Goal: Task Accomplishment & Management: Manage account settings

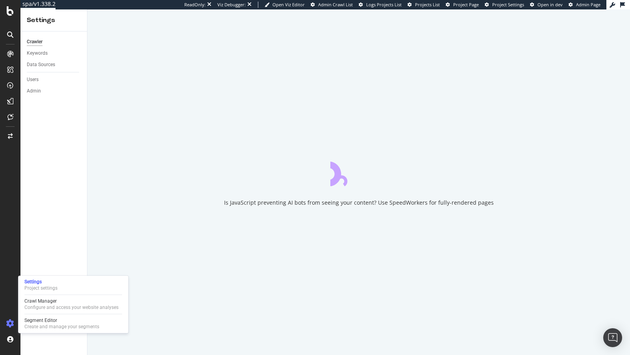
click at [79, 296] on div "Settings Project settings Crawl Manager Configure and access your website analy…" at bounding box center [73, 304] width 110 height 57
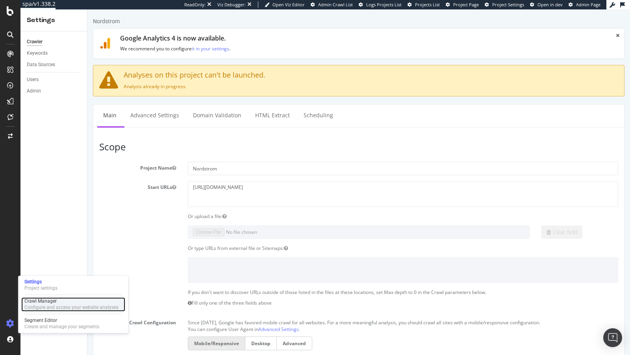
click at [57, 307] on div "Configure and access your website analyses" at bounding box center [71, 307] width 94 height 6
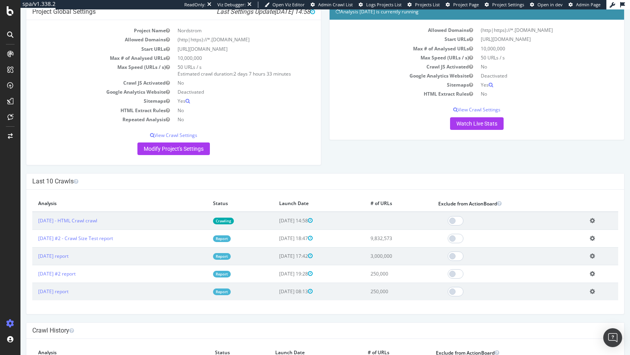
scroll to position [46, 0]
click at [95, 222] on link "2025 Oct. 6th - HTML Crawl crawl" at bounding box center [67, 221] width 59 height 7
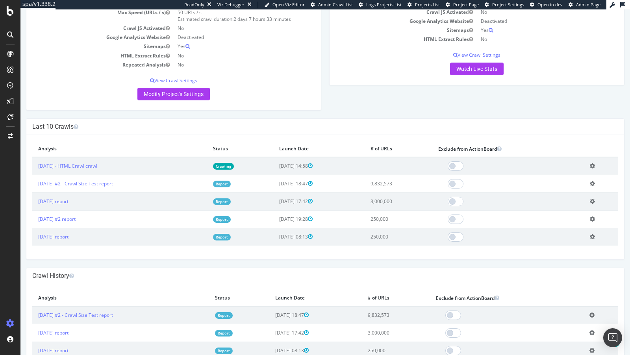
scroll to position [101, 0]
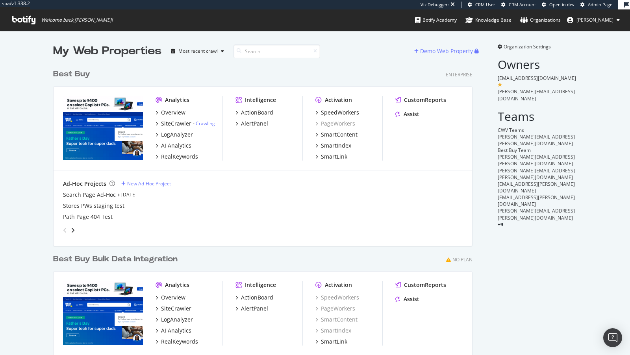
scroll to position [334, 426]
click at [168, 143] on div "AI Analytics" at bounding box center [176, 146] width 30 height 8
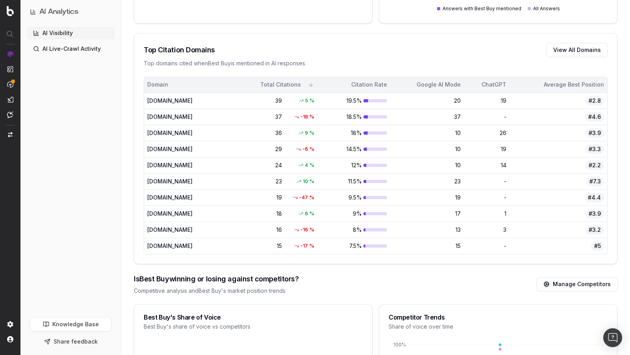
scroll to position [528, 0]
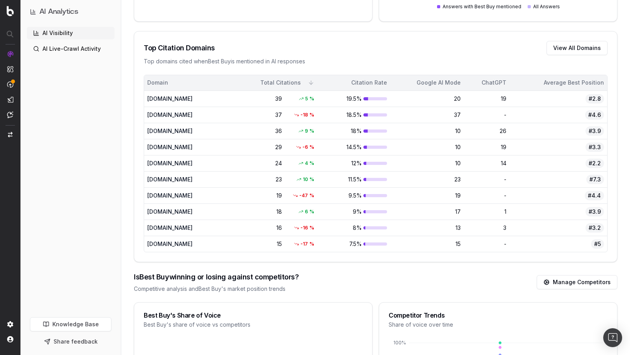
click at [176, 95] on div "en.wikipedia.org" at bounding box center [181, 99] width 69 height 8
click at [318, 95] on div "5 %" at bounding box center [304, 99] width 27 height 8
click at [390, 98] on td "19.5%" at bounding box center [355, 99] width 69 height 16
click at [368, 97] on div at bounding box center [356, 98] width 24 height 3
drag, startPoint x: 380, startPoint y: 96, endPoint x: 592, endPoint y: 96, distance: 211.8
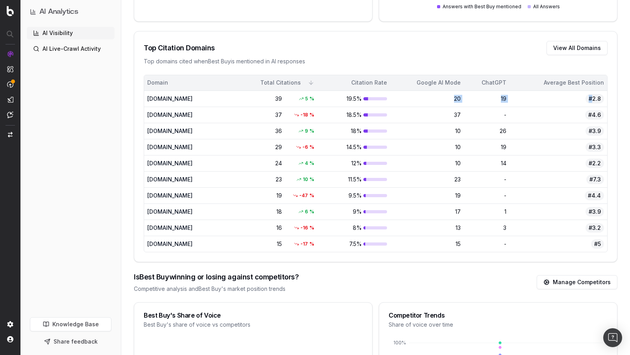
click at [592, 96] on tr "en.wikipedia.org 39 5 % 19.5% 20 19 #2.8" at bounding box center [375, 99] width 463 height 16
click at [576, 44] on button "View All Domains" at bounding box center [576, 48] width 61 height 14
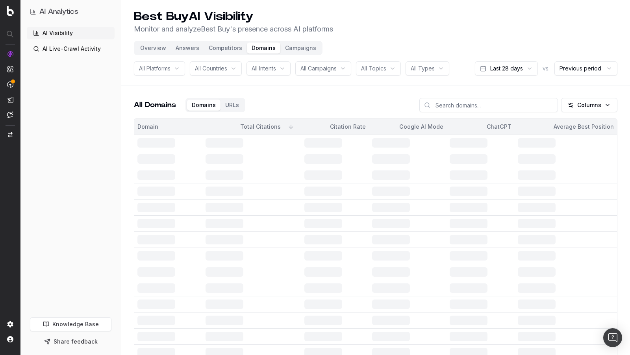
click at [557, 47] on header "Best Buy AI Visibility Monitor and analyze Best Buy 's presence across AI platf…" at bounding box center [375, 42] width 509 height 85
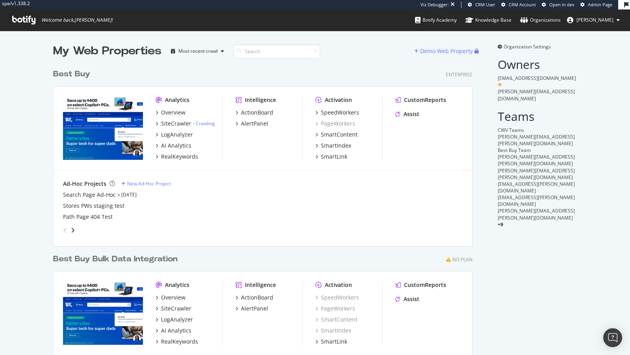
scroll to position [334, 426]
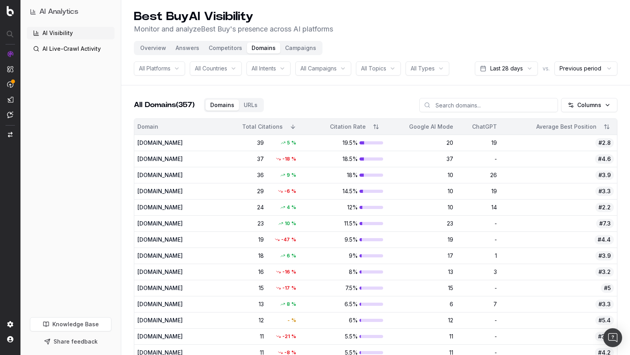
click at [56, 44] on link "AI Live-Crawl Activity" at bounding box center [71, 49] width 88 height 13
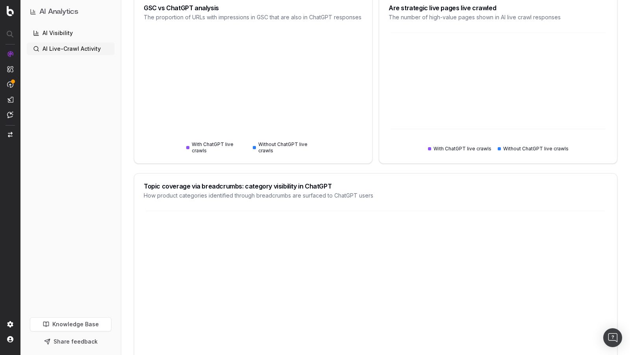
scroll to position [181, 0]
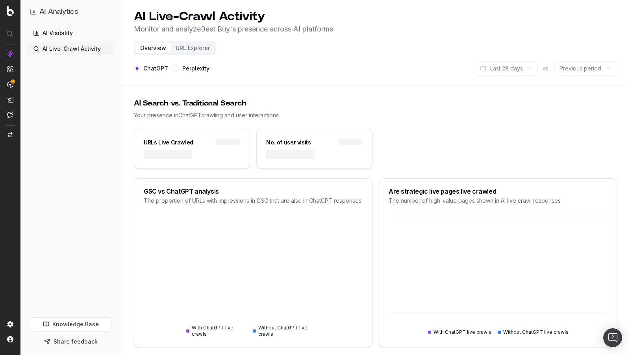
click at [69, 31] on link "AI Visibility" at bounding box center [71, 33] width 88 height 13
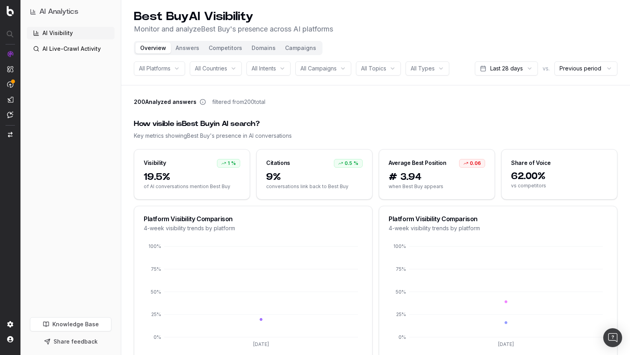
scroll to position [39, 0]
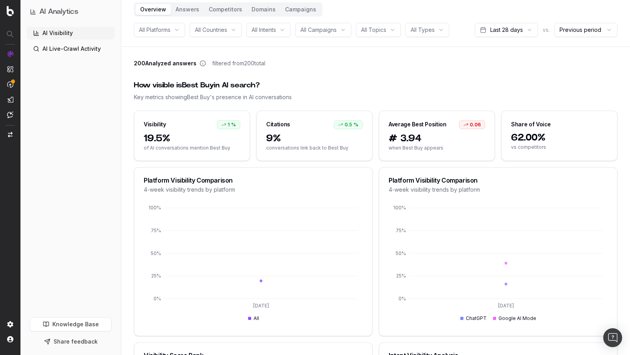
click at [304, 143] on div "9% conversations link back to Best Buy" at bounding box center [314, 146] width 115 height 28
click at [277, 133] on span "9%" at bounding box center [314, 138] width 96 height 13
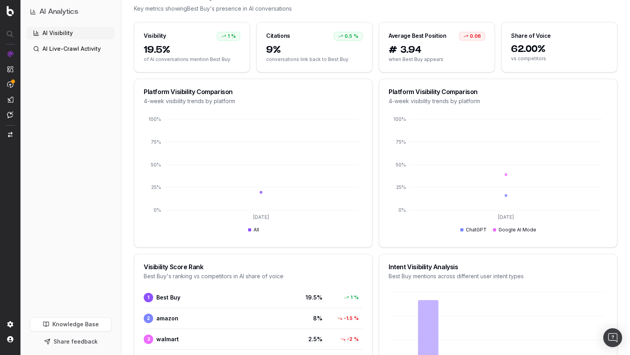
scroll to position [127, 0]
click at [256, 197] on icon "9/2/2025 0% 25% 50% 75% 100%" at bounding box center [253, 176] width 219 height 123
click at [260, 189] on icon "9/2/2025 0% 25% 50% 75% 100%" at bounding box center [253, 176] width 219 height 123
click at [437, 212] on icon "9/2/2025 0% 25% 50% 75% 100%" at bounding box center [498, 176] width 219 height 123
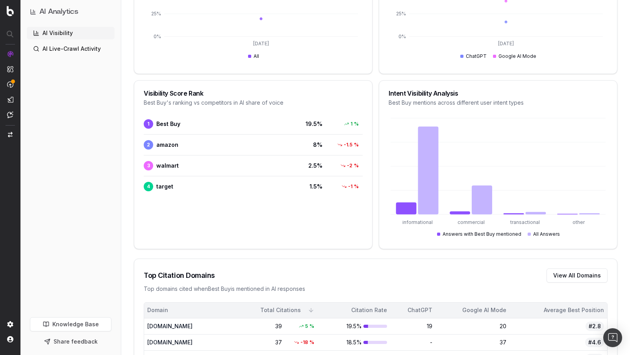
scroll to position [320, 0]
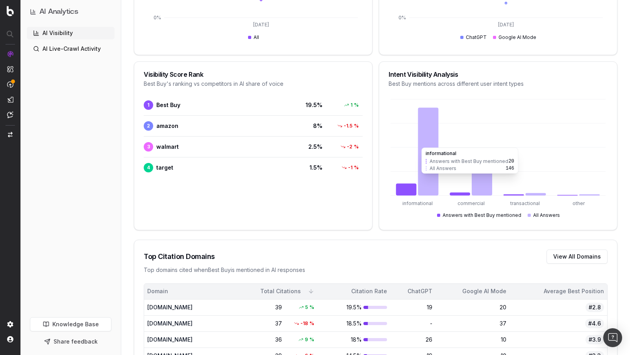
click at [425, 143] on icon at bounding box center [428, 151] width 20 height 88
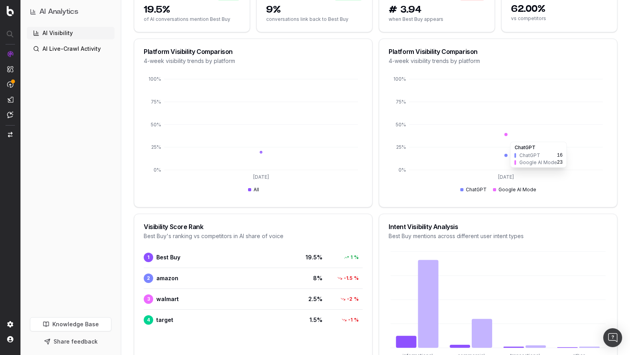
scroll to position [189, 0]
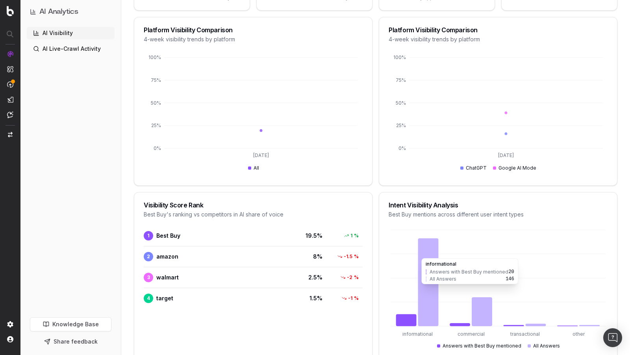
click at [438, 253] on icon "informational commercial transactional other" at bounding box center [498, 289] width 219 height 123
click at [435, 253] on icon at bounding box center [428, 282] width 20 height 88
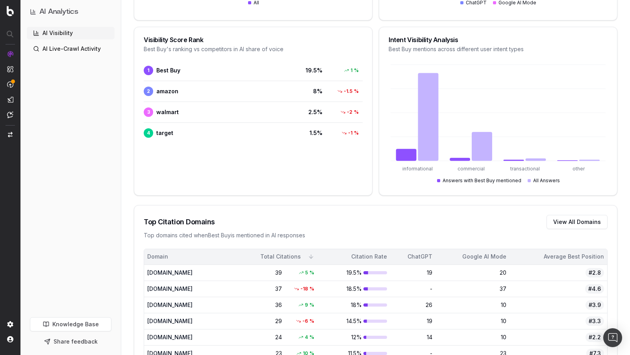
scroll to position [356, 0]
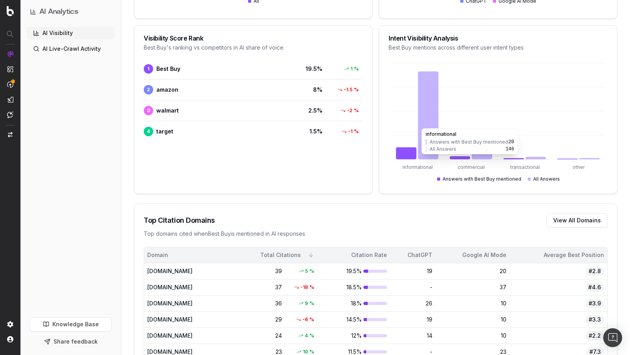
click at [174, 269] on div "en.wikipedia.org" at bounding box center [181, 271] width 69 height 8
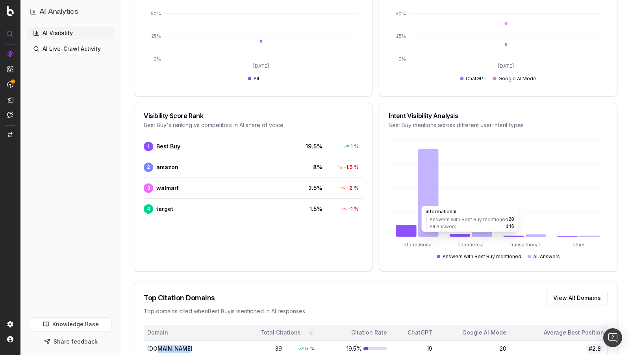
scroll to position [0, 0]
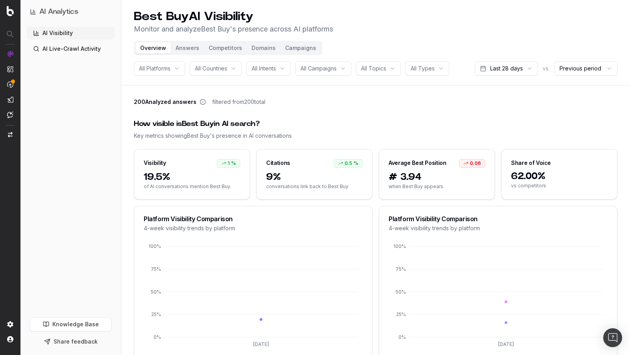
click at [185, 46] on button "Answers" at bounding box center [187, 48] width 33 height 11
click at [187, 50] on button "Answers" at bounding box center [187, 48] width 33 height 11
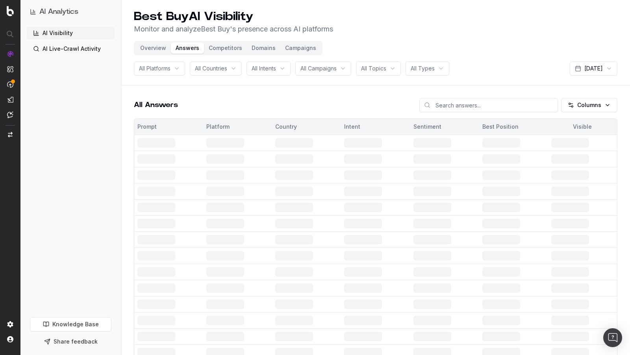
click at [233, 40] on header "Best Buy AI Visibility Monitor and analyze Best Buy 's presence across AI platf…" at bounding box center [375, 42] width 509 height 85
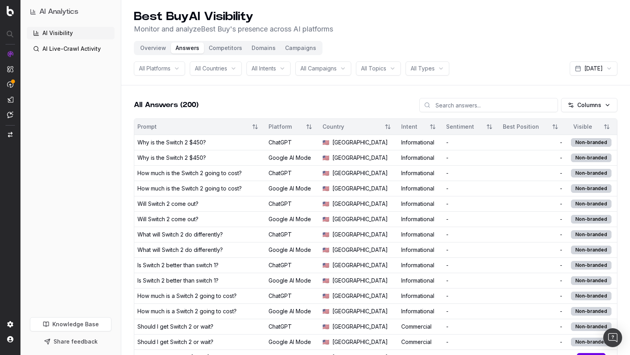
click at [226, 45] on button "Competitors" at bounding box center [225, 48] width 43 height 11
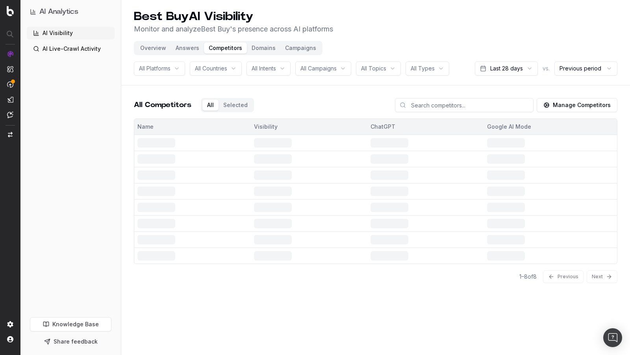
click at [188, 48] on button "Answers" at bounding box center [187, 48] width 33 height 11
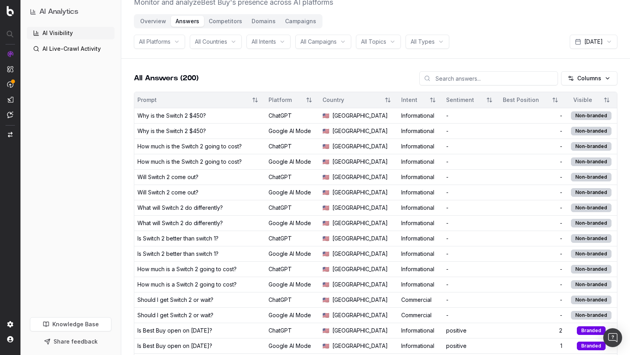
scroll to position [28, 0]
click at [187, 188] on div "Will Switch 2 come out?" at bounding box center [167, 192] width 61 height 8
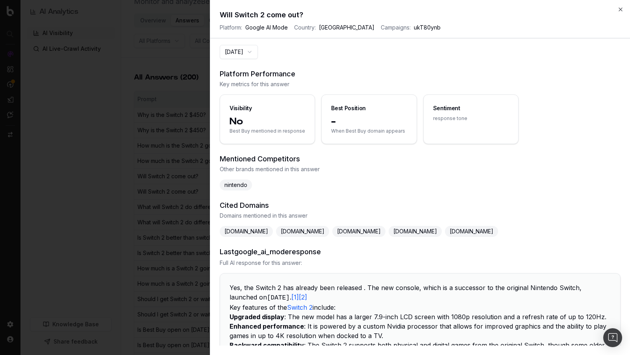
scroll to position [75, 0]
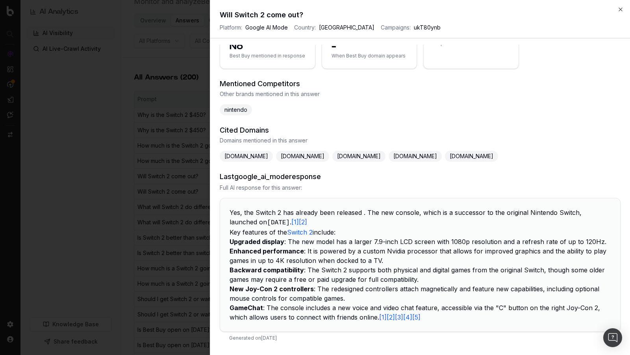
click at [620, 11] on icon "button" at bounding box center [620, 9] width 6 height 6
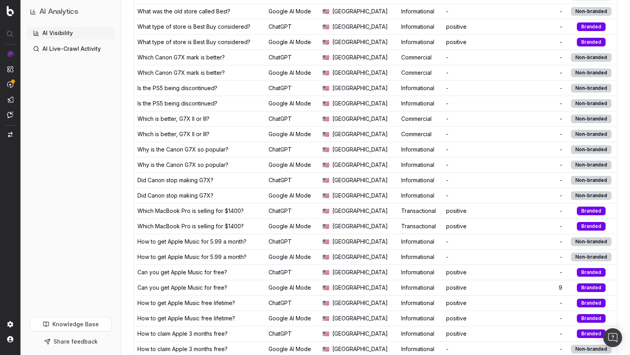
scroll to position [558, 0]
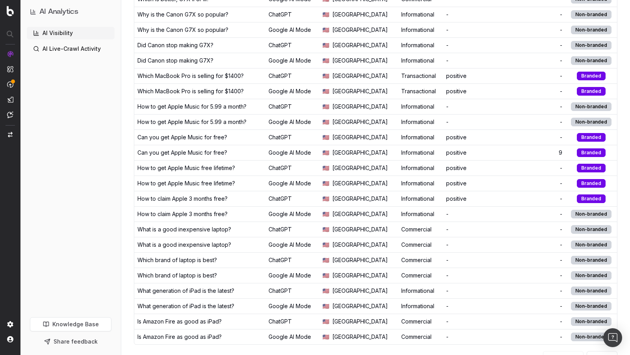
click at [591, 351] on button "Next" at bounding box center [602, 357] width 31 height 13
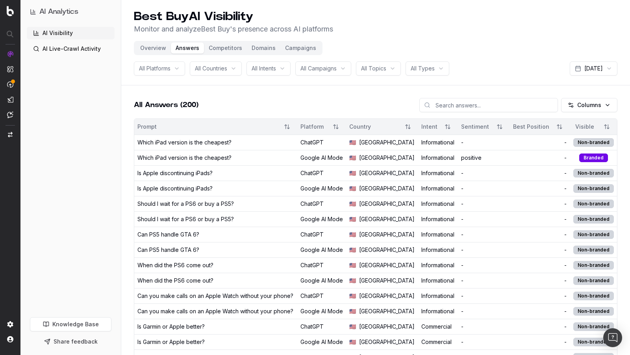
click at [225, 41] on header "Best Buy AI Visibility Monitor and analyze Best Buy 's presence across AI platf…" at bounding box center [375, 42] width 509 height 85
click at [224, 47] on button "Competitors" at bounding box center [225, 48] width 43 height 11
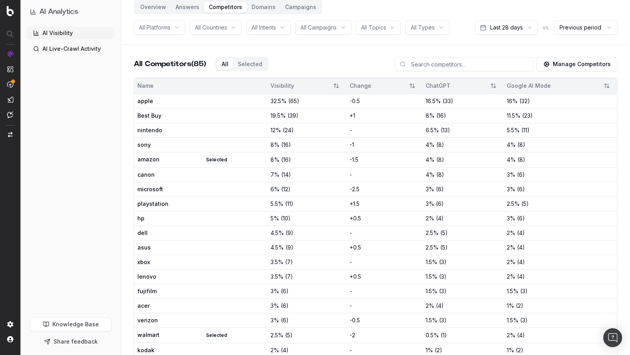
scroll to position [38, 0]
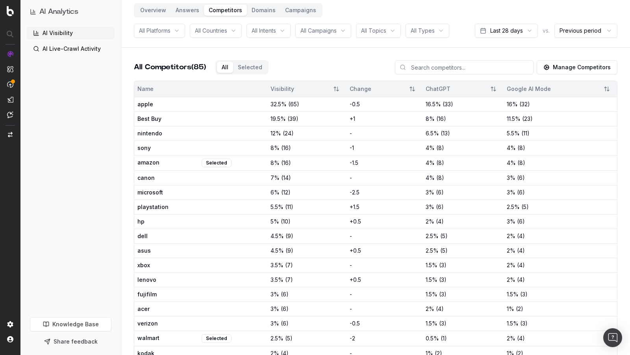
click at [263, 6] on button "Domains" at bounding box center [263, 10] width 33 height 11
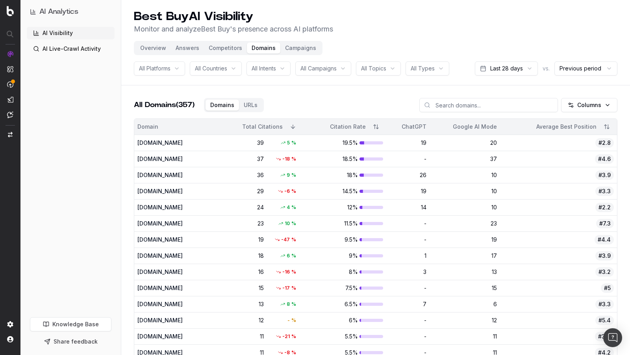
click at [289, 46] on button "Campaigns" at bounding box center [300, 48] width 41 height 11
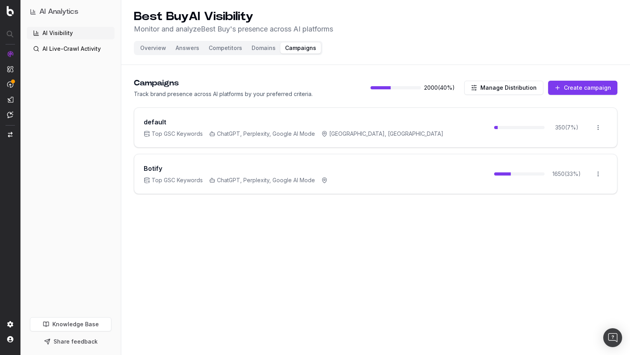
click at [149, 54] on div "Overview Answers Competitors Domains Campaigns" at bounding box center [228, 48] width 189 height 14
click at [91, 49] on link "AI Live-Crawl Activity" at bounding box center [71, 49] width 88 height 13
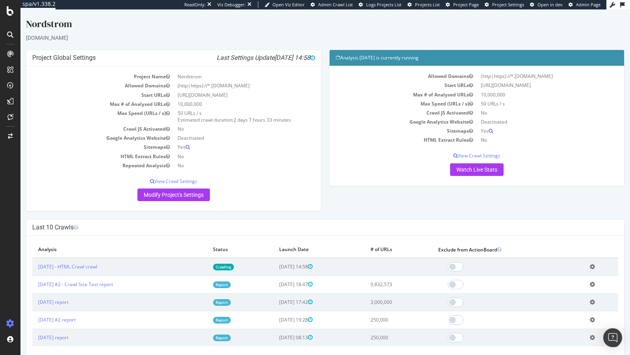
scroll to position [101, 0]
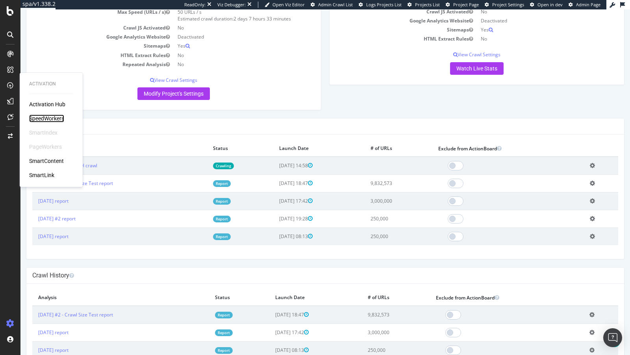
click at [47, 119] on div "SpeedWorkers" at bounding box center [46, 119] width 35 height 8
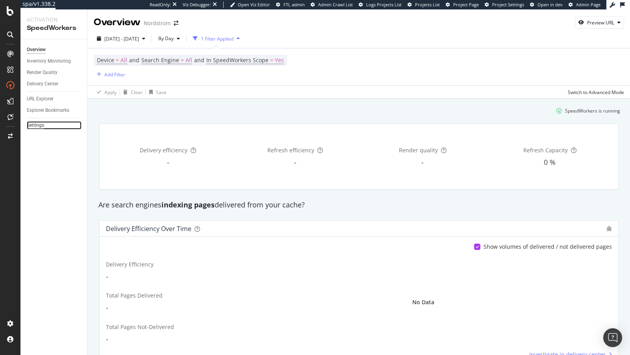
click at [37, 121] on div "Settings" at bounding box center [35, 125] width 17 height 8
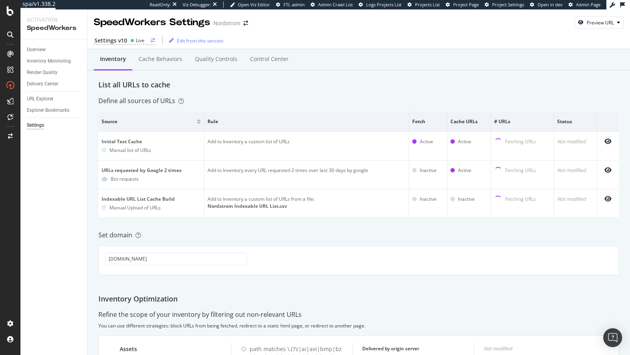
click at [119, 41] on div "Settings v10" at bounding box center [110, 41] width 33 height 8
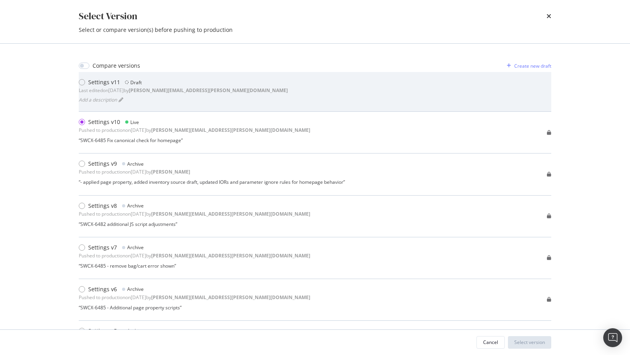
click at [161, 90] on b "[PERSON_NAME][EMAIL_ADDRESS][PERSON_NAME][DOMAIN_NAME]" at bounding box center [208, 90] width 159 height 7
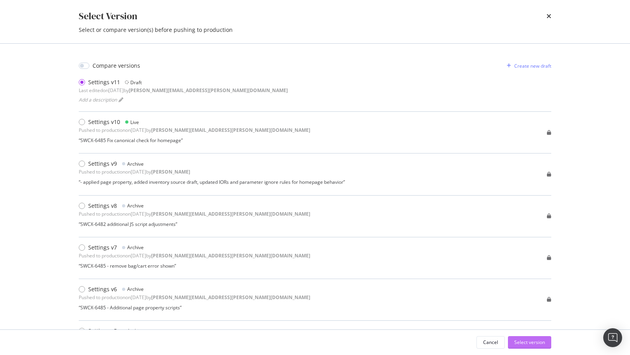
click at [519, 341] on div "Select version" at bounding box center [529, 342] width 31 height 7
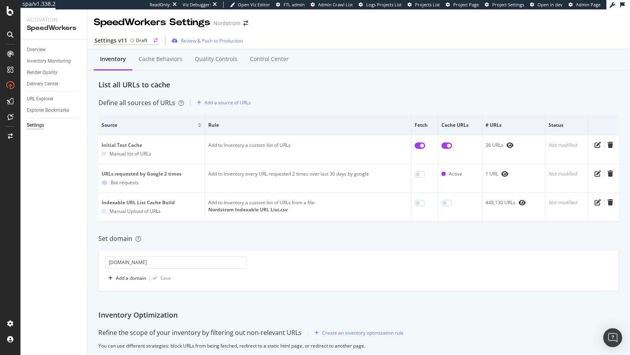
click at [115, 39] on div "Settings v11" at bounding box center [110, 41] width 33 height 8
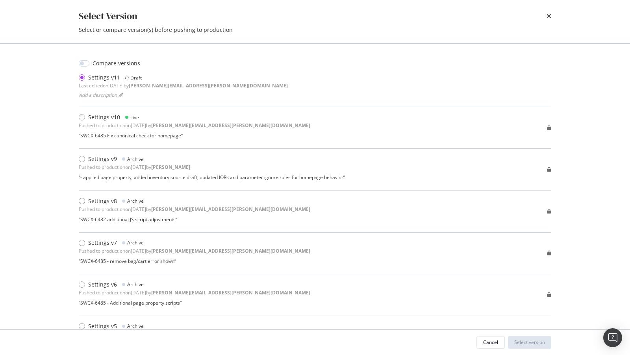
click at [544, 14] on div "Select Version" at bounding box center [315, 15] width 472 height 13
click at [546, 14] on icon "times" at bounding box center [548, 16] width 5 height 6
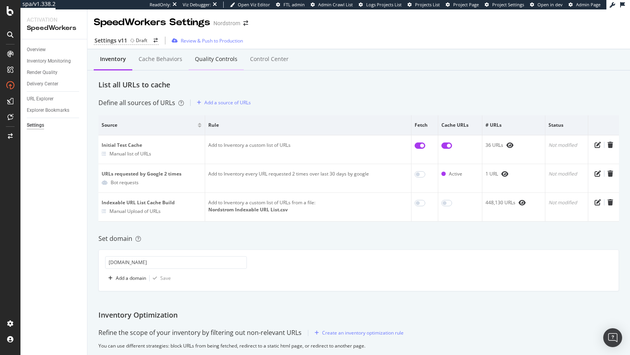
click at [219, 56] on div "Quality Controls" at bounding box center [216, 59] width 43 height 8
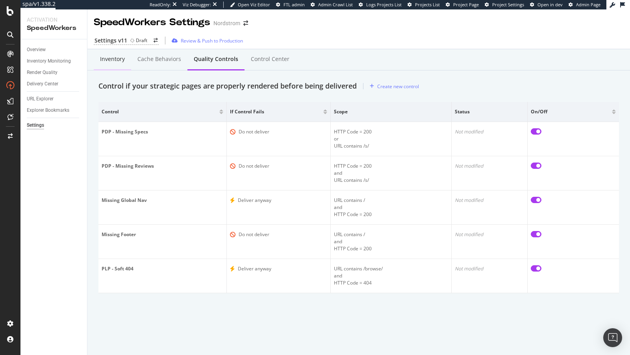
click at [122, 64] on div "Inventory" at bounding box center [112, 60] width 37 height 22
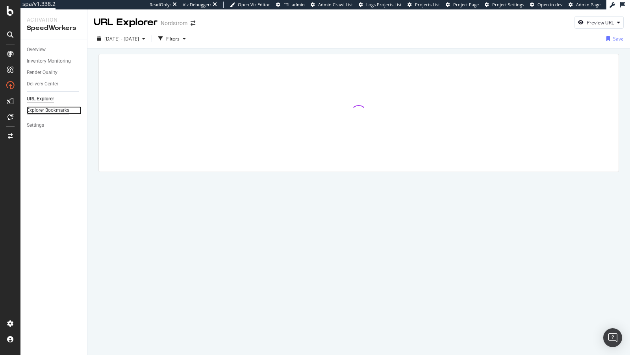
click at [41, 111] on div "Explorer Bookmarks" at bounding box center [48, 110] width 43 height 8
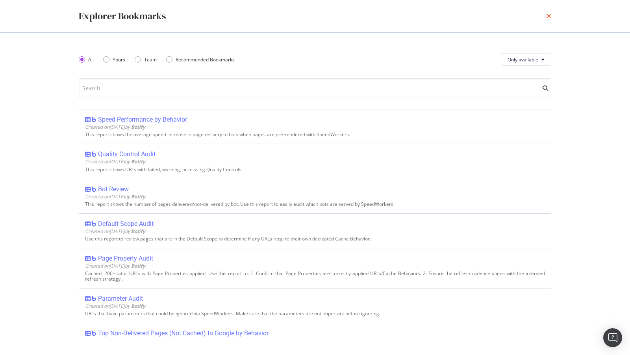
click at [548, 17] on icon "times" at bounding box center [548, 16] width 5 height 6
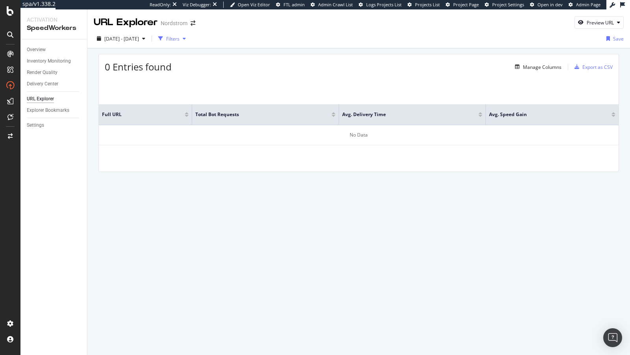
click at [180, 38] on div "Filters" at bounding box center [172, 38] width 13 height 7
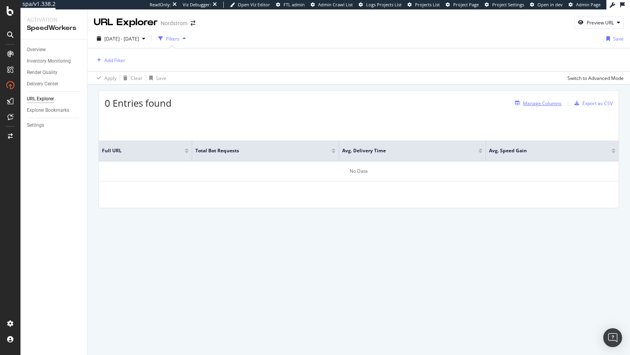
click at [533, 104] on div "Manage Columns" at bounding box center [542, 103] width 39 height 7
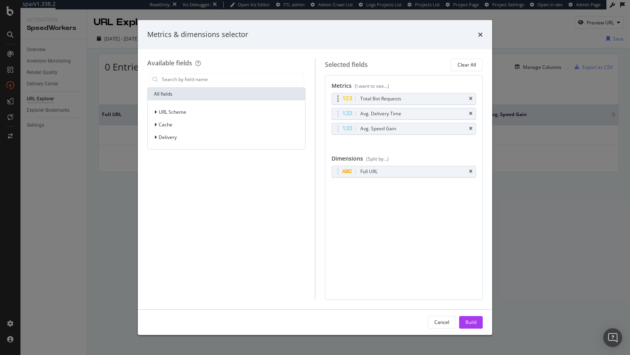
click at [473, 98] on div "Total Bot Requests" at bounding box center [404, 98] width 144 height 11
click at [472, 98] on icon "times" at bounding box center [471, 98] width 4 height 5
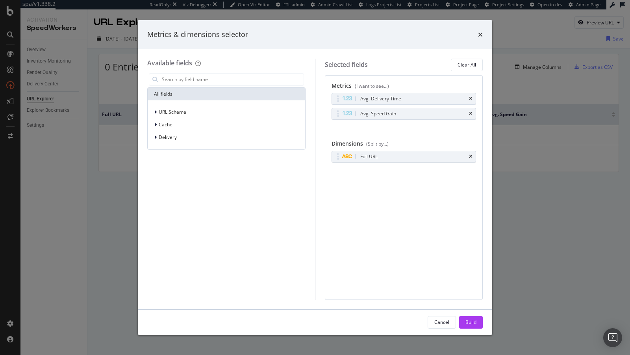
click at [472, 98] on icon "times" at bounding box center [471, 98] width 4 height 5
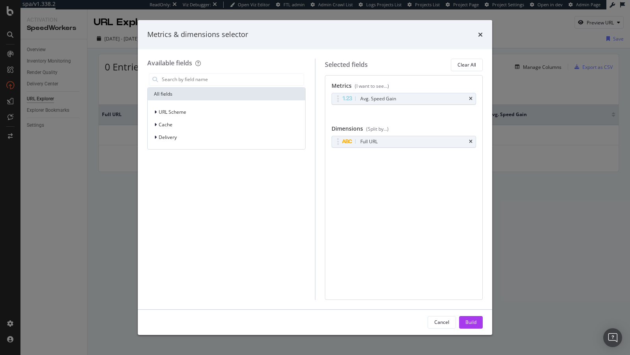
click at [472, 98] on icon "times" at bounding box center [471, 98] width 4 height 5
click at [474, 326] on div "Build" at bounding box center [470, 322] width 11 height 7
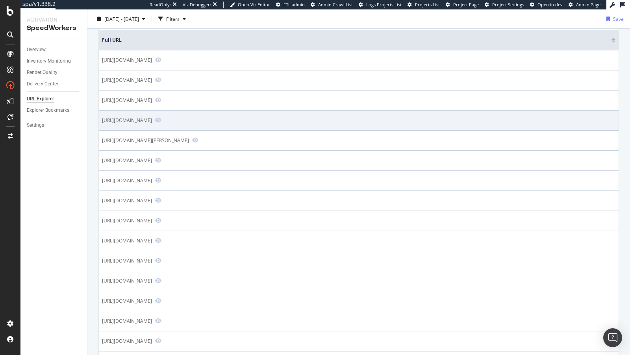
scroll to position [195, 0]
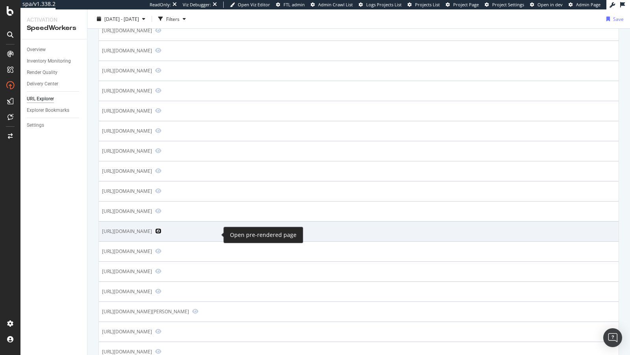
click at [161, 233] on icon "Preview https://www.nordstrom.com/brands/louis-vuitton" at bounding box center [158, 231] width 6 height 6
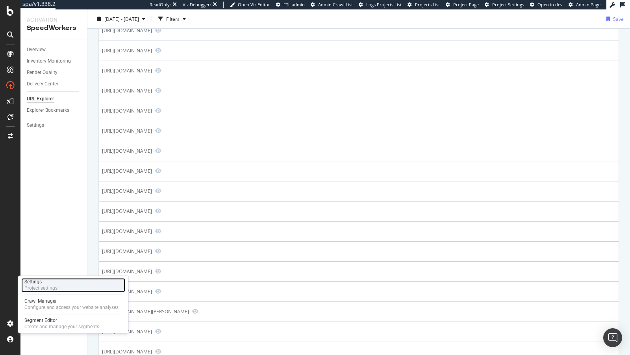
click at [55, 289] on div "Project settings" at bounding box center [40, 288] width 33 height 6
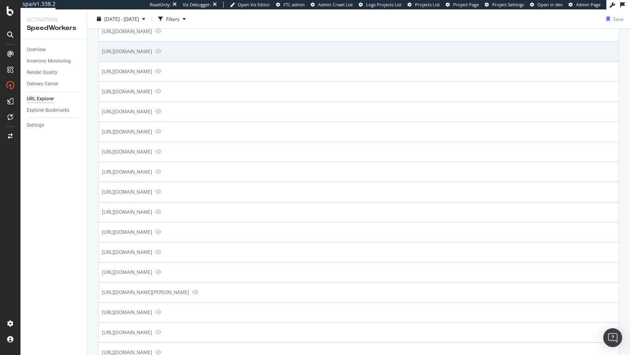
scroll to position [219, 0]
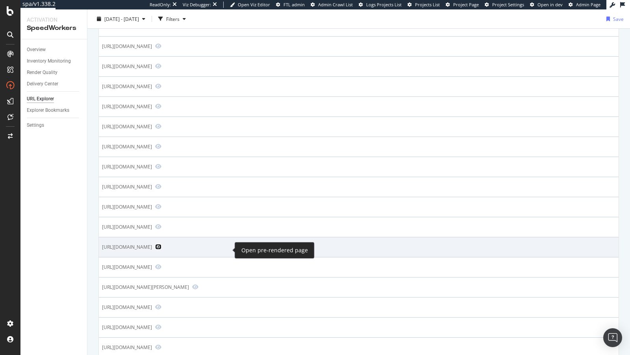
click at [161, 250] on icon "Preview https://www.nordstrom.com/brands/nike--535?page=2" at bounding box center [158, 247] width 6 height 6
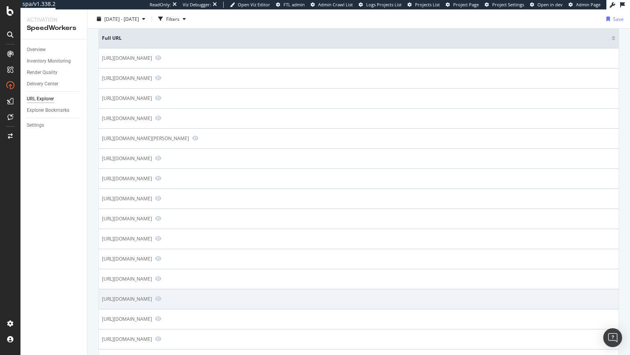
scroll to position [0, 0]
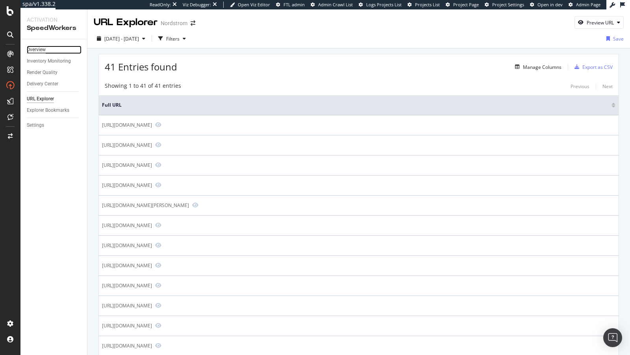
click at [39, 50] on div "Overview" at bounding box center [36, 50] width 19 height 8
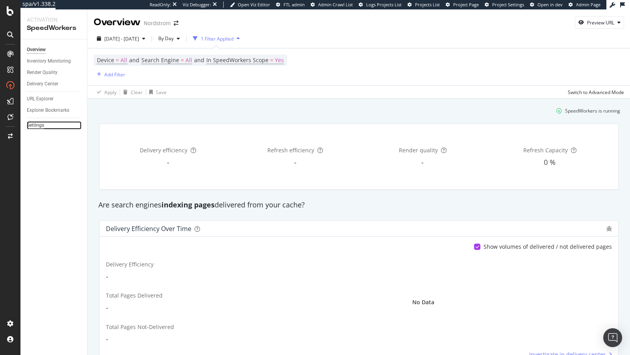
click at [37, 126] on div "Settings" at bounding box center [35, 125] width 17 height 8
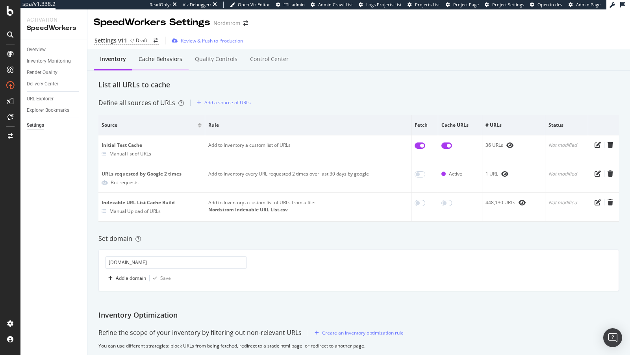
click at [158, 60] on div "Cache behaviors" at bounding box center [161, 59] width 44 height 8
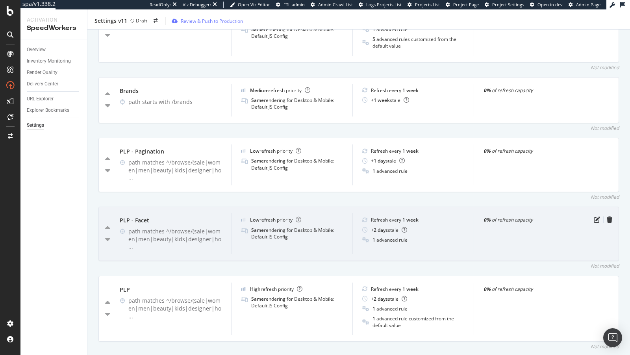
scroll to position [349, 0]
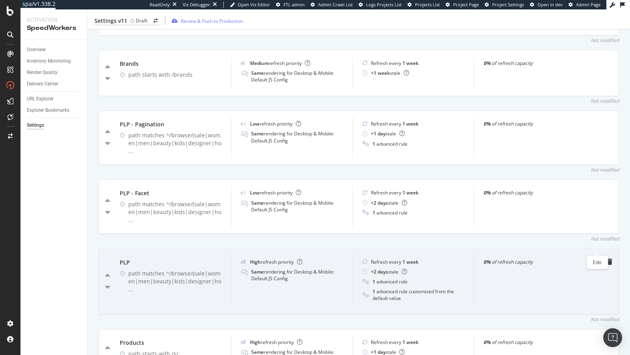
click at [596, 259] on icon "pen-to-square" at bounding box center [597, 262] width 6 height 6
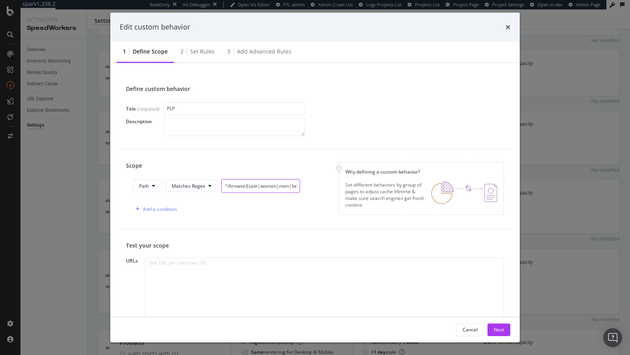
click at [237, 185] on input "^/browse/(sale|women|men|beauty|kids|designer|home|gifts)" at bounding box center [260, 186] width 79 height 14
click at [64, 176] on div "Edit custom behavior 1 Define scope 2 Set rules 3 Add advanced rules Define cus…" at bounding box center [315, 177] width 630 height 355
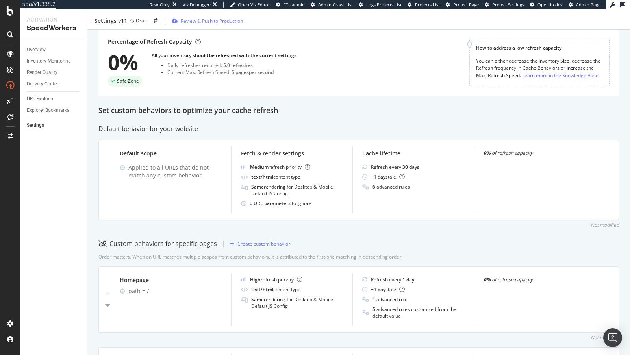
scroll to position [0, 0]
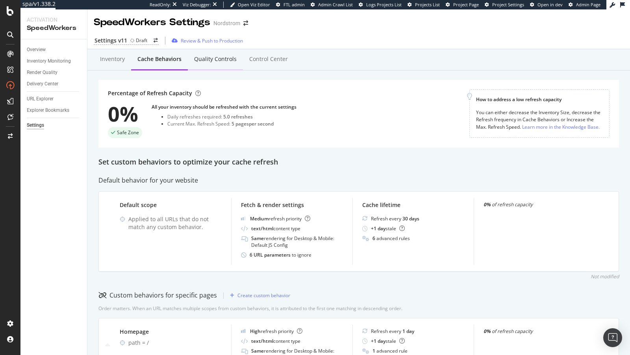
click at [216, 54] on div "Quality Controls" at bounding box center [215, 60] width 55 height 22
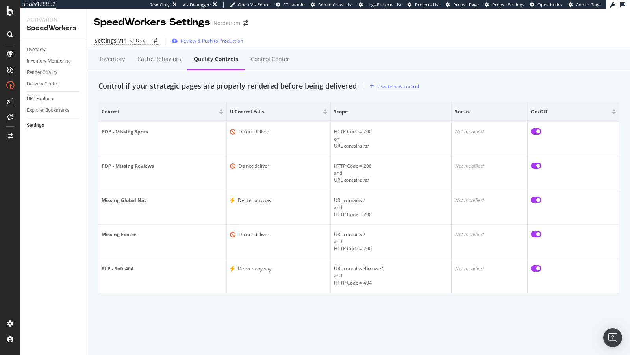
click at [391, 86] on div "Create new control" at bounding box center [398, 86] width 42 height 7
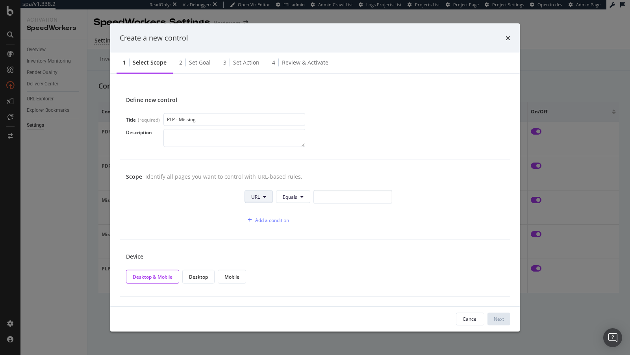
type input "PLP - Missing"
click at [263, 202] on button "URL" at bounding box center [258, 197] width 28 height 13
click at [262, 223] on div "HTTP Code" at bounding box center [263, 226] width 37 height 11
click at [322, 196] on input "0" at bounding box center [360, 197] width 79 height 14
type input "200"
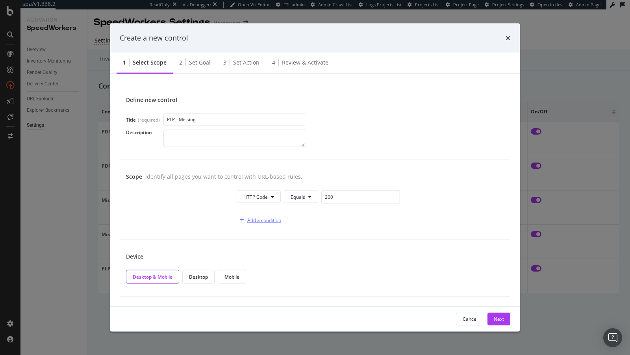
click at [271, 218] on div "Add a condition" at bounding box center [264, 220] width 34 height 7
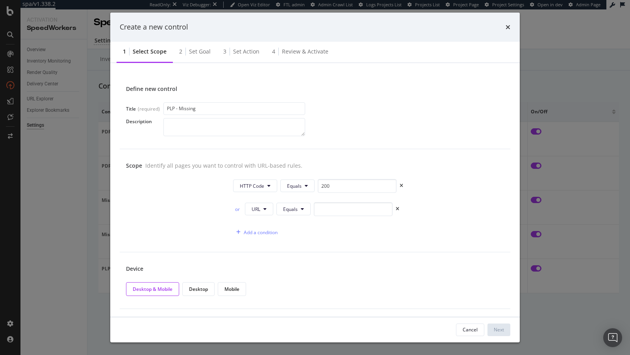
click at [236, 210] on div "or" at bounding box center [237, 209] width 9 height 7
click at [353, 208] on input "modal" at bounding box center [353, 209] width 79 height 14
paste input "^/browse/(sale|women|men|beauty|kids|designer|home|gifts)"
type input "^/browse/(sale|women|men|beauty|kids|designer|home|gifts)"
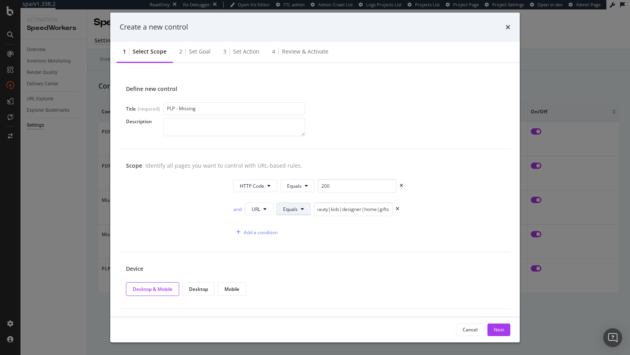
click at [305, 209] on button "Equals" at bounding box center [293, 209] width 34 height 13
click at [301, 121] on span "Matches Regex" at bounding box center [306, 120] width 46 height 7
click at [210, 112] on input "PLP - Missing" at bounding box center [234, 108] width 142 height 13
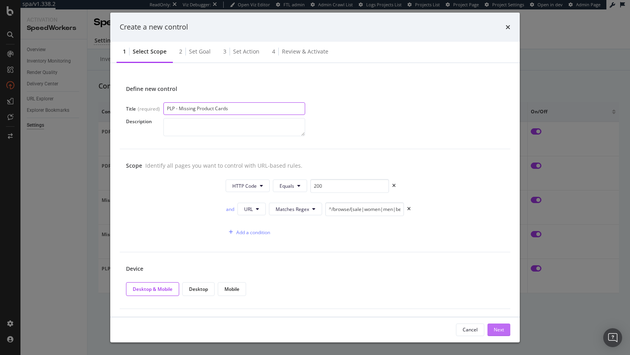
type input "PLP - Missing Product Cards"
click at [497, 331] on div "Next" at bounding box center [499, 329] width 10 height 7
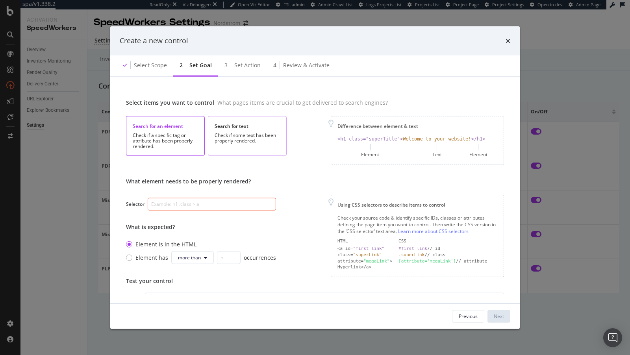
click at [243, 132] on div "Check if some text has been properly rendered." at bounding box center [247, 137] width 65 height 11
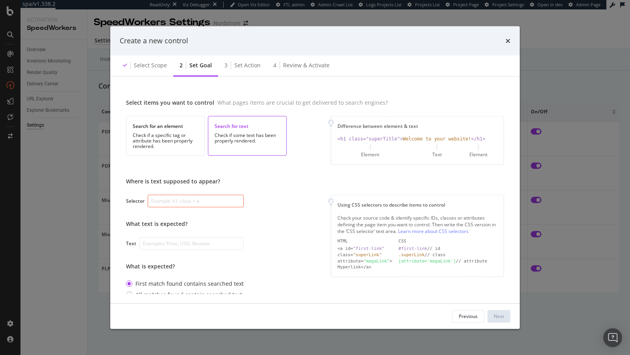
click at [187, 205] on input "modal" at bounding box center [196, 201] width 96 height 13
paste input ".U5O1_._90bt"
type input ".U5O1_._90bt"
click at [189, 139] on div "Check if a specific tag or attribute has been properly rendered." at bounding box center [165, 140] width 65 height 17
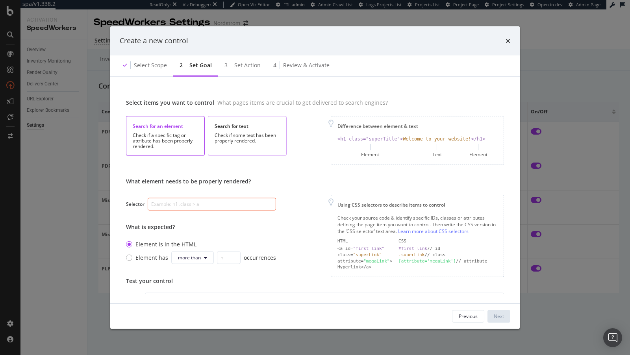
click at [253, 128] on div "Search for text" at bounding box center [247, 125] width 65 height 7
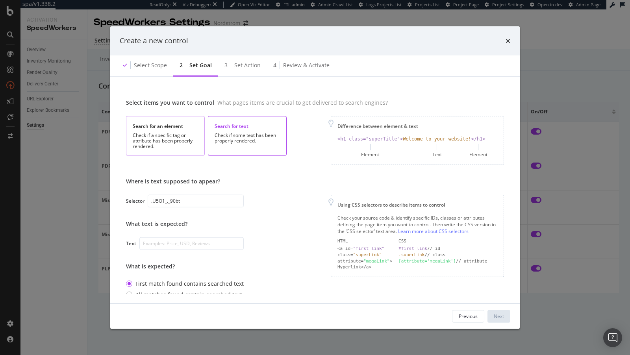
click at [172, 148] on div "Check if a specific tag or attribute has been properly rendered." at bounding box center [165, 140] width 65 height 17
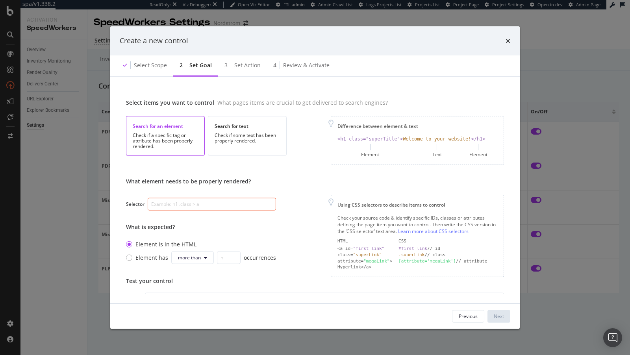
click at [171, 205] on input "modal" at bounding box center [212, 204] width 128 height 13
paste input ".U5O1_._90bt"
type input ".U5O1_._90bt"
click at [206, 259] on button "more than" at bounding box center [192, 258] width 43 height 13
type input "0"
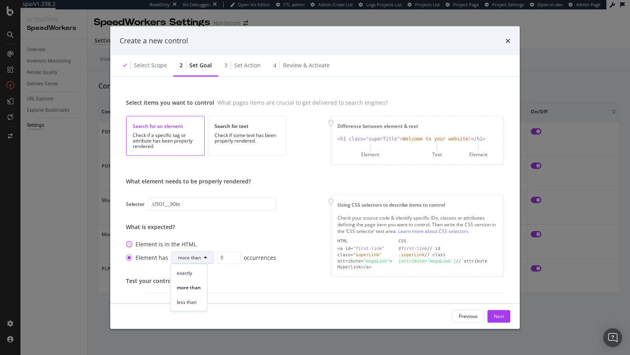
click at [251, 246] on div "Element is in the HTML" at bounding box center [201, 245] width 150 height 8
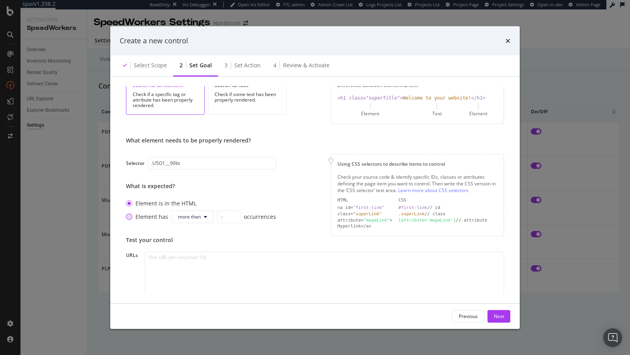
scroll to position [48, 0]
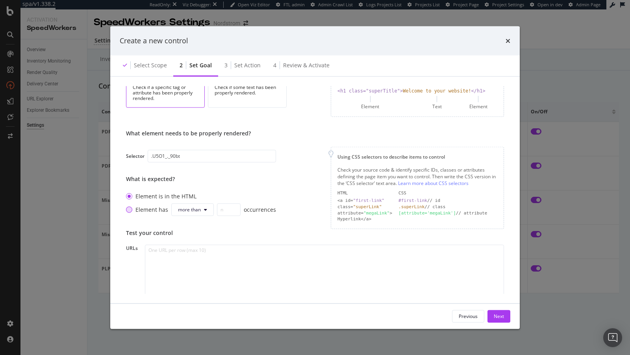
click at [151, 209] on div "Element has more than occurrences" at bounding box center [205, 210] width 141 height 13
type input "0"
click at [498, 315] on div "Next" at bounding box center [499, 316] width 10 height 7
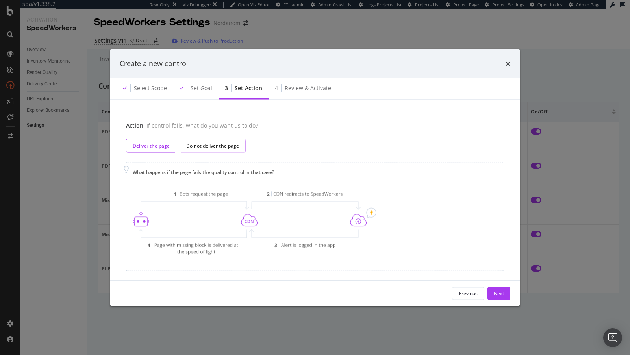
click at [209, 150] on div "Do not deliver the page" at bounding box center [213, 146] width 66 height 14
click at [498, 291] on div "Next" at bounding box center [499, 293] width 10 height 7
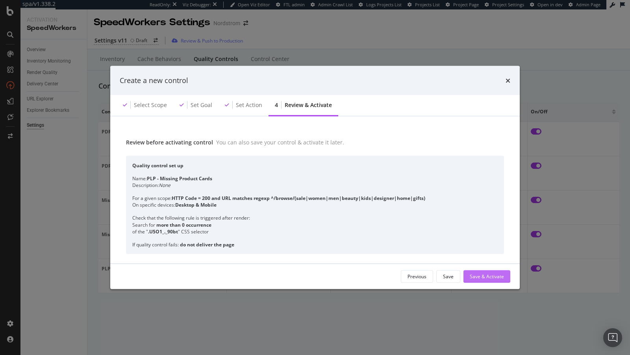
click at [484, 278] on div "Save & Activate" at bounding box center [487, 276] width 34 height 7
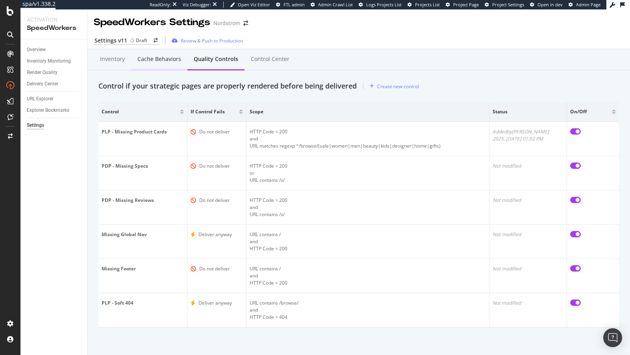
click at [159, 69] on div "Cache behaviors" at bounding box center [159, 60] width 56 height 22
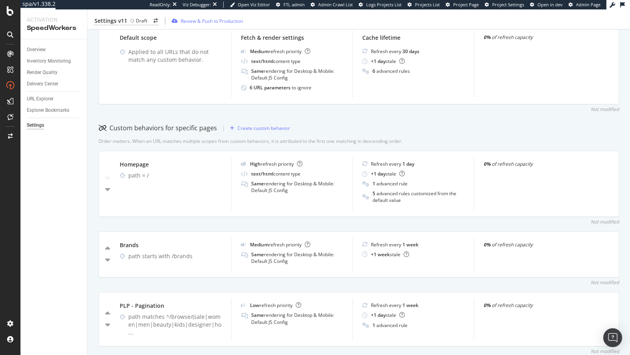
scroll to position [195, 0]
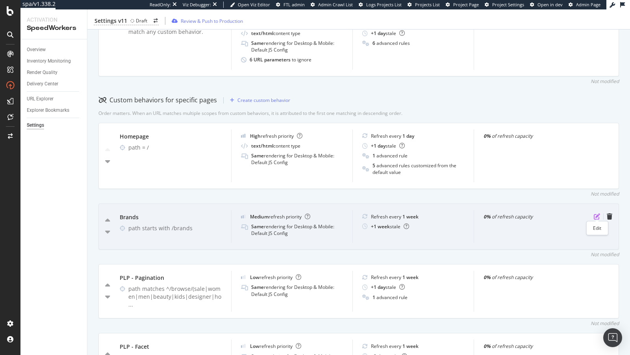
click at [596, 213] on icon "pen-to-square" at bounding box center [597, 216] width 6 height 6
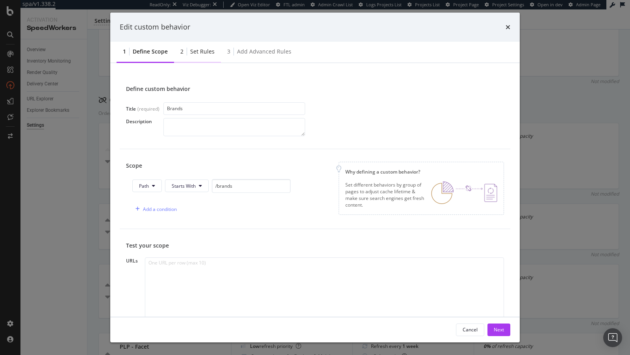
click at [203, 56] on div "2 Set rules" at bounding box center [197, 52] width 47 height 22
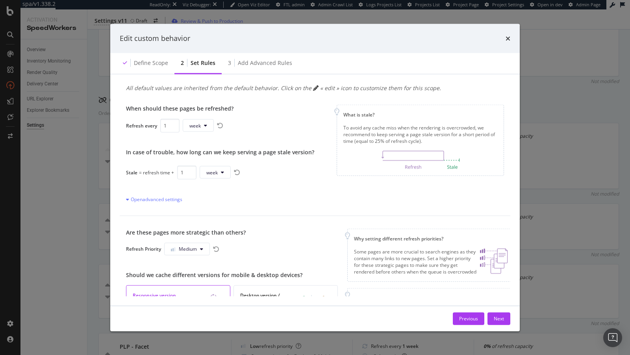
scroll to position [0, 0]
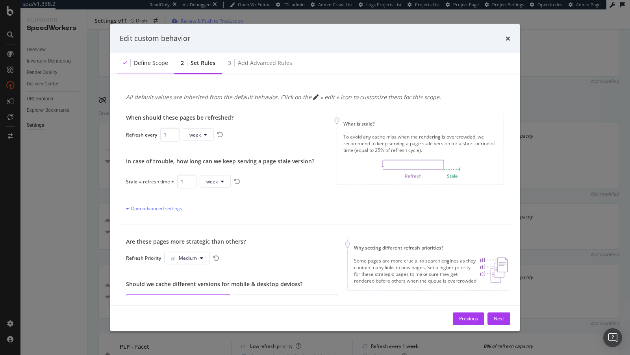
click at [156, 68] on div "Define scope" at bounding box center [146, 63] width 58 height 22
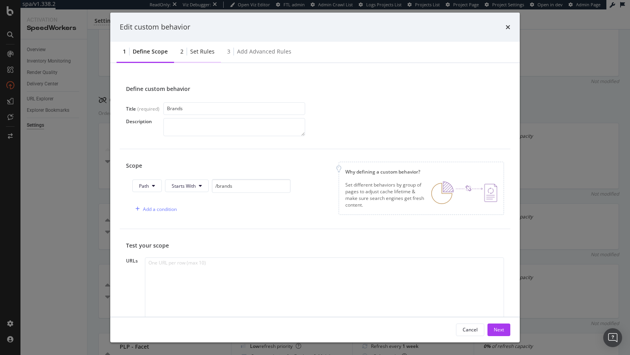
click at [204, 54] on div "Set rules" at bounding box center [202, 52] width 24 height 8
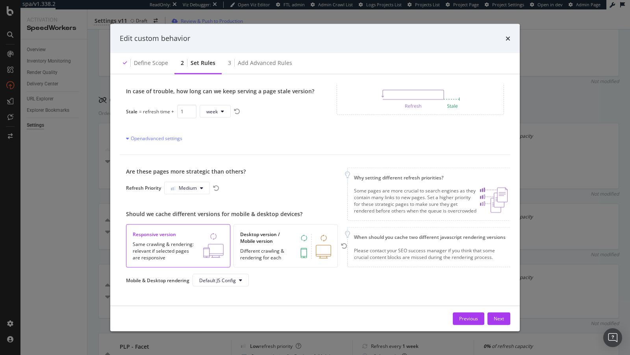
scroll to position [72, 0]
click at [247, 59] on div "Add advanced rules" at bounding box center [265, 63] width 54 height 8
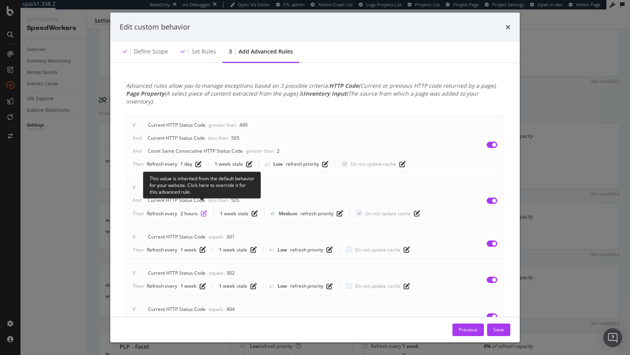
click at [204, 210] on icon "pen-to-square" at bounding box center [204, 213] width 6 height 6
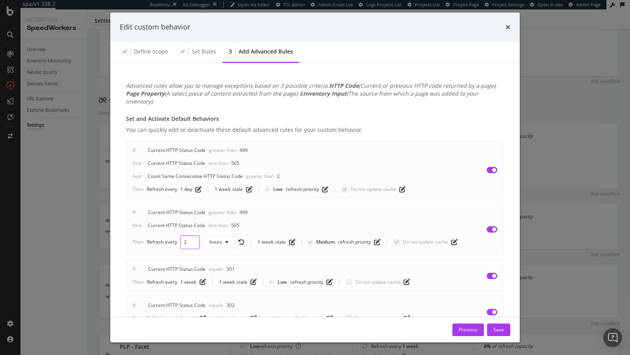
click at [188, 235] on input "2" at bounding box center [189, 242] width 19 height 14
click at [213, 239] on span "hours" at bounding box center [215, 242] width 13 height 7
click at [219, 276] on span "days" at bounding box center [218, 278] width 18 height 7
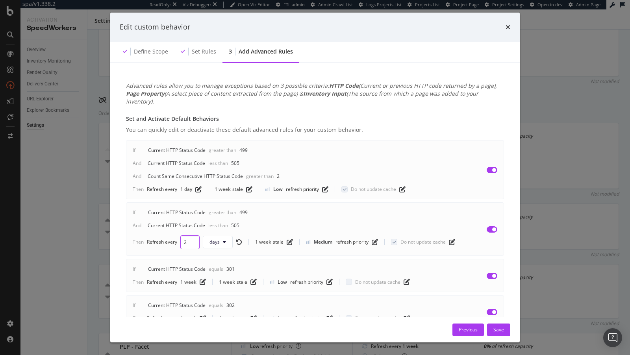
click at [188, 236] on input "2" at bounding box center [189, 242] width 19 height 14
type input "1"
click at [195, 237] on input "1" at bounding box center [189, 242] width 19 height 14
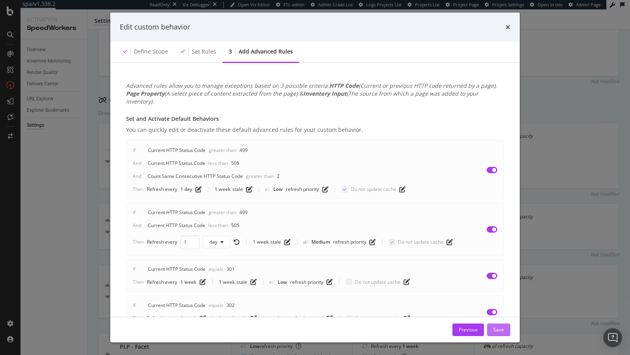
click at [494, 327] on div "Save" at bounding box center [498, 329] width 11 height 7
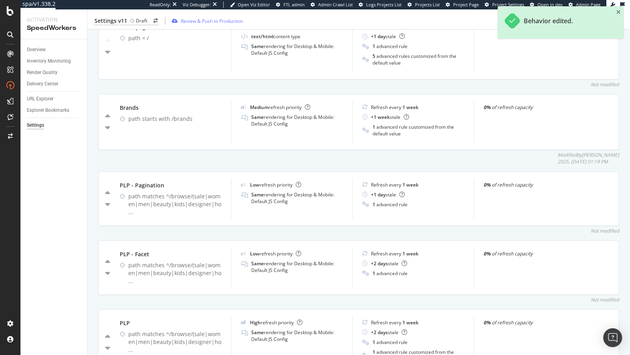
scroll to position [305, 0]
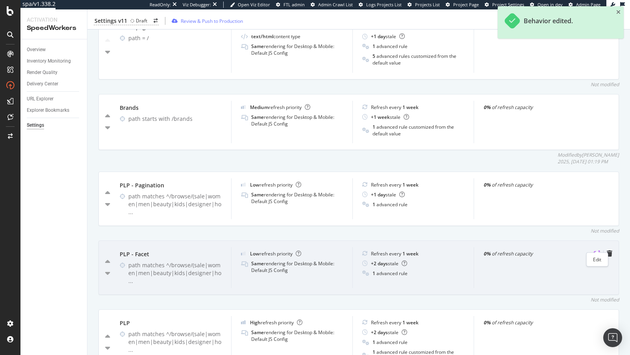
click at [597, 250] on icon "pen-to-square" at bounding box center [597, 253] width 6 height 6
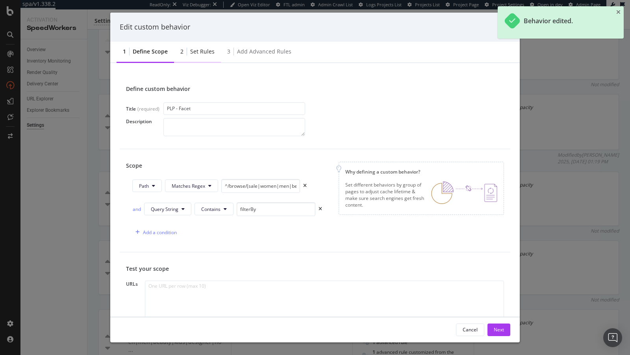
click at [202, 55] on div "Set rules" at bounding box center [202, 52] width 24 height 8
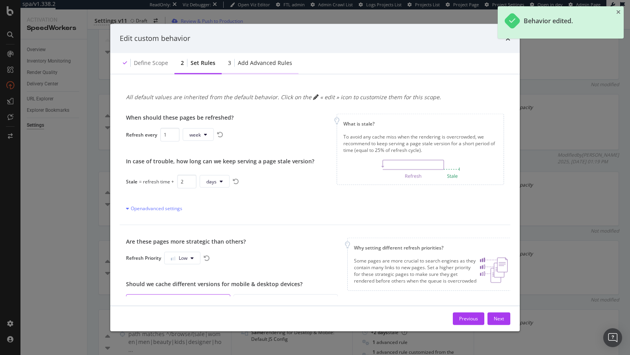
click at [249, 62] on div "Add advanced rules" at bounding box center [265, 63] width 54 height 8
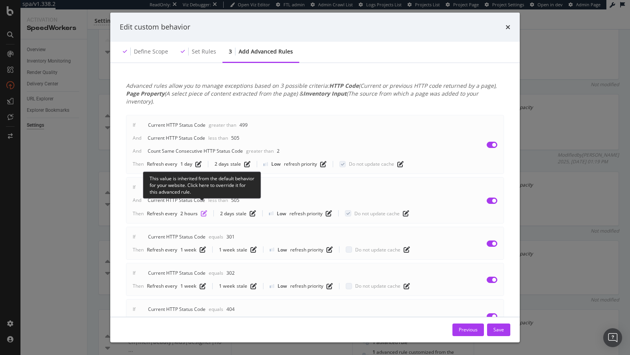
click at [205, 210] on icon "pen-to-square" at bounding box center [204, 213] width 6 height 6
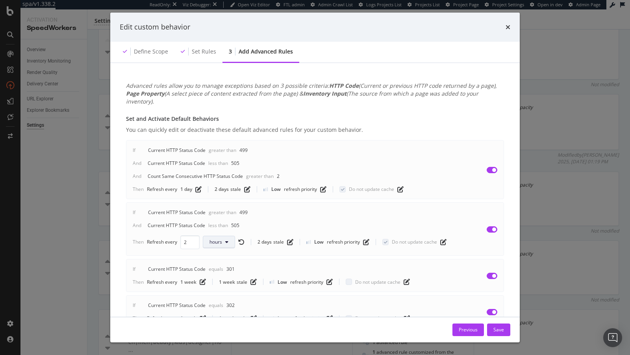
click at [222, 236] on button "hours" at bounding box center [219, 242] width 32 height 13
click at [214, 274] on div "days" at bounding box center [217, 277] width 30 height 11
click at [502, 334] on div "Save" at bounding box center [498, 330] width 11 height 12
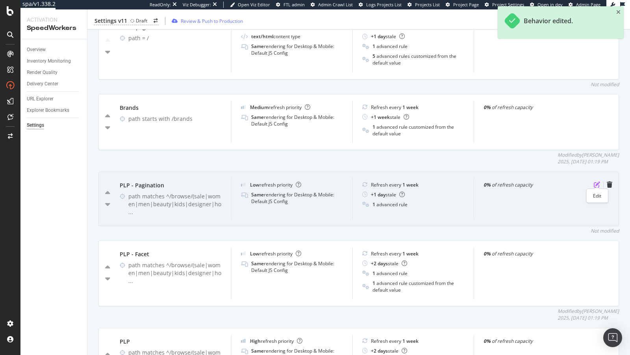
click at [597, 181] on icon "pen-to-square" at bounding box center [597, 184] width 6 height 6
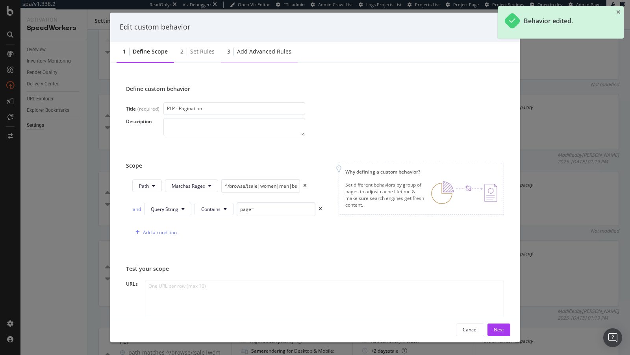
click at [259, 55] on div "Add advanced rules" at bounding box center [264, 52] width 54 height 8
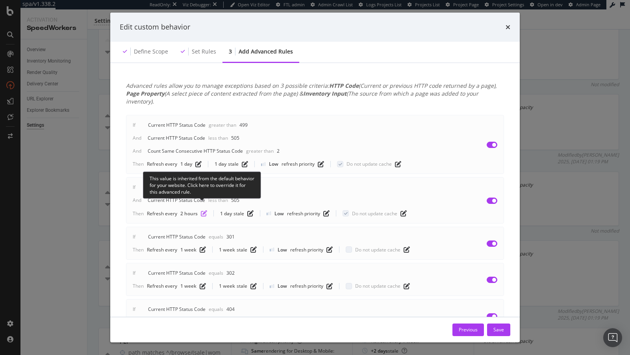
click at [202, 210] on icon "pen-to-square" at bounding box center [204, 213] width 6 height 6
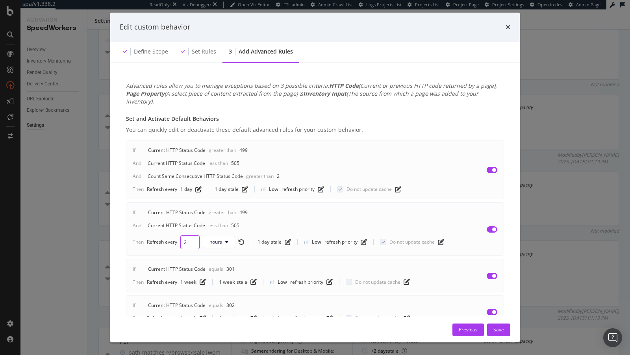
click at [192, 240] on div "If Current HTTP Status Code Greater than 499 And Current HTTP Status Code Less …" at bounding box center [315, 228] width 378 height 53
click at [218, 237] on button "hours" at bounding box center [219, 242] width 32 height 13
click at [217, 279] on span "days" at bounding box center [218, 278] width 18 height 7
click at [500, 325] on div "Save" at bounding box center [498, 330] width 11 height 12
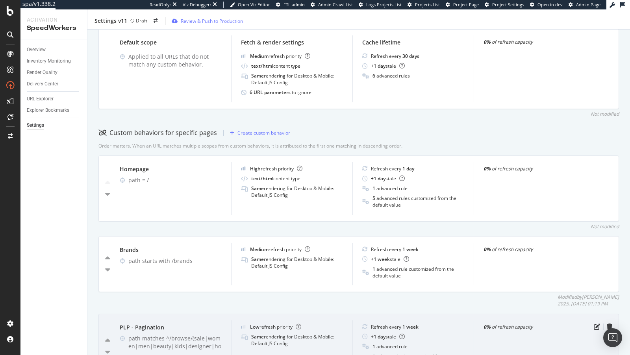
scroll to position [96, 0]
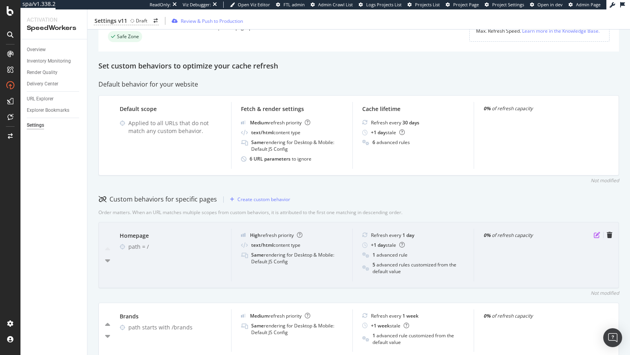
click at [598, 237] on icon "pen-to-square" at bounding box center [597, 235] width 6 height 6
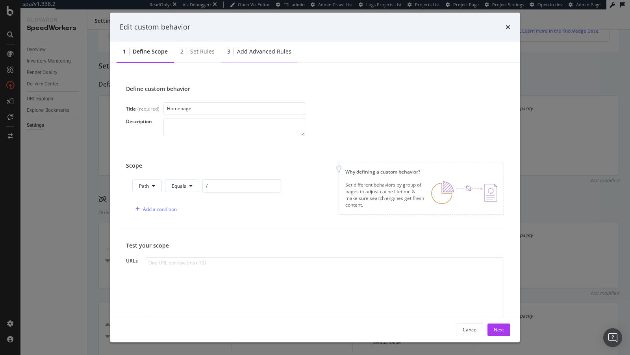
click at [252, 59] on div "3 Add advanced rules" at bounding box center [259, 52] width 77 height 22
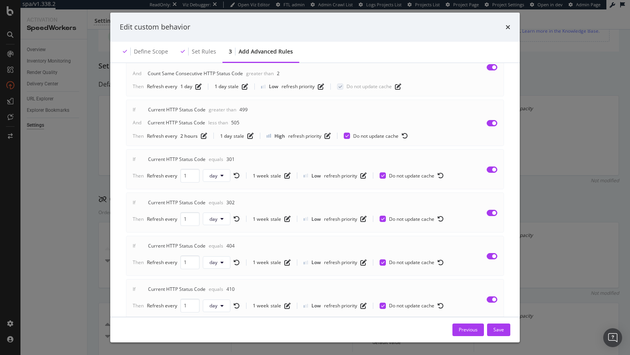
scroll to position [222, 0]
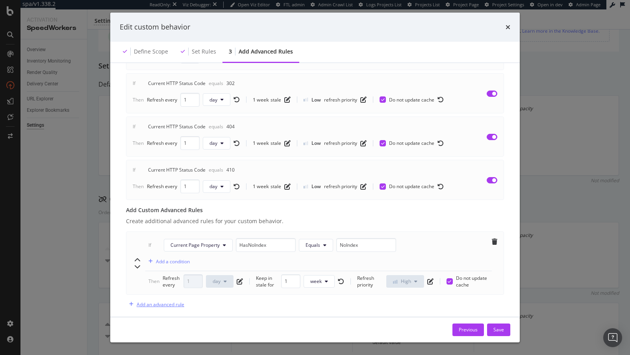
click at [162, 301] on div "Add an advanced rule" at bounding box center [161, 304] width 48 height 7
click at [220, 308] on span "Current HTTP Status Code" at bounding box center [198, 311] width 57 height 7
click at [442, 305] on div "If Current HTTP Status Code Equals Add a condition" at bounding box center [318, 321] width 346 height 33
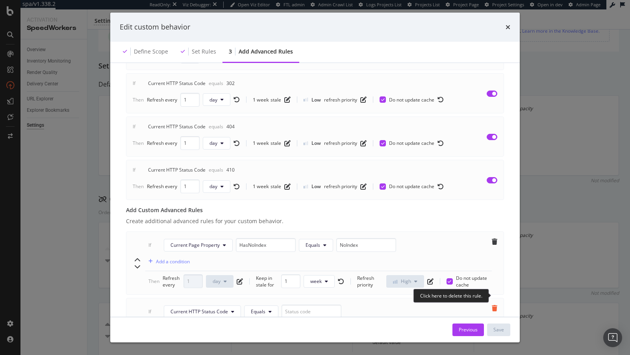
click at [493, 305] on icon "trash" at bounding box center [495, 308] width 6 height 6
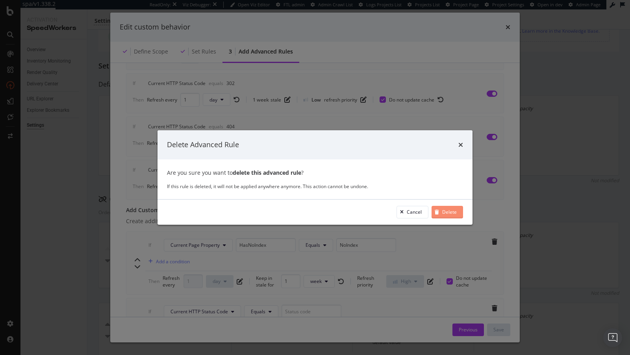
click at [450, 211] on div "Delete" at bounding box center [449, 212] width 15 height 7
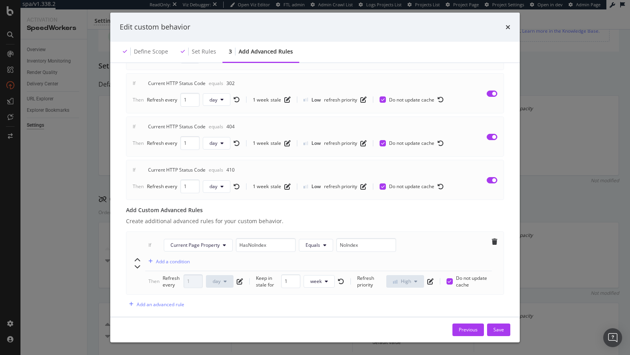
scroll to position [174, 0]
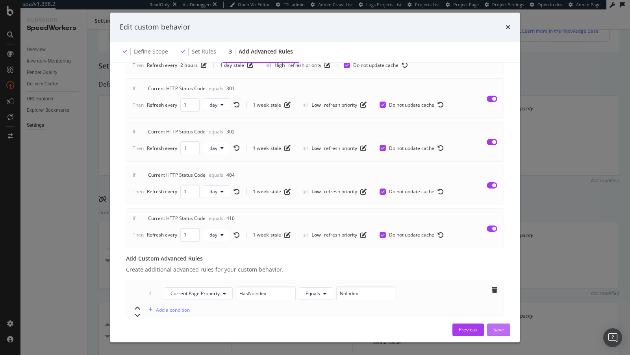
click at [503, 326] on div "Save" at bounding box center [498, 329] width 11 height 7
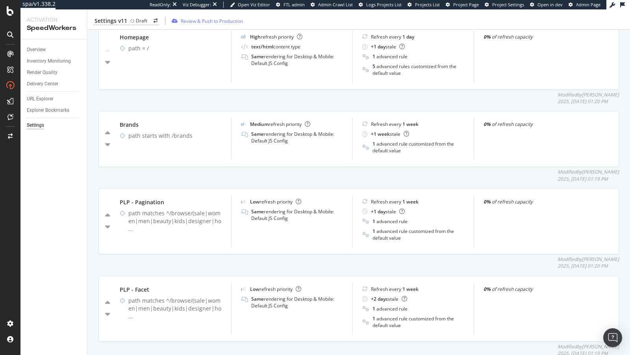
scroll to position [343, 0]
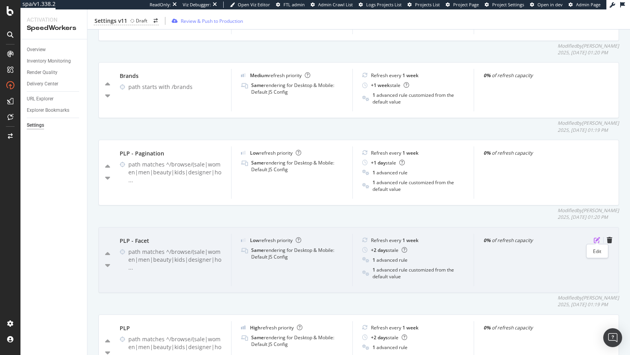
click at [599, 237] on icon "pen-to-square" at bounding box center [597, 240] width 6 height 6
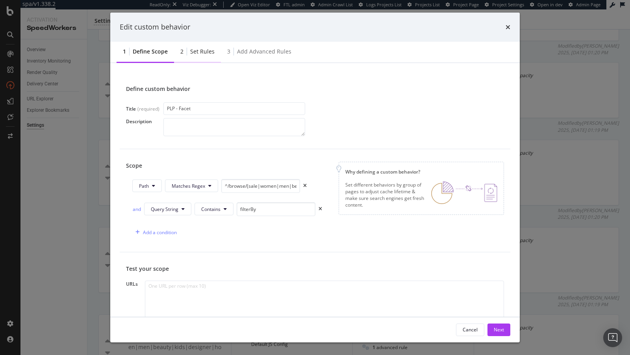
click at [200, 54] on div "Set rules" at bounding box center [202, 52] width 24 height 8
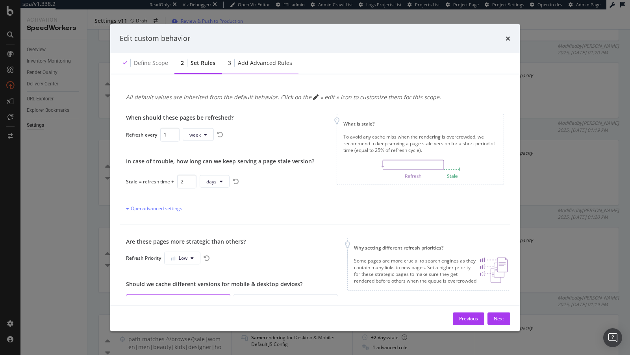
click at [250, 69] on div "3 Add advanced rules" at bounding box center [260, 63] width 77 height 22
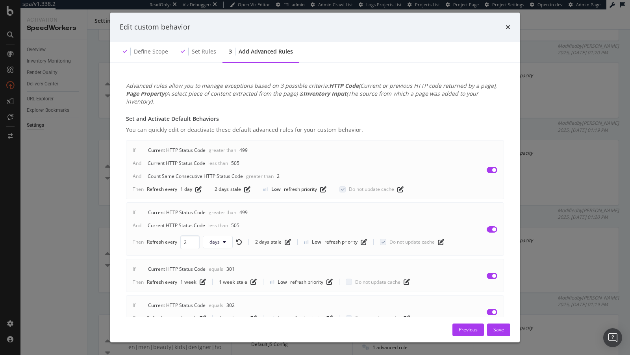
click at [542, 291] on div "Edit custom behavior Define scope Set rules 3 Add advanced rules Advanced rules…" at bounding box center [315, 177] width 630 height 355
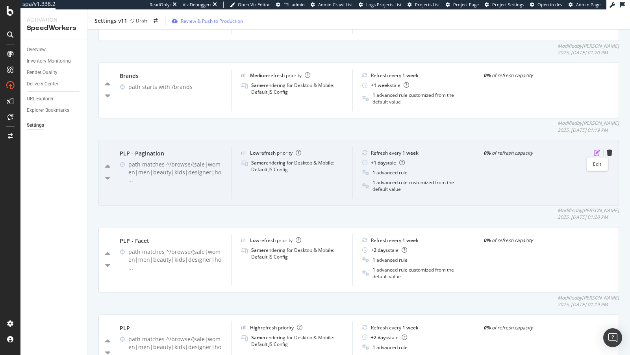
click at [598, 150] on icon "pen-to-square" at bounding box center [597, 153] width 6 height 6
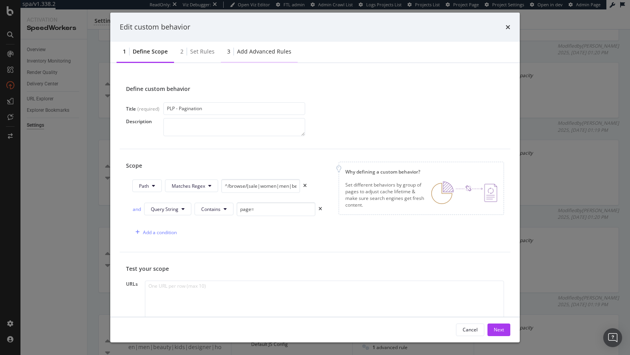
click at [227, 54] on div "3" at bounding box center [228, 52] width 3 height 8
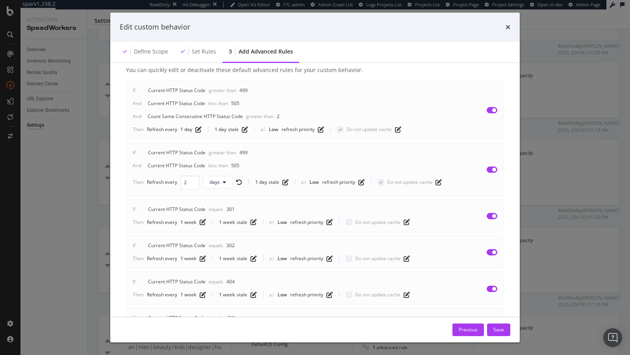
scroll to position [0, 0]
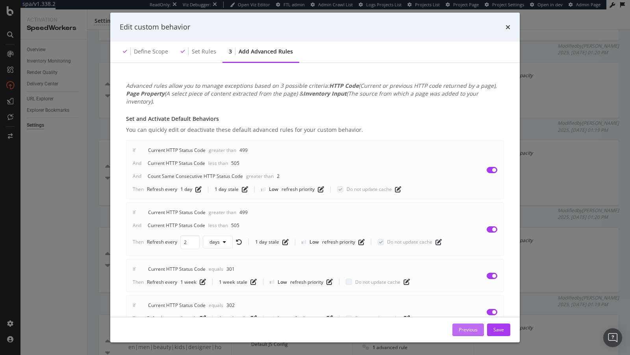
click at [478, 327] on div "Previous" at bounding box center [468, 329] width 19 height 7
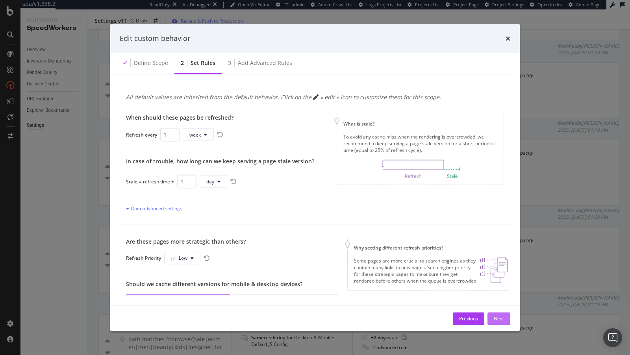
click at [496, 322] on div "Next" at bounding box center [499, 319] width 10 height 12
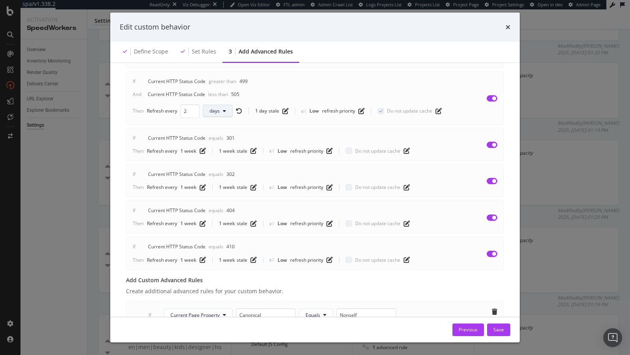
scroll to position [202, 0]
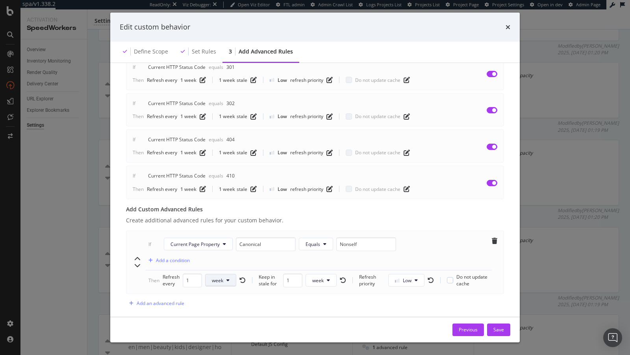
click at [208, 274] on button "week" at bounding box center [220, 280] width 31 height 13
click at [220, 315] on span "day" at bounding box center [219, 313] width 15 height 7
click at [192, 274] on input "1" at bounding box center [193, 281] width 19 height 14
type input "10"
click at [496, 328] on div "Save" at bounding box center [498, 329] width 11 height 7
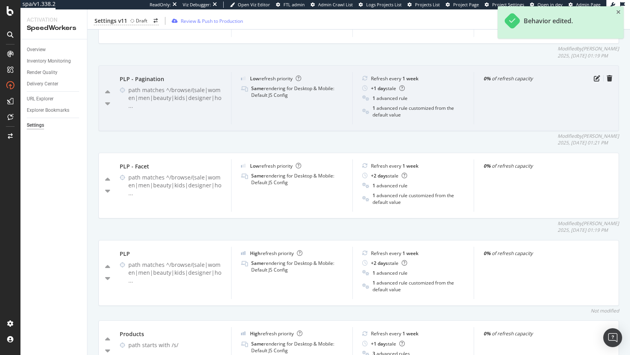
scroll to position [421, 0]
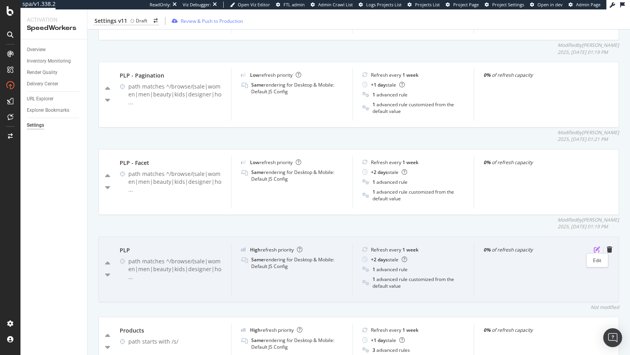
click at [596, 248] on icon "pen-to-square" at bounding box center [597, 249] width 6 height 6
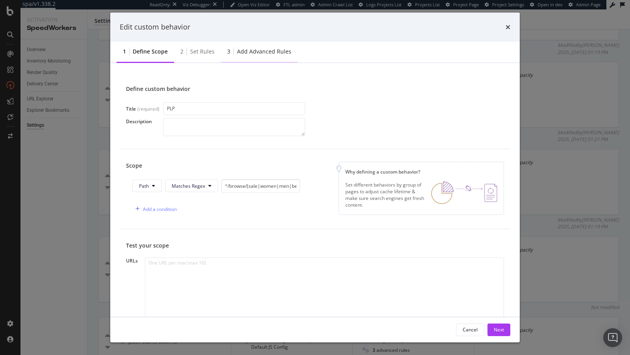
click at [263, 46] on div "3 Add advanced rules" at bounding box center [259, 52] width 77 height 22
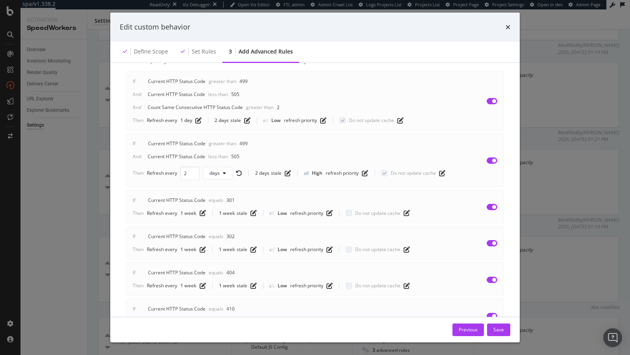
scroll to position [69, 0]
click at [71, 172] on div "Edit custom behavior Define scope Set rules 3 Add advanced rules Advanced rules…" at bounding box center [315, 177] width 630 height 355
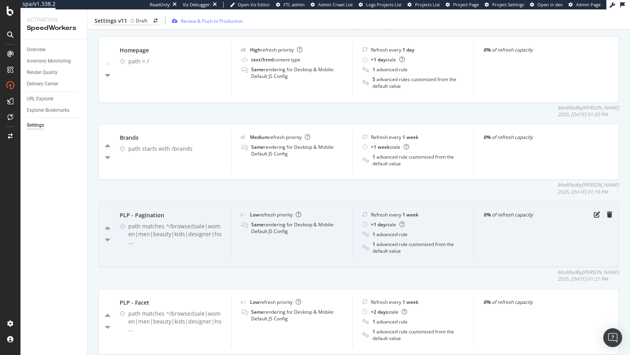
scroll to position [265, 0]
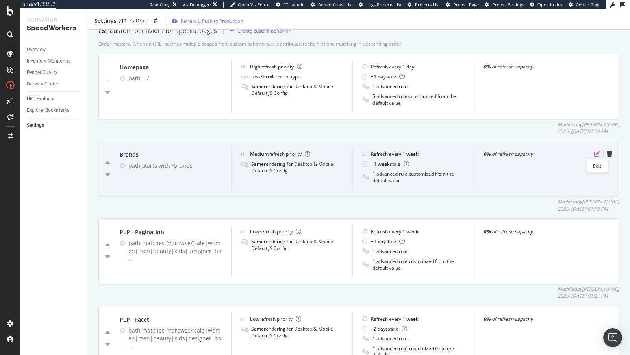
click at [597, 152] on icon "pen-to-square" at bounding box center [597, 154] width 6 height 6
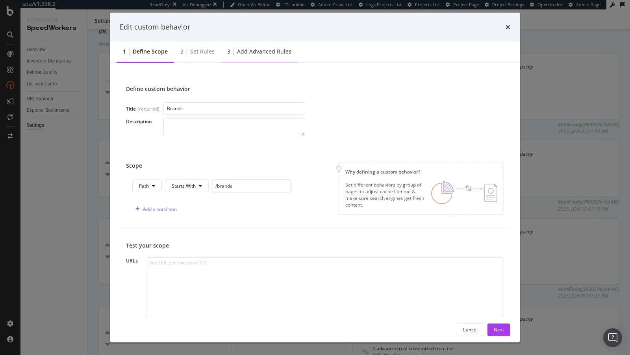
click at [248, 54] on div "Add advanced rules" at bounding box center [264, 52] width 54 height 8
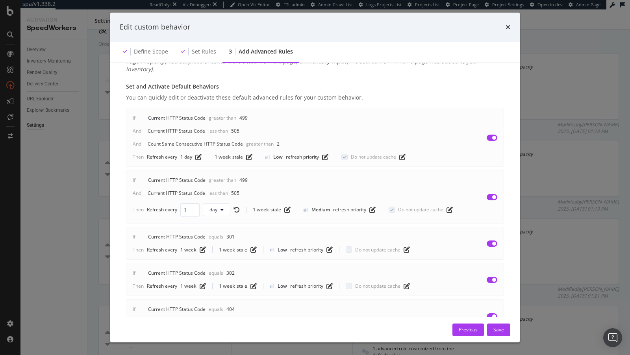
scroll to position [33, 0]
click at [154, 50] on div "Define scope" at bounding box center [151, 52] width 34 height 8
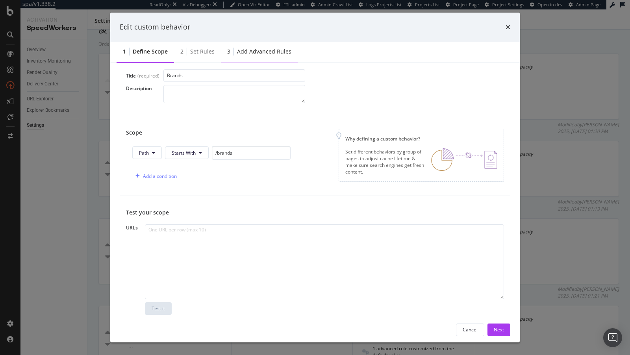
click at [274, 59] on div "3 Add advanced rules" at bounding box center [259, 52] width 77 height 22
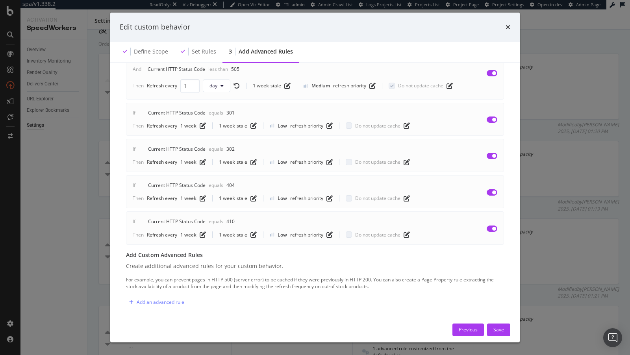
scroll to position [156, 0]
click at [610, 255] on div "Edit custom behavior Define scope Set rules 3 Add advanced rules Advanced rules…" at bounding box center [315, 177] width 630 height 355
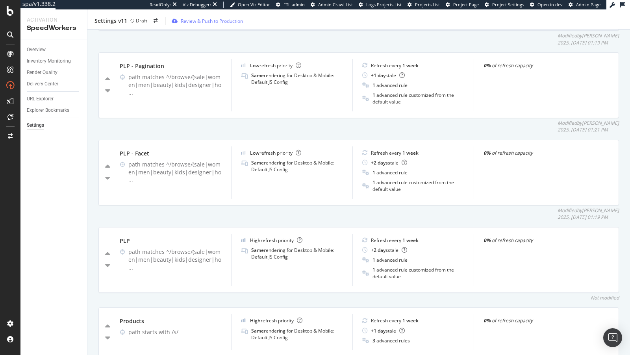
scroll to position [431, 0]
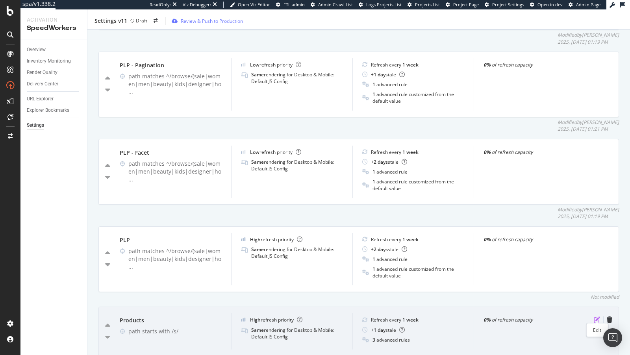
click at [596, 317] on icon "pen-to-square" at bounding box center [597, 320] width 6 height 6
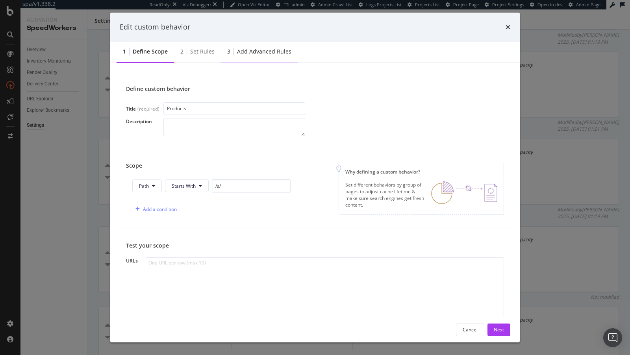
click at [257, 42] on div "3 Add advanced rules" at bounding box center [259, 52] width 77 height 22
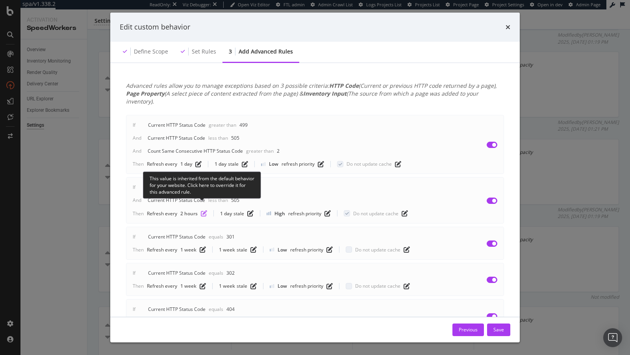
click at [205, 210] on icon "pen-to-square" at bounding box center [204, 213] width 6 height 6
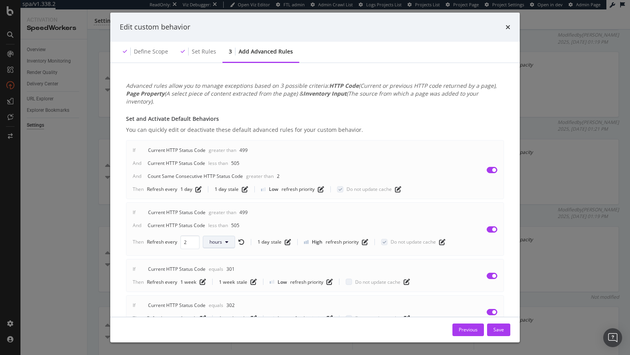
click at [218, 239] on span "hours" at bounding box center [215, 242] width 13 height 7
click at [213, 278] on span "days" at bounding box center [218, 278] width 18 height 7
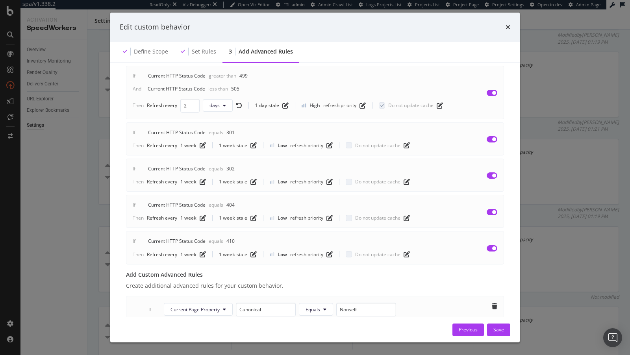
scroll to position [138, 0]
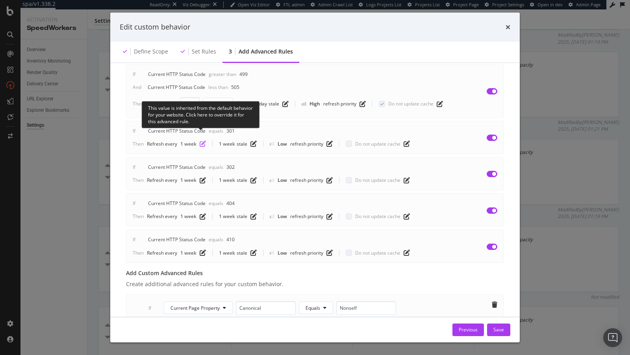
click at [202, 141] on icon "pen-to-square" at bounding box center [203, 144] width 6 height 6
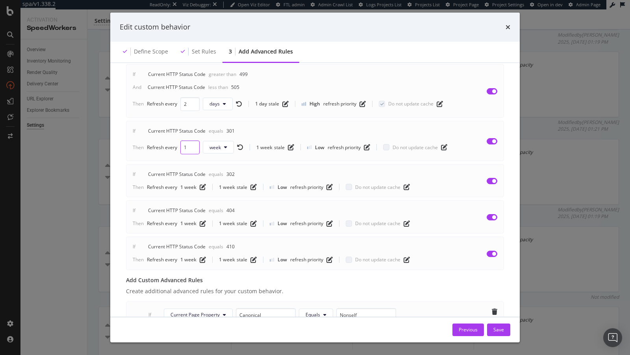
click at [186, 141] on input "1" at bounding box center [189, 148] width 19 height 14
type input "2"
click at [194, 141] on input "2" at bounding box center [189, 148] width 19 height 14
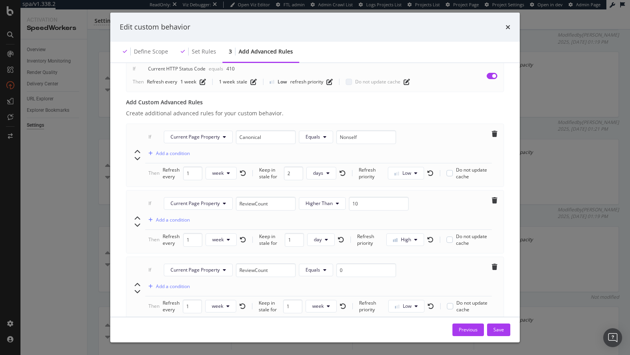
scroll to position [339, 0]
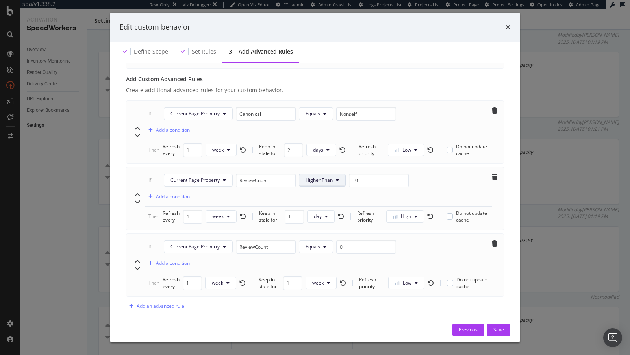
click at [333, 174] on button "Higher Than" at bounding box center [322, 180] width 47 height 13
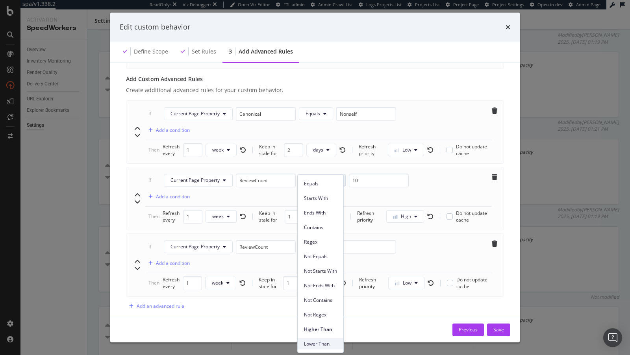
click at [322, 342] on span "Lower Than" at bounding box center [320, 343] width 33 height 7
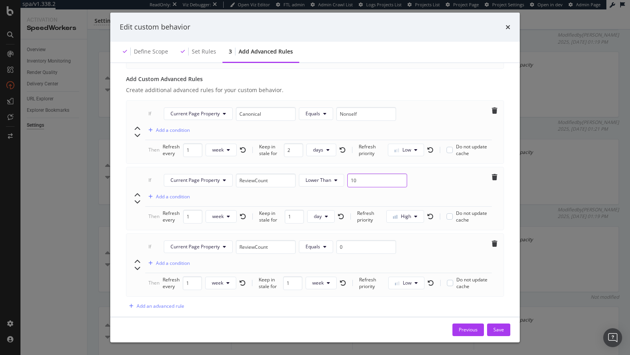
click at [349, 174] on input "10" at bounding box center [377, 181] width 60 height 14
click at [411, 210] on button "High" at bounding box center [405, 216] width 38 height 13
click at [399, 220] on span "Low" at bounding box center [402, 219] width 18 height 7
click at [298, 210] on input "2" at bounding box center [294, 217] width 19 height 14
type input "1"
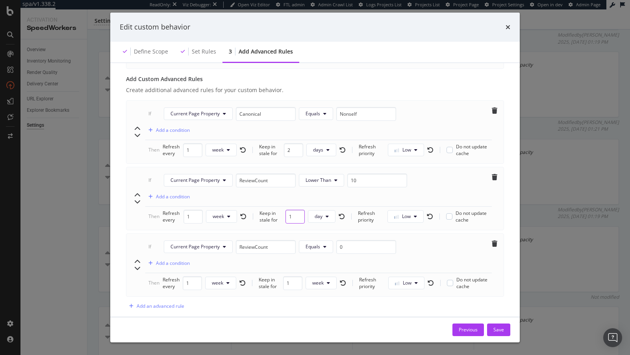
click at [296, 210] on input "1" at bounding box center [294, 217] width 19 height 14
click at [495, 331] on div "Save" at bounding box center [498, 329] width 11 height 7
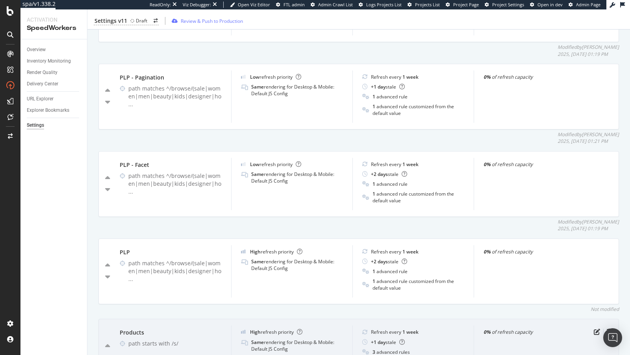
scroll to position [415, 0]
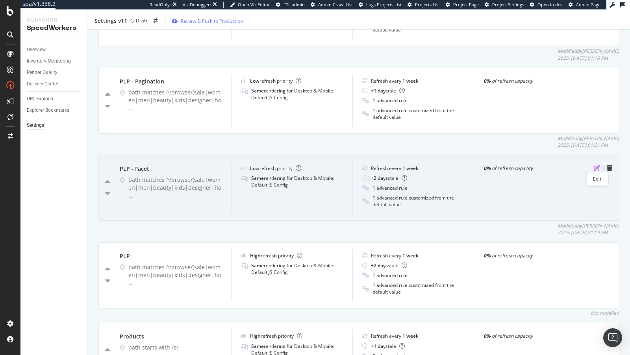
click at [596, 166] on icon "pen-to-square" at bounding box center [597, 168] width 6 height 6
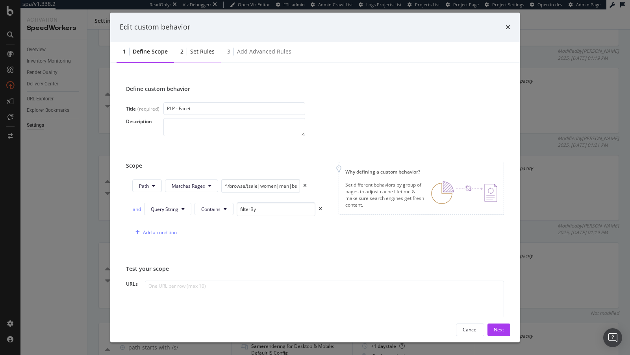
click at [195, 43] on div "2 Set rules" at bounding box center [197, 52] width 47 height 22
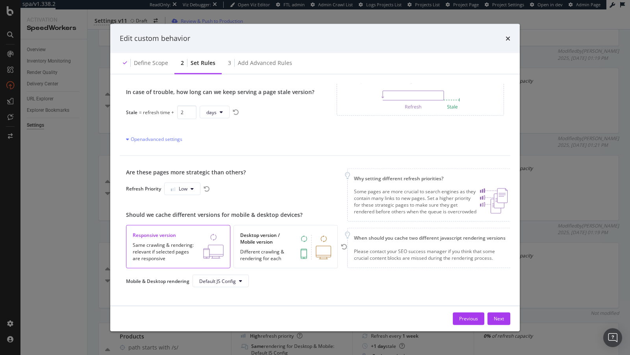
scroll to position [72, 0]
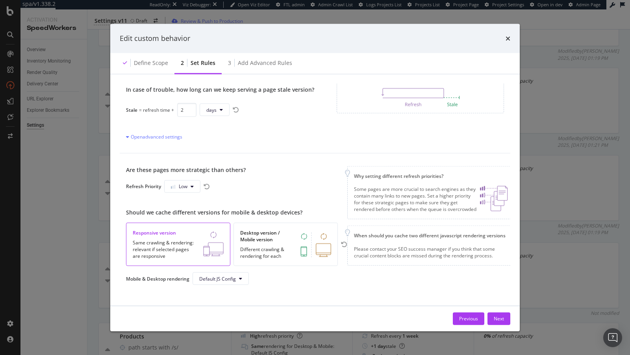
click at [193, 178] on div "Are these pages more strategic than others? Refresh Priority Low" at bounding box center [236, 179] width 221 height 27
click at [189, 183] on button "Low" at bounding box center [182, 186] width 36 height 13
click at [187, 214] on span "Medium" at bounding box center [180, 215] width 18 height 7
click at [502, 320] on div "Next" at bounding box center [499, 318] width 10 height 7
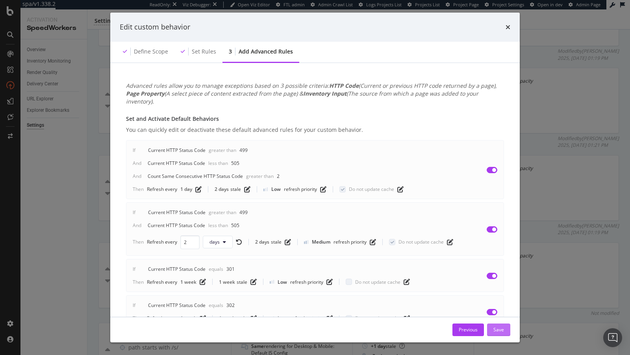
click at [498, 328] on div "Save" at bounding box center [498, 329] width 11 height 7
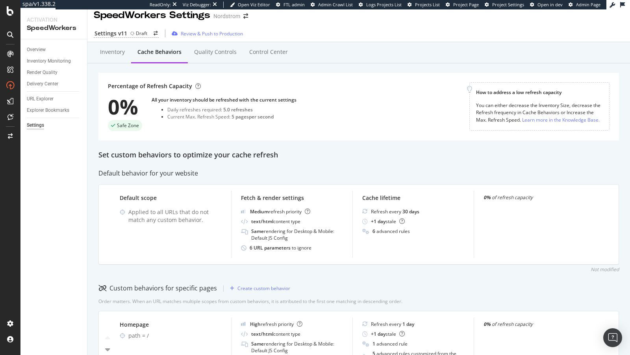
scroll to position [0, 0]
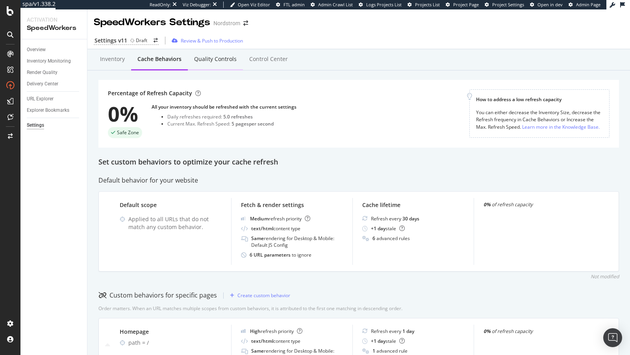
click at [213, 63] on div "Quality Controls" at bounding box center [215, 59] width 43 height 8
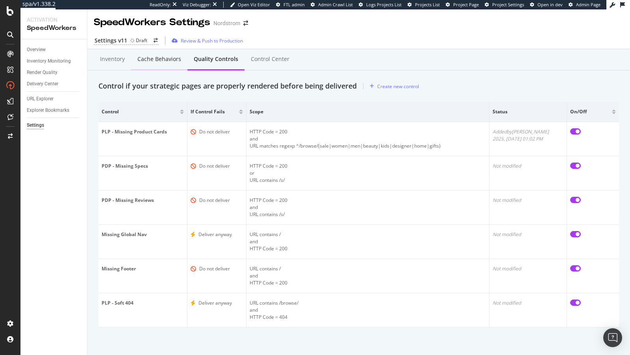
click at [145, 58] on div "Cache behaviors" at bounding box center [159, 59] width 44 height 8
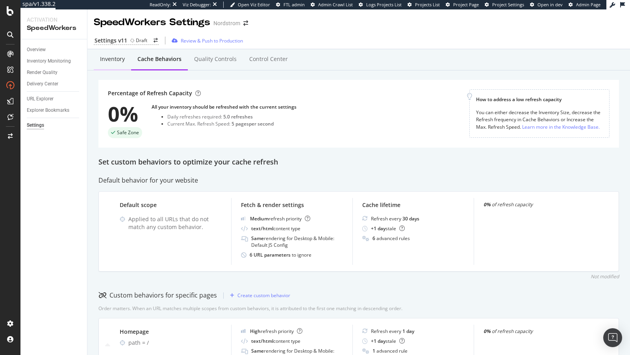
click at [119, 63] on div "Inventory" at bounding box center [112, 60] width 37 height 22
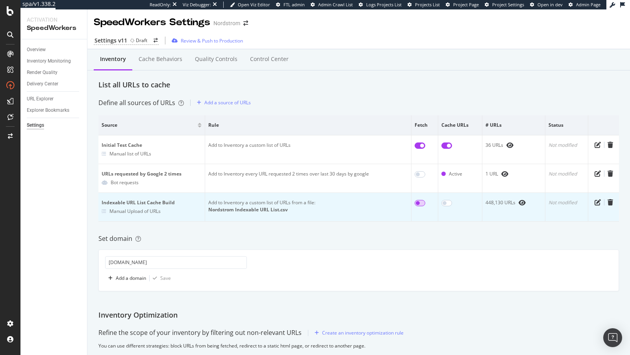
click at [422, 204] on input "checkbox" at bounding box center [420, 203] width 11 height 6
checkbox input "true"
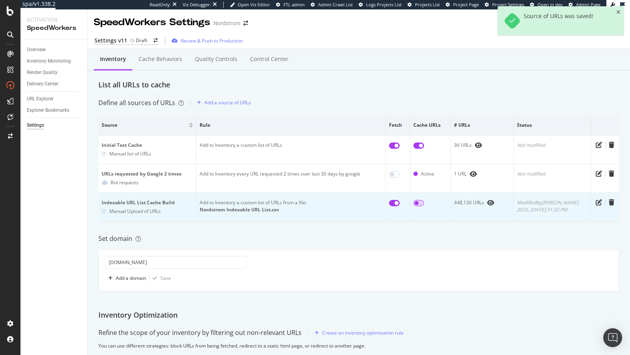
click at [424, 202] on input "checkbox" at bounding box center [418, 203] width 11 height 6
checkbox input "true"
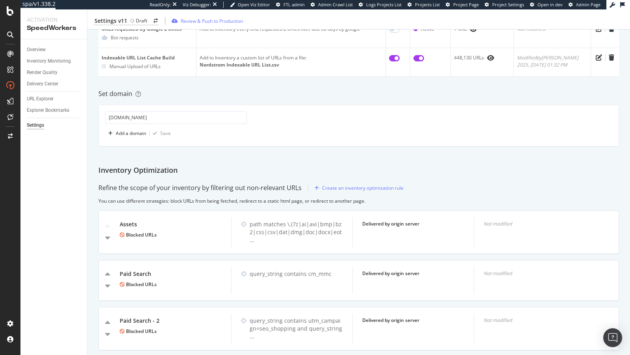
scroll to position [148, 0]
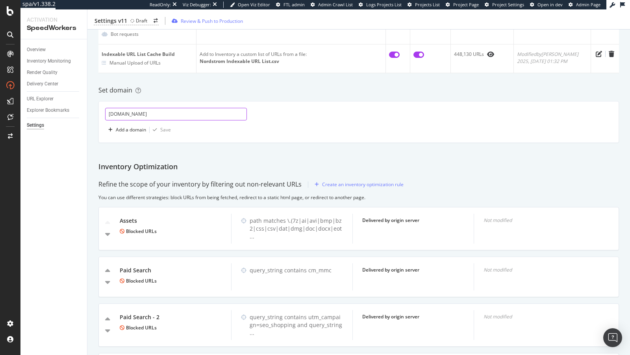
click at [106, 115] on input "nordstrom.com" at bounding box center [176, 114] width 142 height 13
type input "www.nordstrom.com"
click at [158, 128] on div "button" at bounding box center [155, 130] width 11 height 5
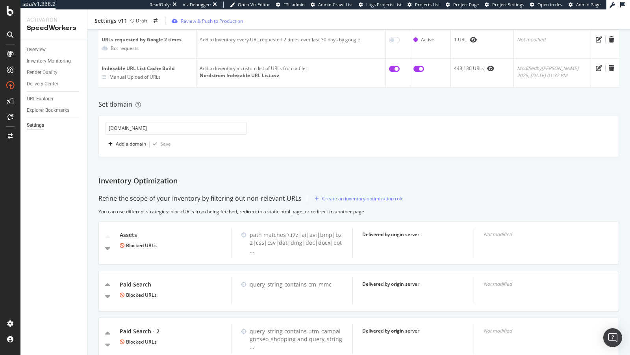
scroll to position [0, 0]
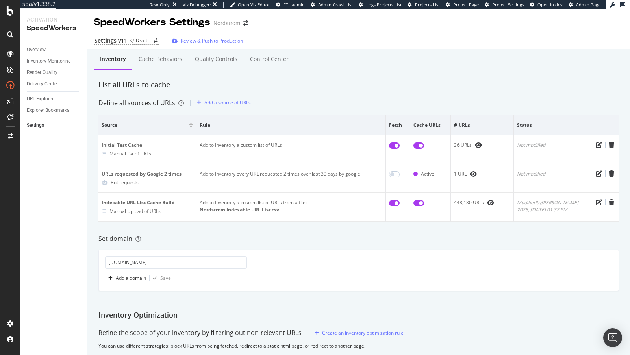
click at [190, 41] on div "Review & Push to Production" at bounding box center [212, 40] width 62 height 7
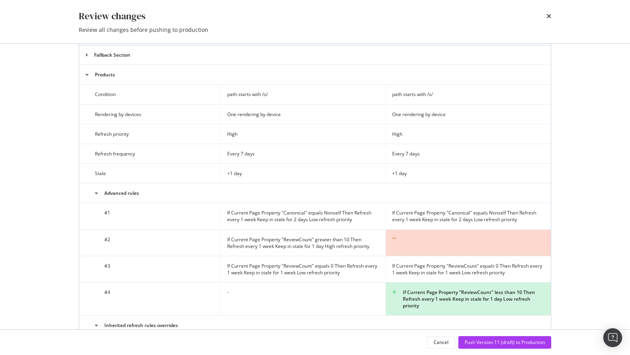
scroll to position [467, 0]
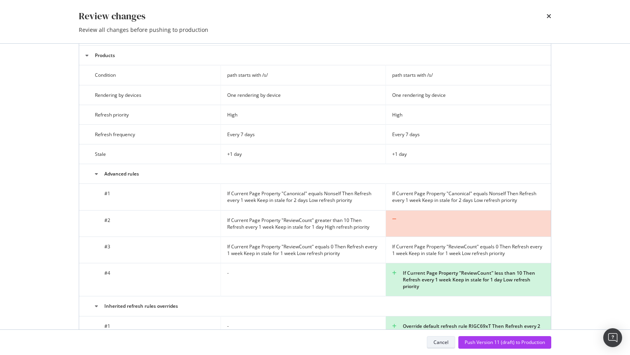
click at [443, 344] on div "Cancel" at bounding box center [440, 342] width 15 height 7
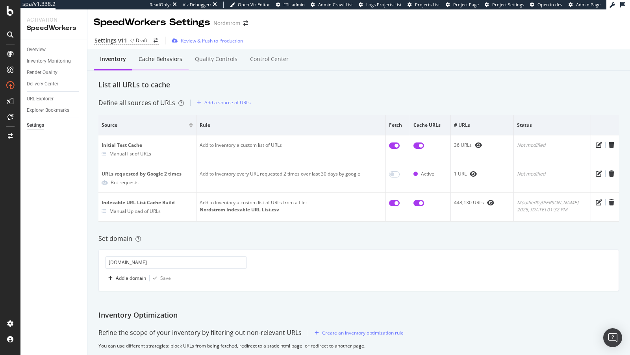
click at [163, 63] on div "Cache behaviors" at bounding box center [160, 60] width 56 height 22
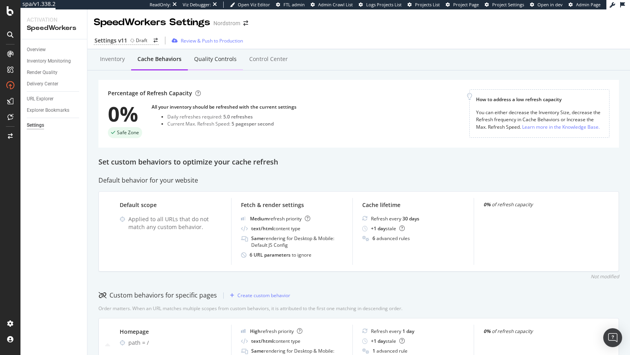
click at [206, 67] on div "Quality Controls" at bounding box center [215, 60] width 55 height 22
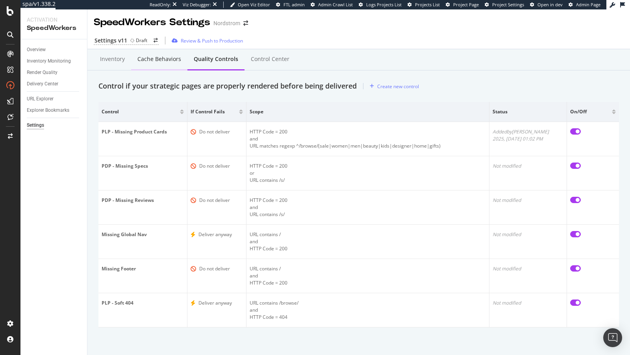
click at [170, 65] on div "Cache behaviors" at bounding box center [159, 60] width 56 height 22
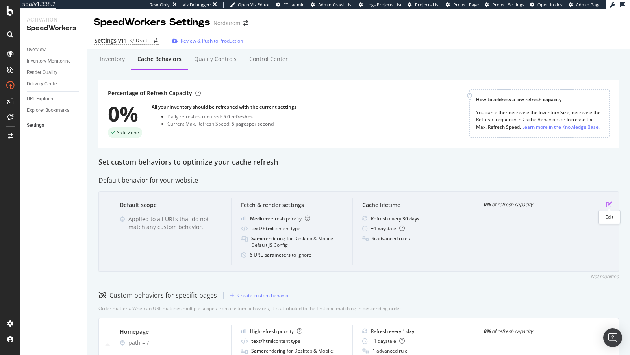
click at [609, 201] on icon "pen-to-square" at bounding box center [609, 204] width 6 height 6
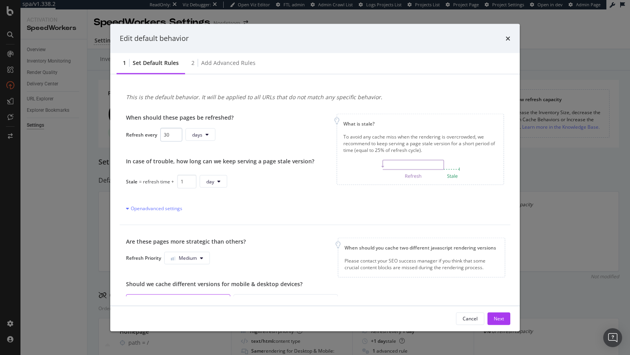
click at [164, 135] on input "30" at bounding box center [171, 135] width 22 height 14
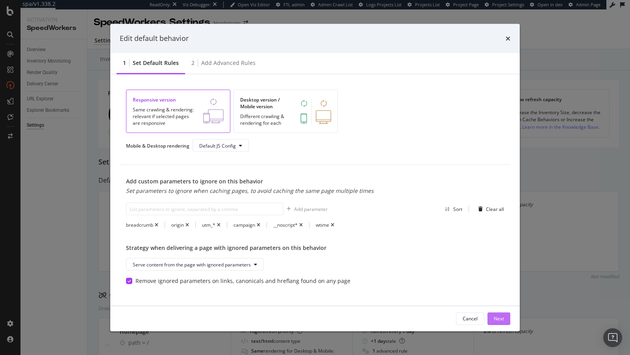
click at [503, 321] on div "Next" at bounding box center [499, 318] width 10 height 7
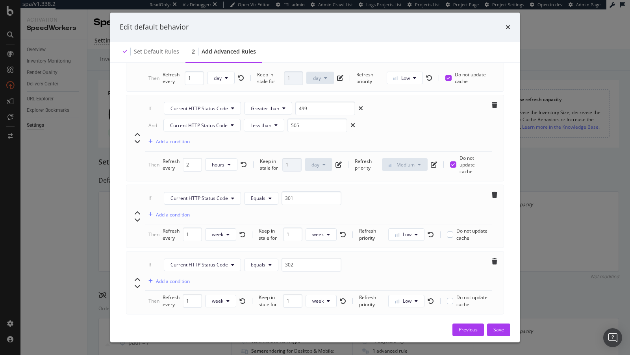
scroll to position [289, 0]
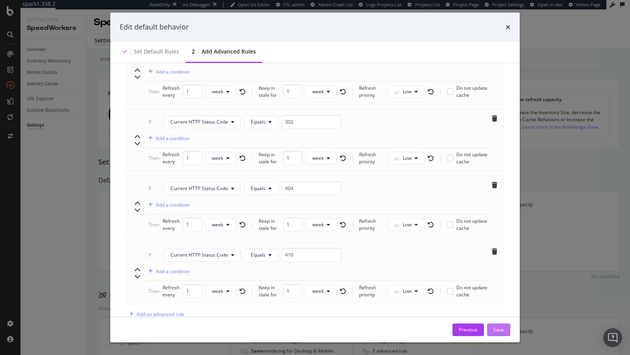
click at [500, 328] on div "Save" at bounding box center [498, 329] width 11 height 7
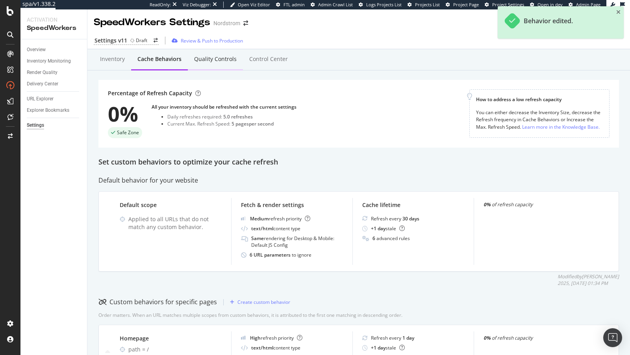
click at [219, 63] on div "Quality Controls" at bounding box center [215, 60] width 55 height 22
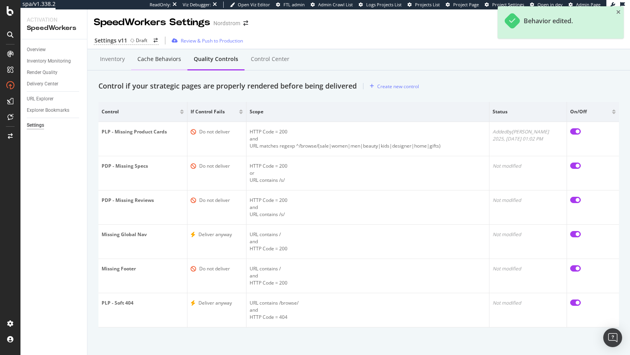
click at [167, 66] on div "Cache behaviors" at bounding box center [159, 60] width 56 height 22
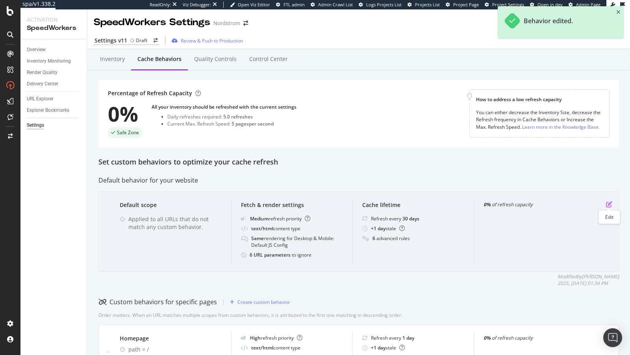
click at [608, 204] on icon "pen-to-square" at bounding box center [609, 204] width 6 height 6
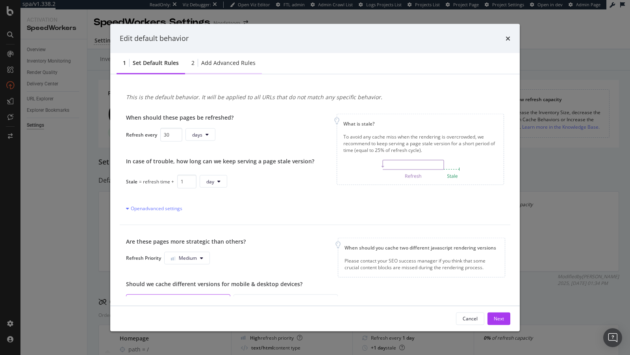
click at [201, 62] on div "Add advanced rules" at bounding box center [228, 63] width 54 height 8
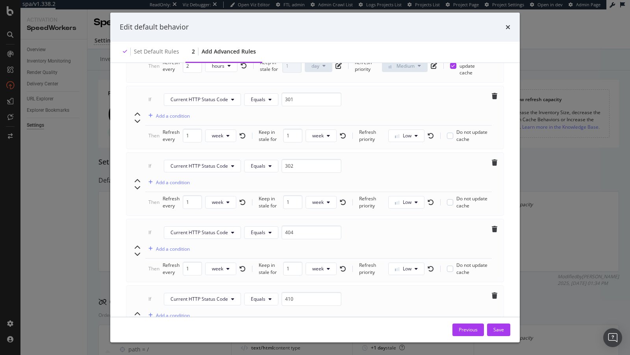
scroll to position [289, 0]
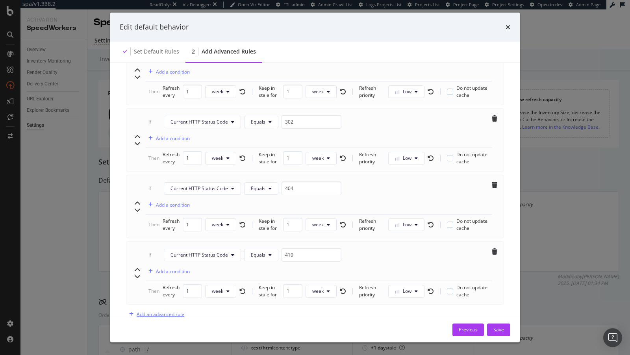
click at [172, 311] on div "Add an advanced rule" at bounding box center [161, 314] width 48 height 7
click at [138, 337] on icon "chevron-up" at bounding box center [137, 340] width 6 height 6
type input "30"
type input "410"
type input "1"
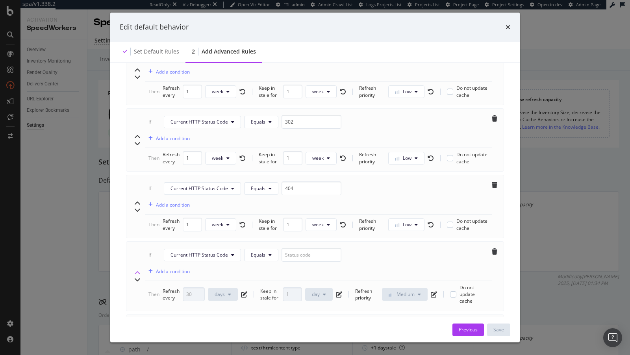
click at [135, 270] on icon "chevron-up" at bounding box center [137, 273] width 6 height 6
type input "30"
type input "404"
type input "1"
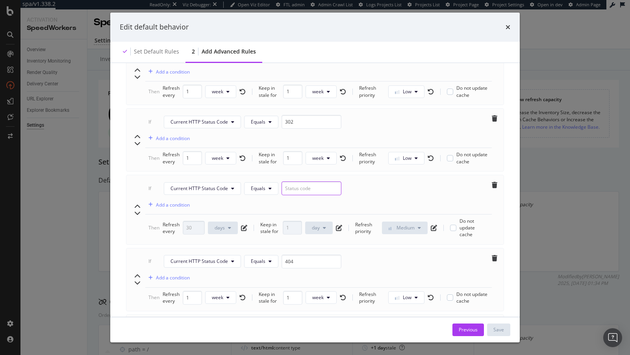
click at [296, 181] on input "modal" at bounding box center [311, 188] width 60 height 14
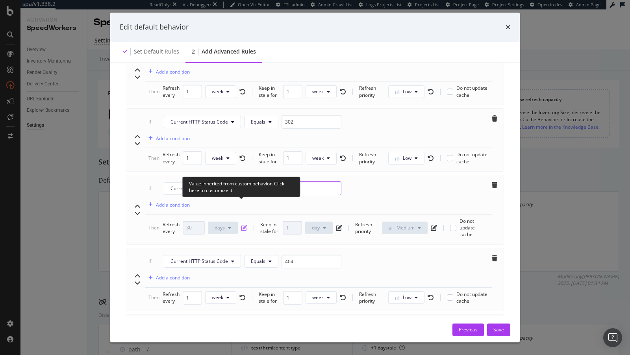
type input "403"
click at [243, 225] on icon "pen-to-square" at bounding box center [244, 228] width 6 height 6
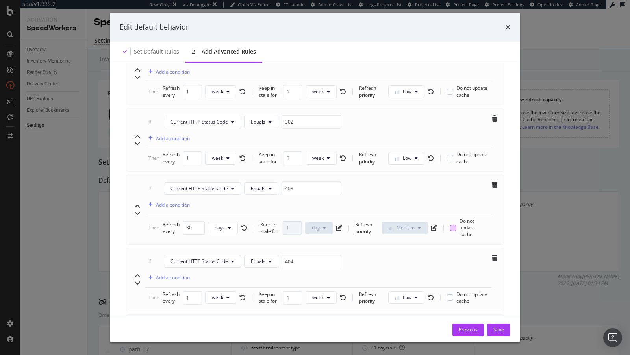
click at [452, 225] on div "modal" at bounding box center [453, 228] width 6 height 6
click at [195, 221] on input "29" at bounding box center [194, 228] width 22 height 14
click at [190, 221] on input "29" at bounding box center [194, 228] width 22 height 14
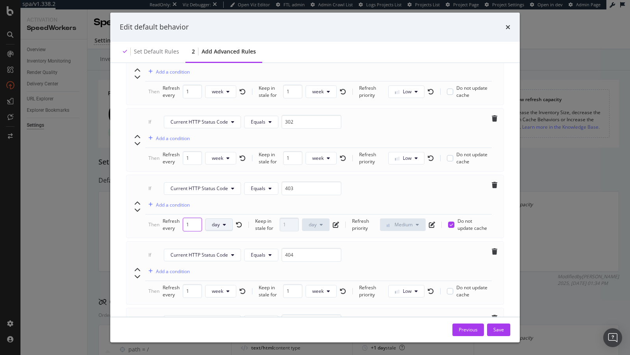
type input "1"
click at [227, 219] on button "day" at bounding box center [219, 225] width 28 height 13
click at [226, 260] on span "week" at bounding box center [219, 262] width 15 height 7
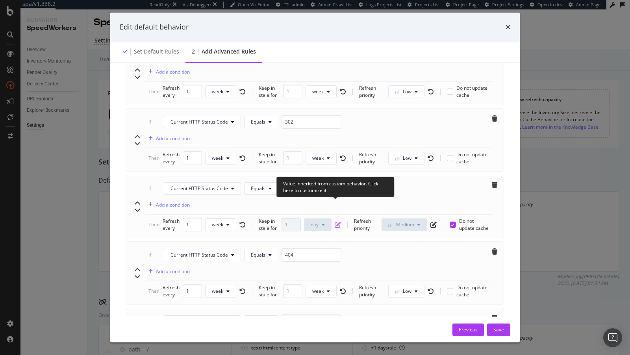
click at [339, 222] on icon "pen-to-square" at bounding box center [338, 225] width 6 height 6
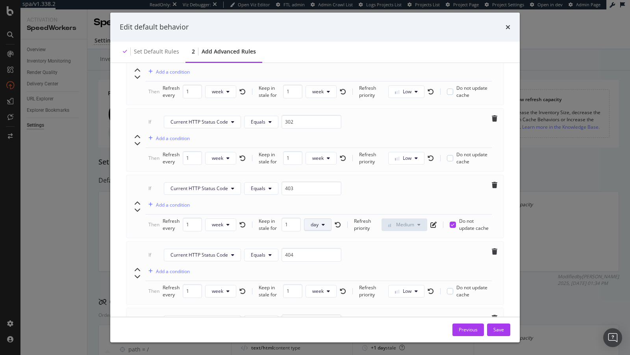
click at [311, 221] on span "day" at bounding box center [315, 224] width 8 height 7
click at [316, 261] on span "week" at bounding box center [317, 262] width 15 height 7
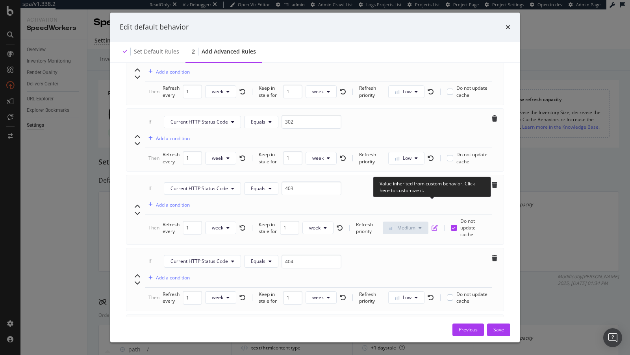
click at [435, 225] on icon "pen-to-square" at bounding box center [434, 228] width 6 height 6
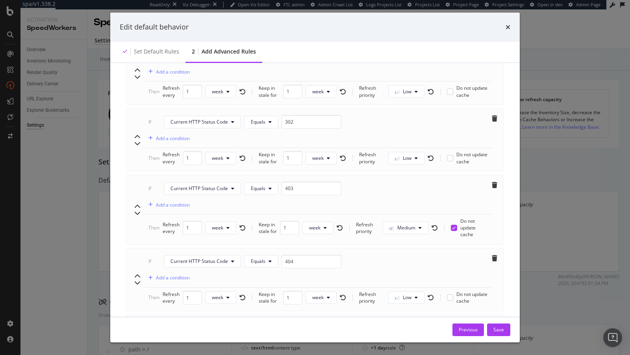
scroll to position [293, 0]
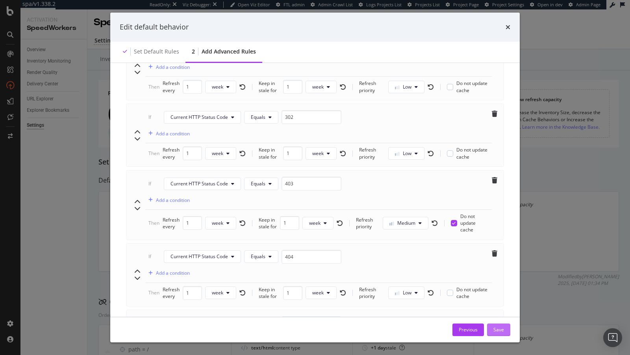
click at [498, 329] on div "Save" at bounding box center [498, 329] width 11 height 7
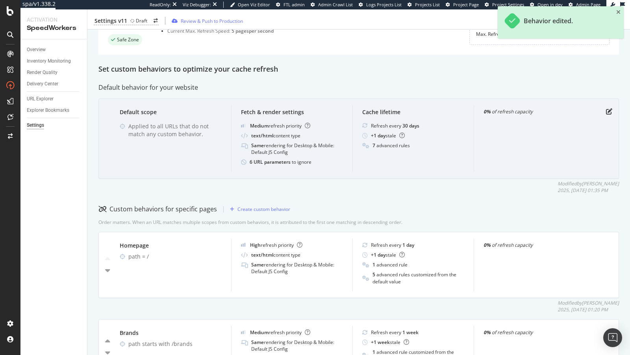
scroll to position [115, 0]
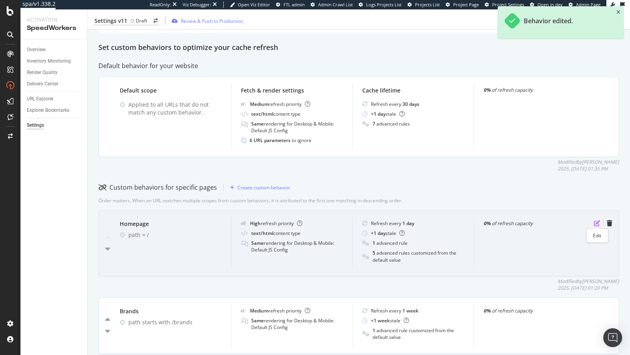
click at [596, 222] on icon "pen-to-square" at bounding box center [597, 223] width 6 height 6
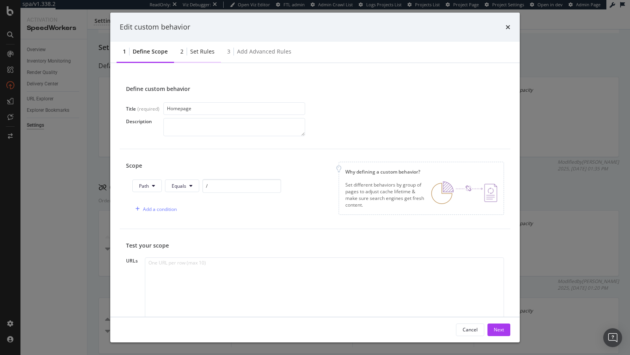
click at [198, 50] on div "Set rules" at bounding box center [202, 52] width 24 height 8
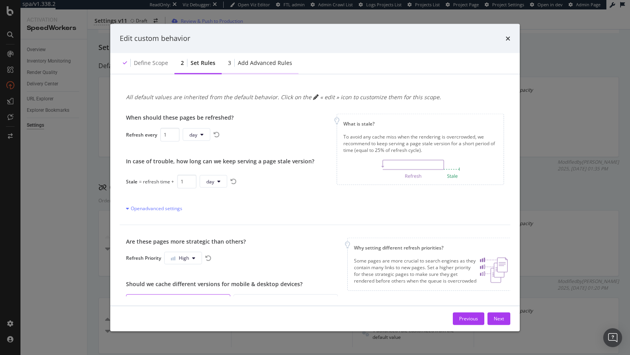
click at [248, 63] on div "Add advanced rules" at bounding box center [265, 63] width 54 height 8
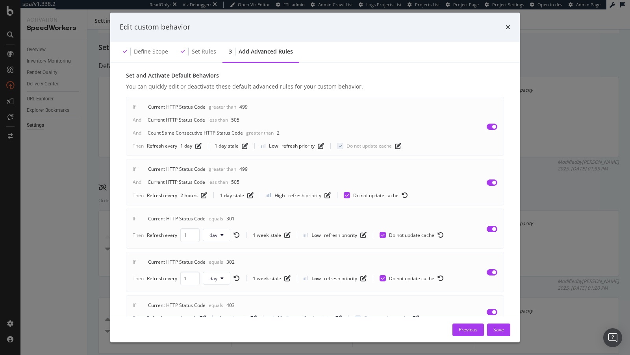
scroll to position [123, 0]
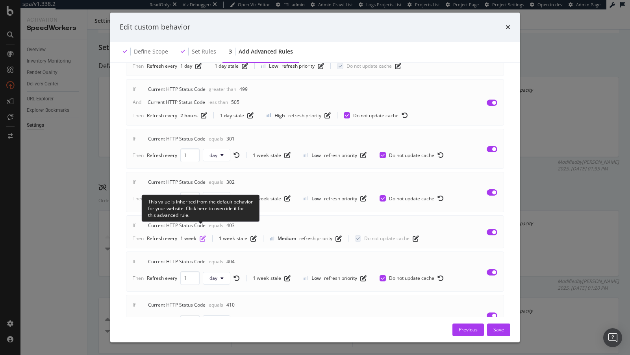
click at [201, 235] on icon "pen-to-square" at bounding box center [203, 238] width 6 height 6
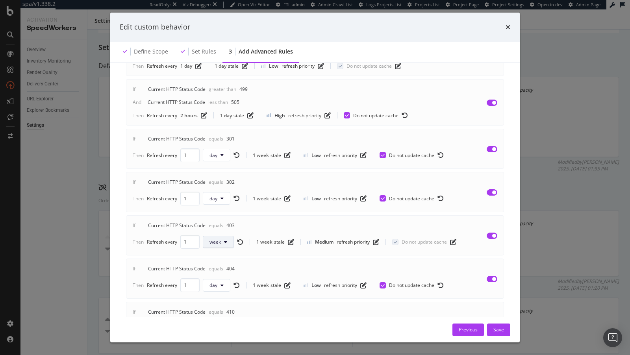
click at [211, 239] on span "week" at bounding box center [214, 242] width 11 height 7
click at [218, 291] on span "week" at bounding box center [216, 290] width 15 height 7
click at [224, 240] on icon "modal" at bounding box center [225, 242] width 3 height 5
click at [219, 280] on div "day" at bounding box center [216, 275] width 28 height 11
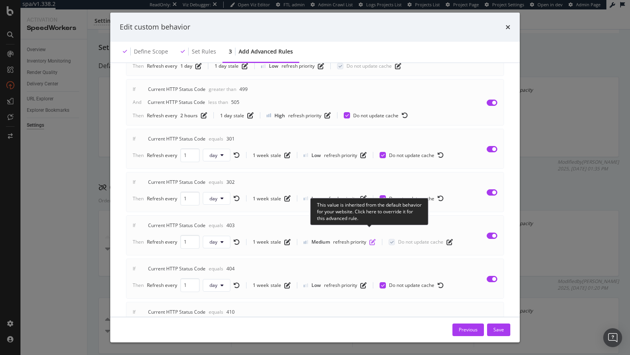
click at [369, 239] on icon "pen-to-square" at bounding box center [372, 242] width 6 height 6
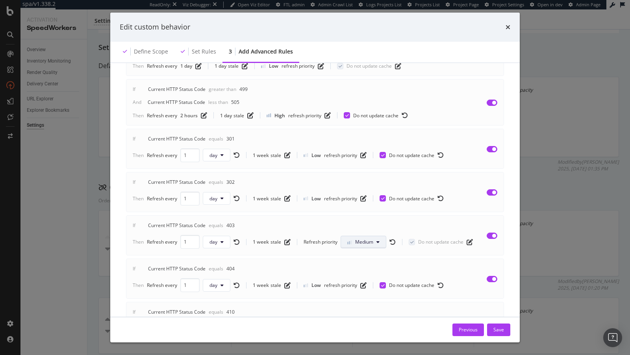
click at [358, 236] on button "Medium" at bounding box center [364, 242] width 46 height 13
click at [359, 279] on span "High" at bounding box center [354, 275] width 19 height 7
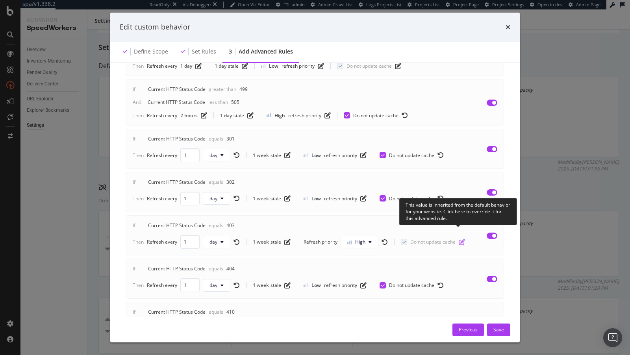
click at [460, 239] on icon "pen-to-square" at bounding box center [462, 242] width 6 height 6
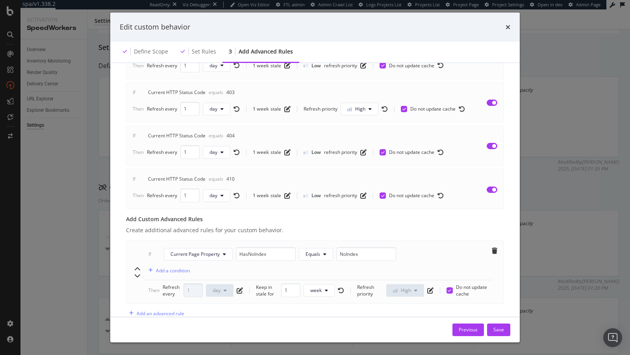
scroll to position [265, 0]
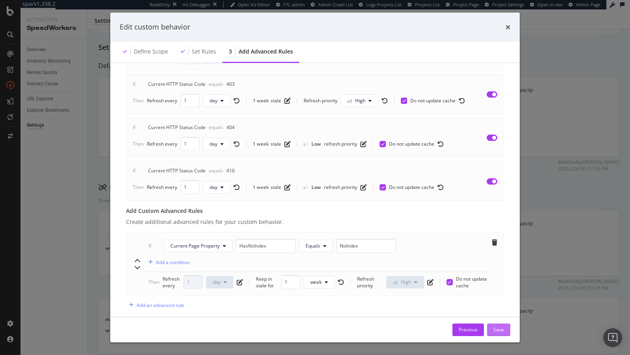
click at [501, 326] on div "Save" at bounding box center [498, 330] width 11 height 12
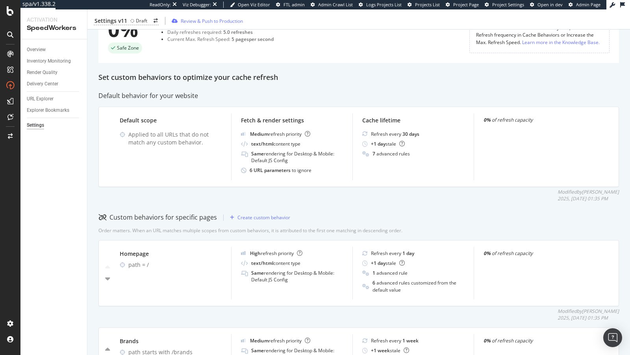
scroll to position [66, 0]
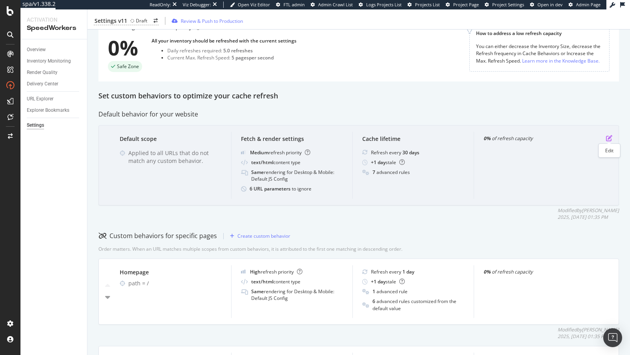
click at [607, 136] on icon "pen-to-square" at bounding box center [609, 138] width 6 height 6
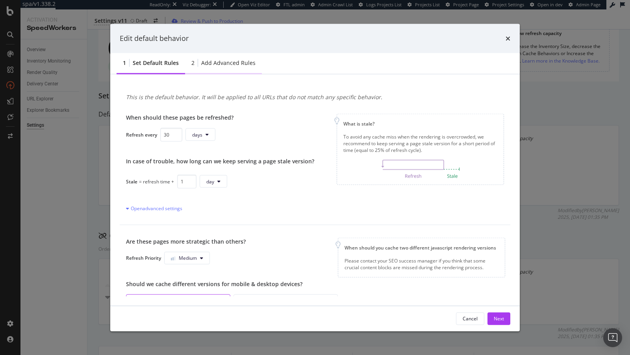
click at [219, 64] on div "Add advanced rules" at bounding box center [228, 63] width 54 height 8
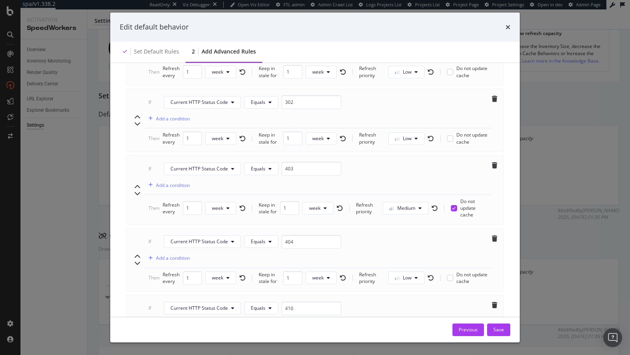
scroll to position [306, 0]
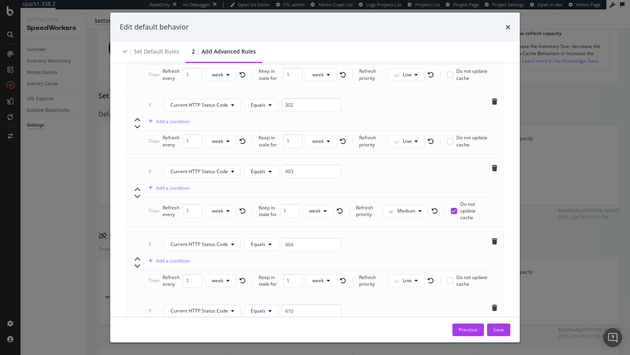
click at [497, 329] on div "Save" at bounding box center [498, 329] width 11 height 7
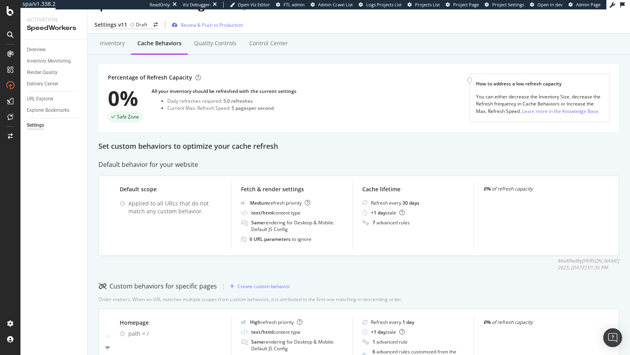
scroll to position [1, 0]
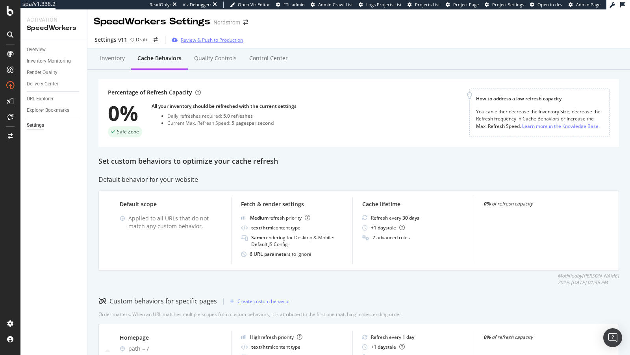
click at [198, 40] on div "Review & Push to Production" at bounding box center [212, 40] width 62 height 7
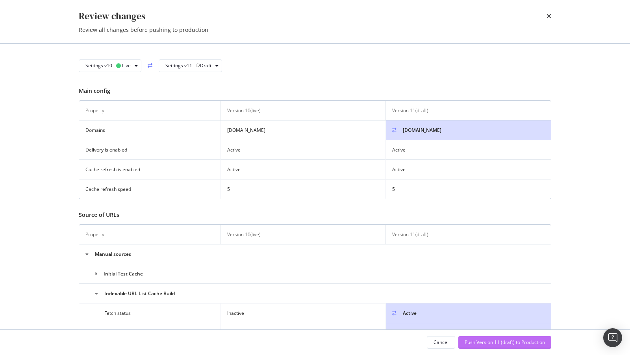
click at [494, 341] on div "Push Version 11 (draft) to Production" at bounding box center [505, 342] width 80 height 7
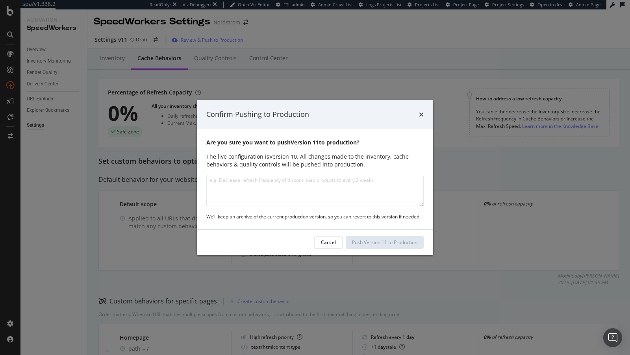
type textarea "-"
type textarea "a"
type textarea "p"
click at [325, 178] on textarea "updated advance refresh rules, expanded cache to priority URLs," at bounding box center [314, 191] width 217 height 32
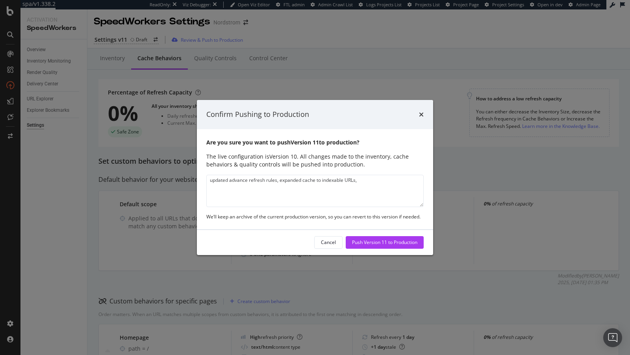
click at [376, 180] on textarea "updated advance refresh rules, expanded cache to indexable URLs," at bounding box center [314, 191] width 217 height 32
click at [278, 183] on textarea "updated advance refresh rules, expanded cache to indexable URLs," at bounding box center [314, 191] width 217 height 32
click at [371, 173] on div "Are you sure you want to push Version 11 to production? The live configuration …" at bounding box center [315, 179] width 236 height 100
click at [380, 174] on div "Are you sure you want to push Version 11 to production? The live configuration …" at bounding box center [315, 179] width 236 height 100
click at [375, 178] on textarea "updated advance refresh rules, expanded cache to indexable URLs," at bounding box center [314, 191] width 217 height 32
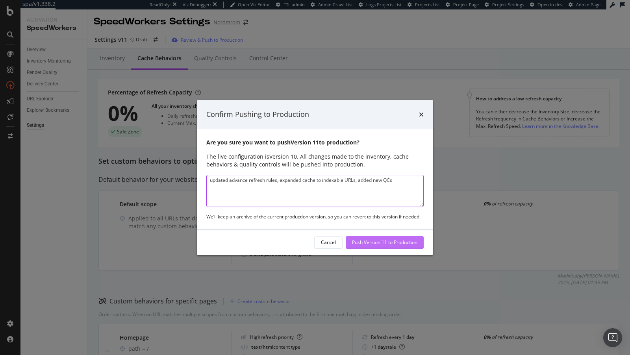
type textarea "updated advance refresh rules, expanded cache to indexable URLs, added new QCs"
click at [392, 240] on div "Push Version 11 to Production" at bounding box center [384, 242] width 65 height 7
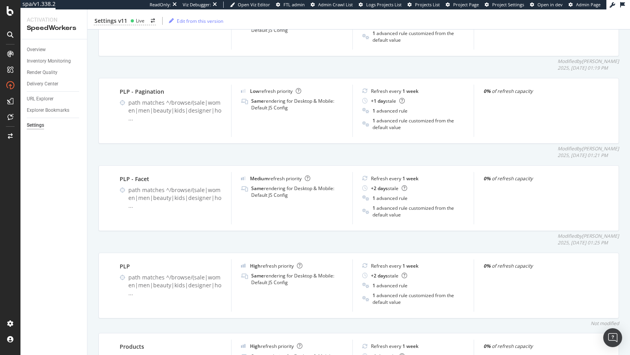
scroll to position [420, 0]
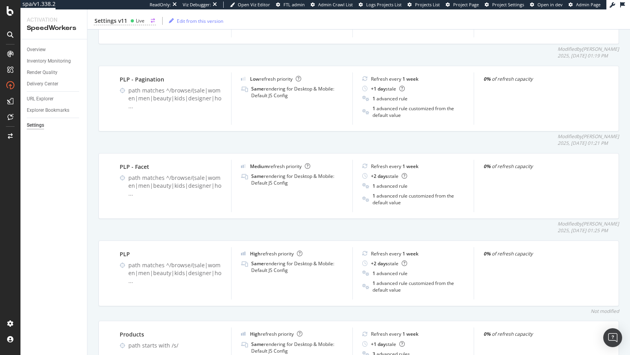
click at [132, 20] on circle at bounding box center [132, 20] width 3 height 3
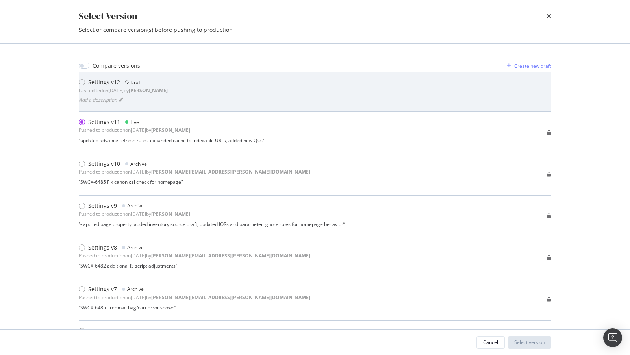
click at [131, 90] on div "Last edited on 2025 Oct 7th by connor" at bounding box center [123, 90] width 89 height 7
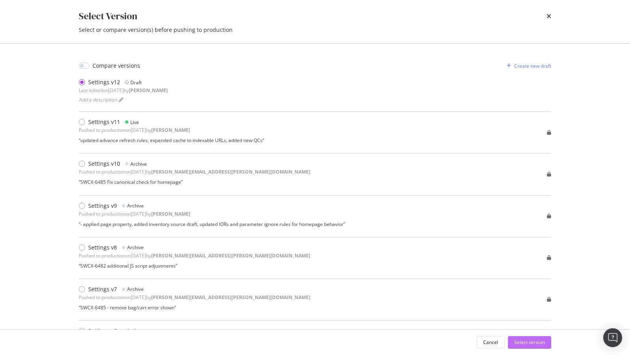
click at [530, 343] on div "Select version" at bounding box center [529, 342] width 31 height 7
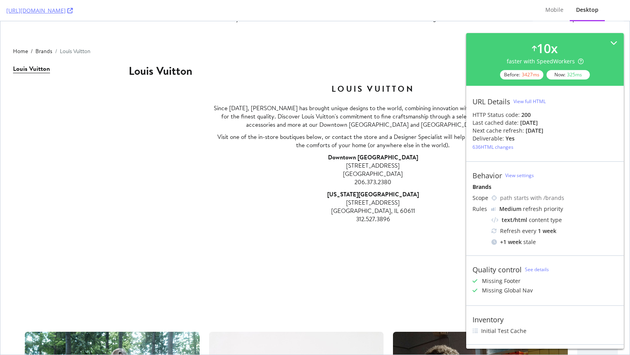
scroll to position [38, 0]
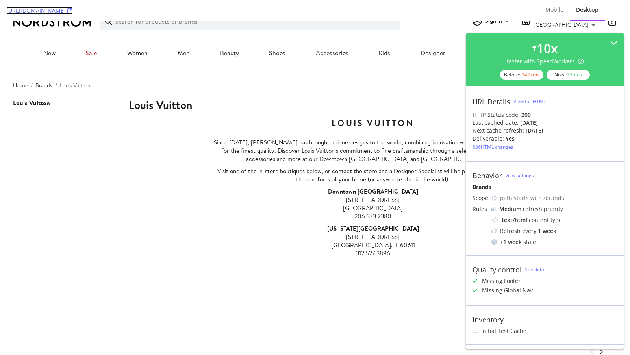
click at [73, 10] on icon at bounding box center [70, 11] width 6 height 6
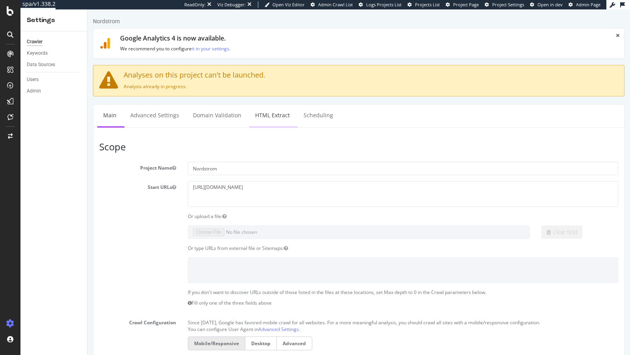
click at [256, 109] on link "HTML Extract" at bounding box center [272, 116] width 46 height 22
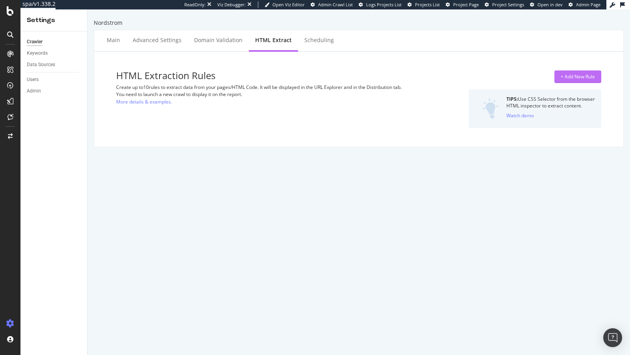
click at [583, 75] on div "+ Add New Rule" at bounding box center [578, 76] width 34 height 7
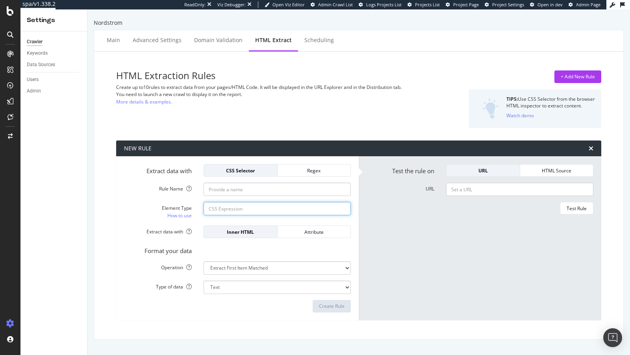
click at [233, 207] on input "Element Type How to use" at bounding box center [277, 208] width 147 height 13
paste input ".U5O1_._90bt"
type input ".U5O1_._90bt"
click at [244, 193] on input "Rule Name" at bounding box center [277, 189] width 147 height 13
type input "C"
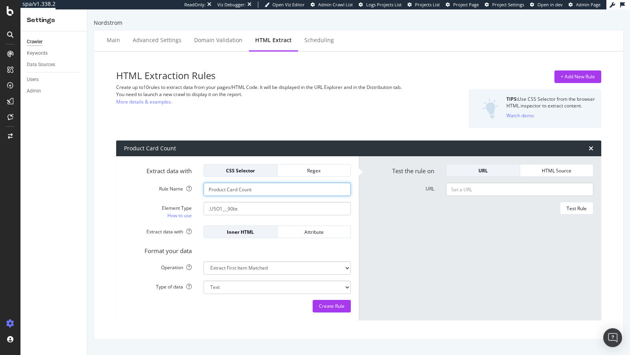
type input "Product Card Count"
click at [256, 262] on select "Extract First Item Matched Extract First 3 Items Matched Count Number of Occure…" at bounding box center [277, 267] width 147 height 13
select select "count"
click at [204, 261] on select "Extract First Item Matched Extract First 3 Items Matched Count Number of Occure…" at bounding box center [277, 267] width 147 height 13
select select "i"
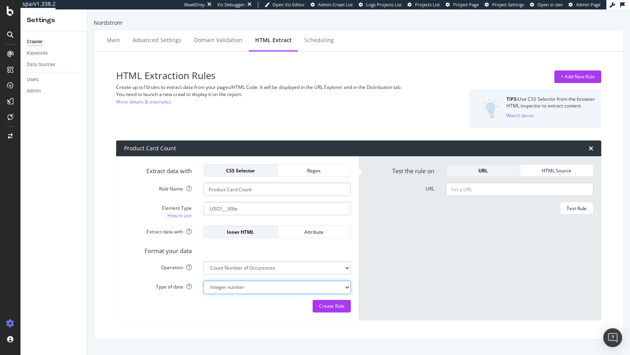
click at [278, 285] on select "Integer number" at bounding box center [277, 287] width 147 height 13
click at [330, 306] on div "Create Rule" at bounding box center [332, 306] width 26 height 7
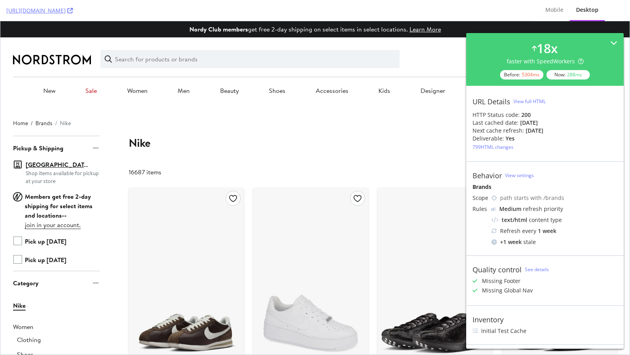
click at [149, 15] on div "[URL][DOMAIN_NAME]" at bounding box center [266, 10] width 520 height 21
click at [73, 12] on icon at bounding box center [70, 11] width 6 height 6
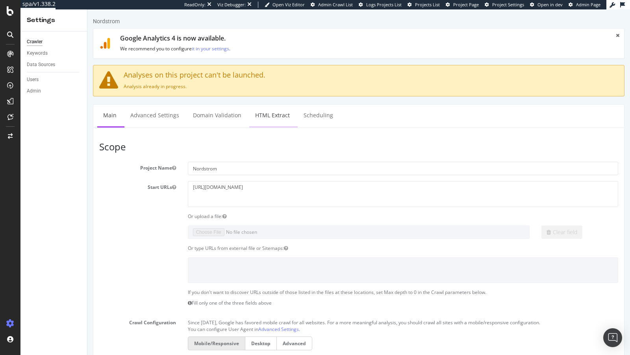
click at [268, 114] on link "HTML Extract" at bounding box center [272, 116] width 46 height 22
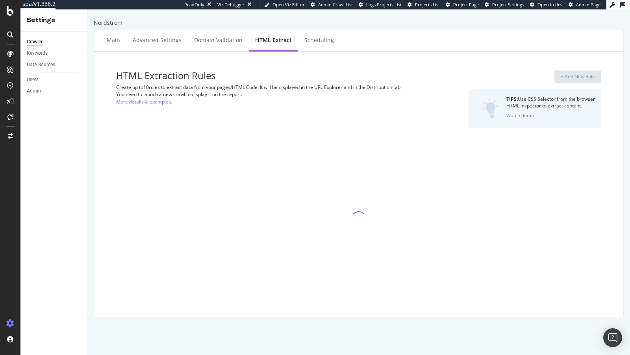
select select "count"
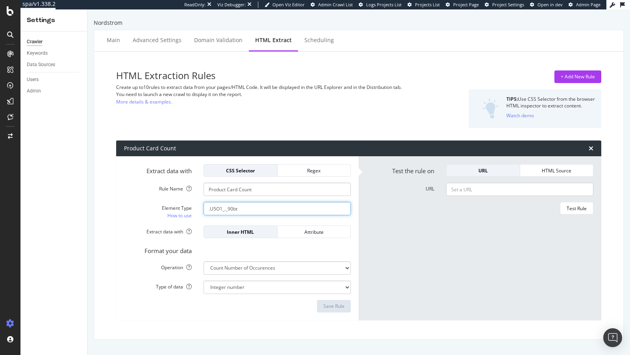
click at [235, 213] on input ".U5O1_._90bt" at bounding box center [277, 208] width 147 height 13
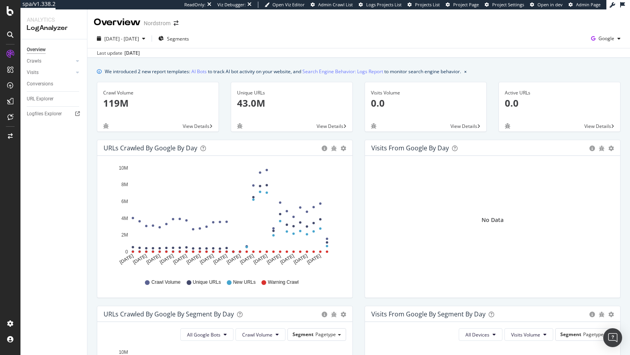
scroll to position [309, 0]
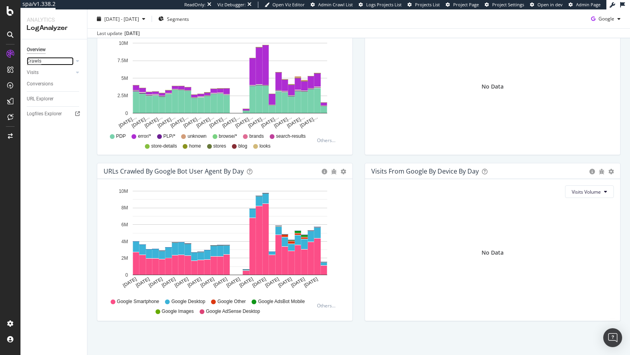
click at [41, 60] on div "Crawls" at bounding box center [34, 61] width 15 height 8
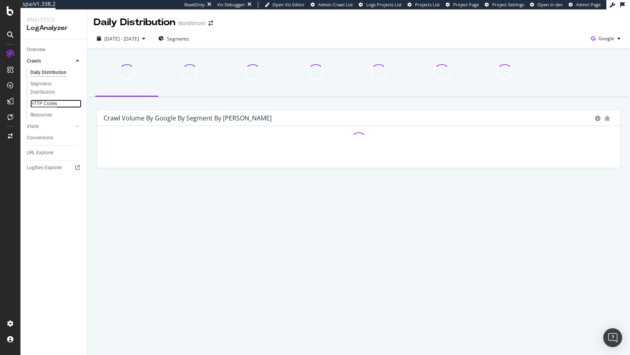
click at [47, 105] on div "HTTP Codes" at bounding box center [43, 104] width 27 height 8
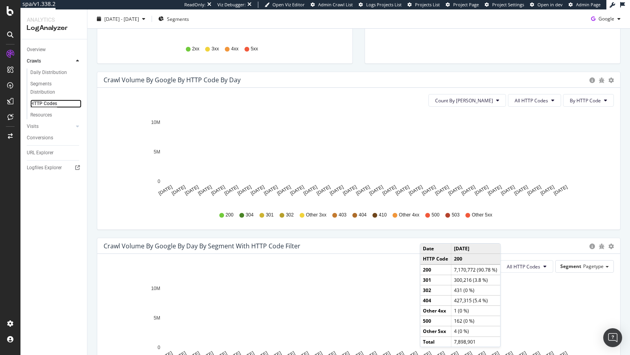
scroll to position [260, 0]
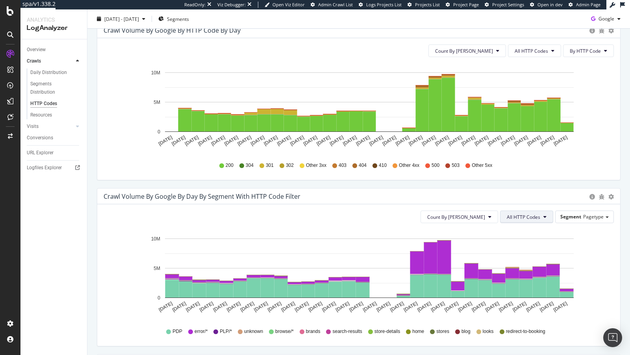
click at [538, 218] on span "All HTTP Codes" at bounding box center [523, 217] width 33 height 7
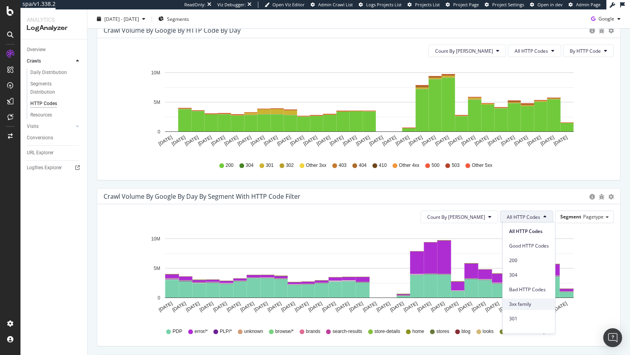
click at [516, 302] on span "3xx family" at bounding box center [529, 304] width 40 height 7
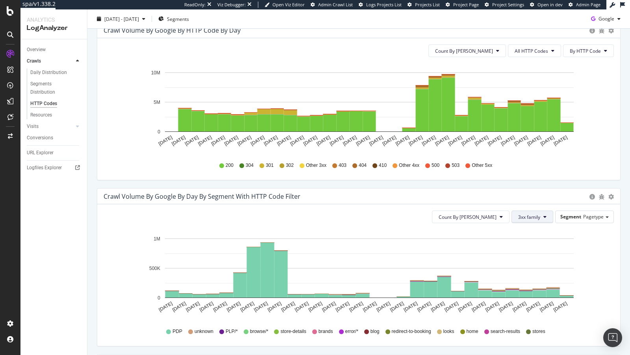
click at [533, 214] on span "3xx family" at bounding box center [529, 217] width 22 height 7
click at [530, 299] on span "4xx family" at bounding box center [540, 301] width 40 height 7
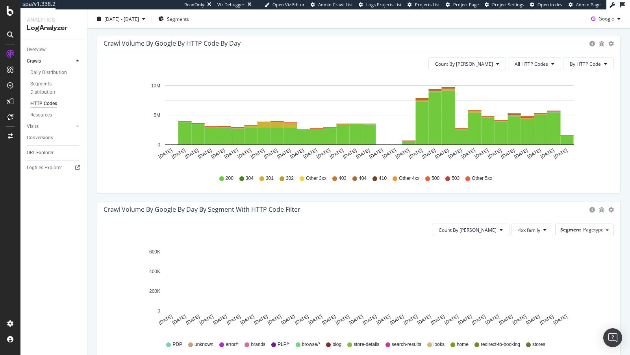
scroll to position [234, 0]
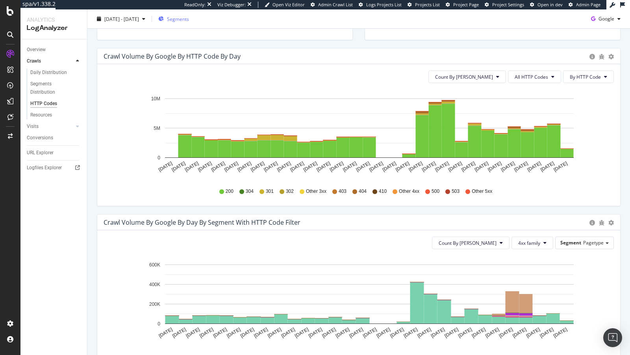
click at [186, 18] on span "Segments" at bounding box center [178, 18] width 22 height 7
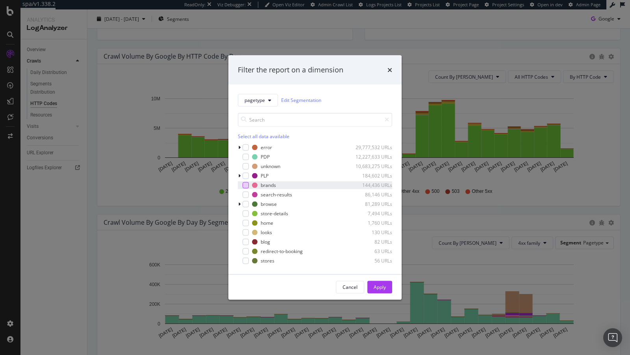
click at [244, 182] on div "modal" at bounding box center [246, 185] width 6 height 6
click at [382, 281] on div "Apply" at bounding box center [380, 287] width 12 height 12
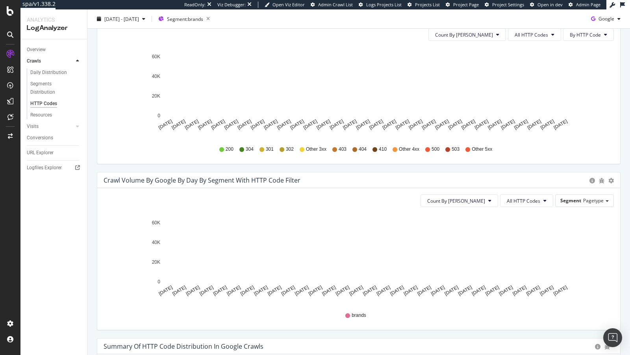
scroll to position [275, 0]
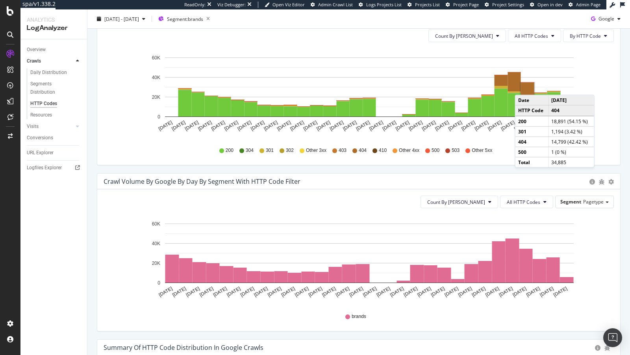
click at [522, 86] on rect "A chart." at bounding box center [527, 90] width 13 height 14
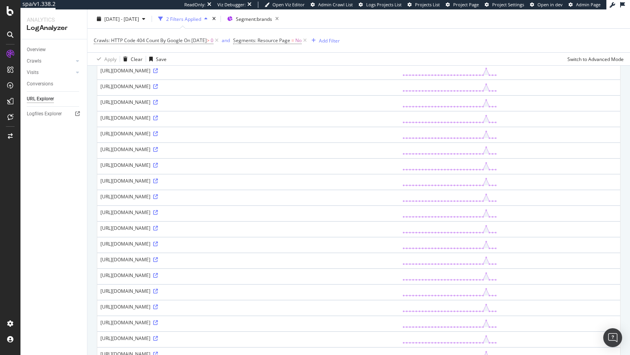
scroll to position [331, 0]
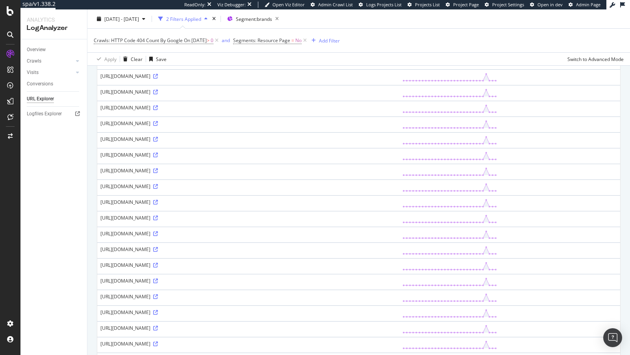
click at [158, 63] on icon at bounding box center [155, 60] width 5 height 5
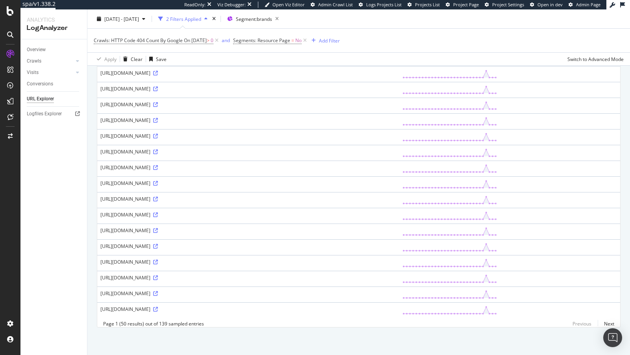
scroll to position [1176, 0]
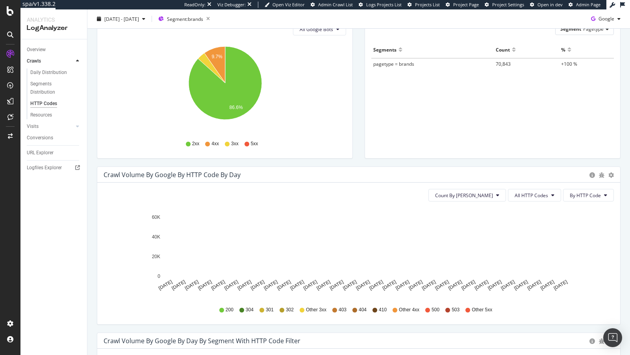
scroll to position [117, 0]
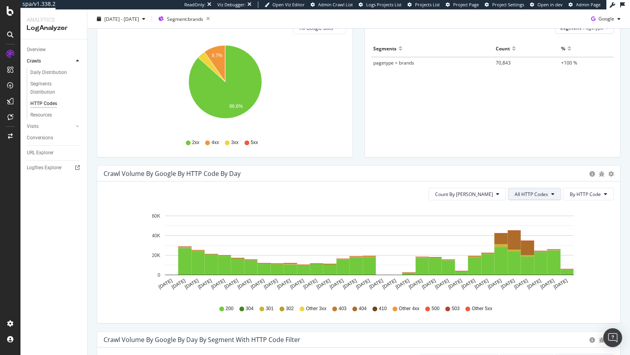
click at [536, 189] on button "All HTTP Codes" at bounding box center [534, 194] width 53 height 13
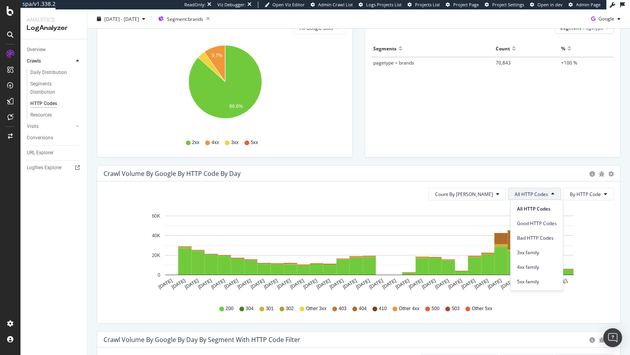
click at [561, 189] on button "All HTTP Codes" at bounding box center [534, 194] width 53 height 13
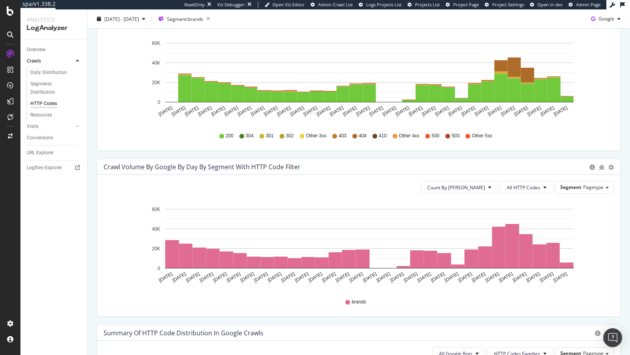
scroll to position [467, 0]
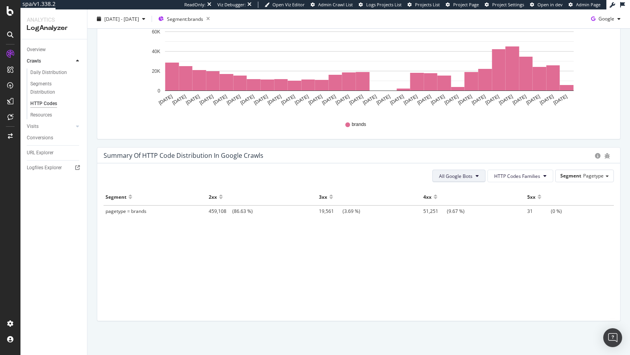
click at [461, 176] on span "All Google Bots" at bounding box center [455, 176] width 33 height 7
click at [462, 200] on div "Google AdsBot Desktop" at bounding box center [470, 204] width 68 height 11
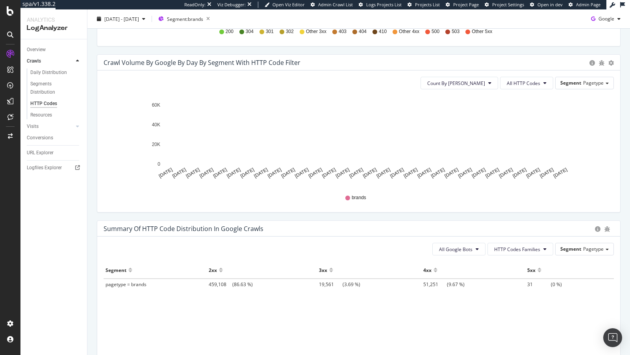
scroll to position [467, 0]
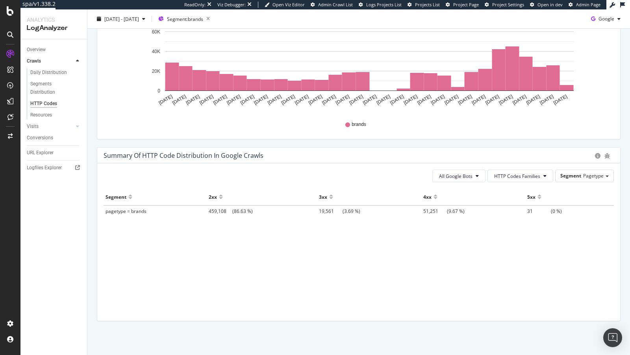
click at [132, 211] on span "pagetype = brands" at bounding box center [126, 211] width 41 height 7
click at [328, 213] on span "19,561" at bounding box center [331, 211] width 24 height 7
click at [324, 208] on span "19,561" at bounding box center [331, 211] width 24 height 7
click at [428, 208] on span "51,251" at bounding box center [435, 211] width 24 height 7
click at [141, 209] on span "pagetype = brands" at bounding box center [126, 211] width 41 height 7
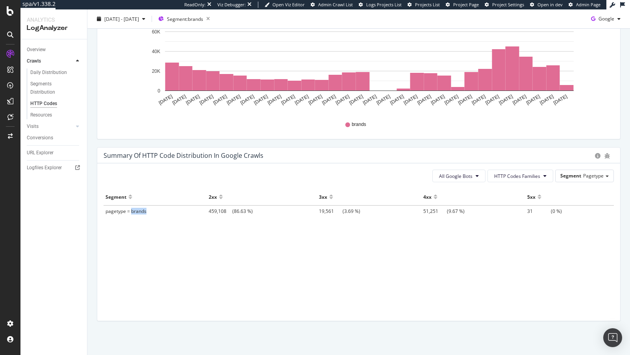
click at [141, 209] on span "pagetype = brands" at bounding box center [126, 211] width 41 height 7
click at [527, 209] on span "31" at bounding box center [539, 211] width 24 height 7
click at [421, 206] on td "51,251 (9.67 %)" at bounding box center [473, 211] width 104 height 11
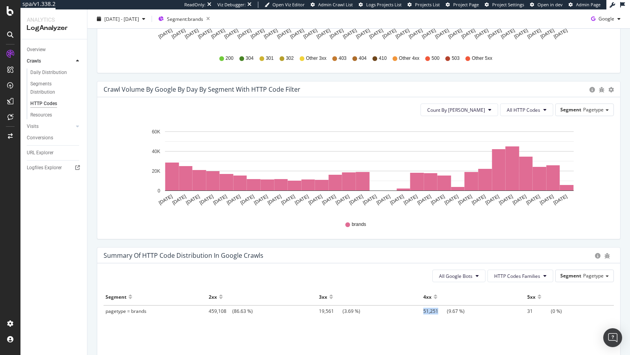
scroll to position [366, 0]
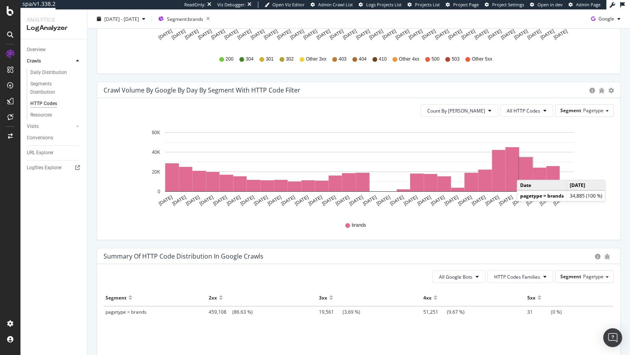
click at [524, 171] on rect "A chart." at bounding box center [525, 174] width 13 height 34
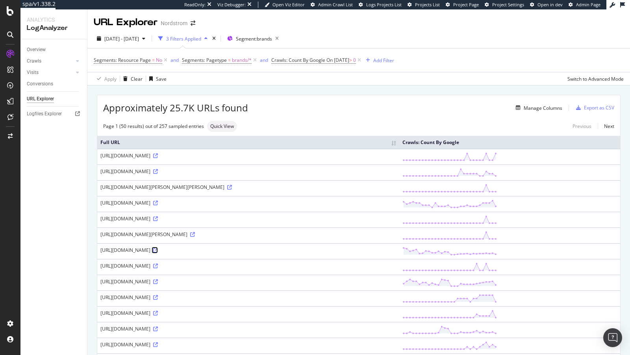
click at [158, 248] on icon at bounding box center [155, 250] width 5 height 5
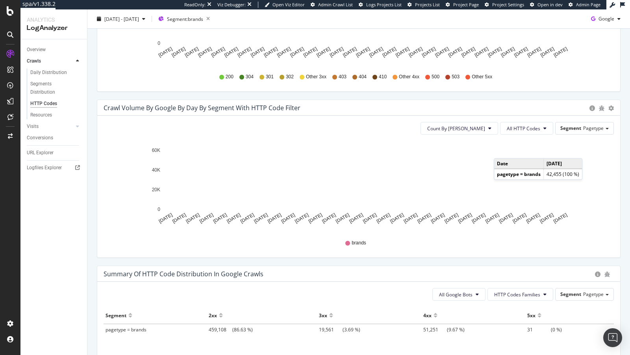
scroll to position [343, 0]
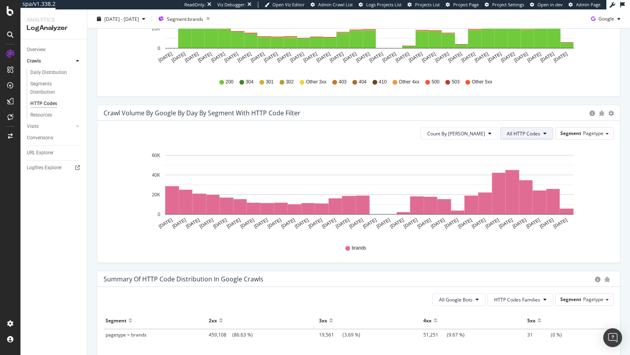
click at [523, 135] on span "All HTTP Codes" at bounding box center [523, 133] width 33 height 7
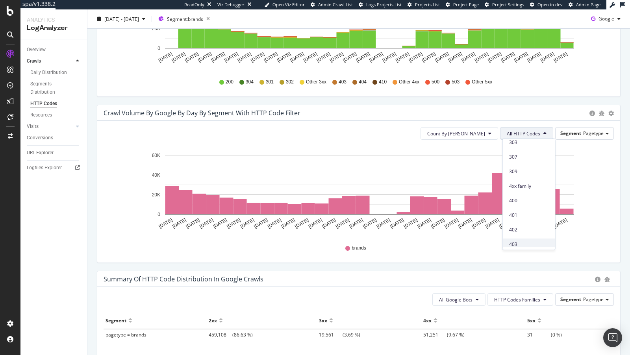
scroll to position [190, 0]
click at [517, 193] on span "404" at bounding box center [529, 190] width 40 height 7
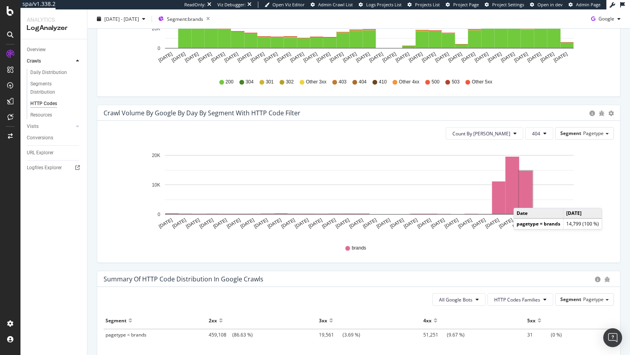
click at [521, 199] on rect "A chart." at bounding box center [525, 192] width 13 height 43
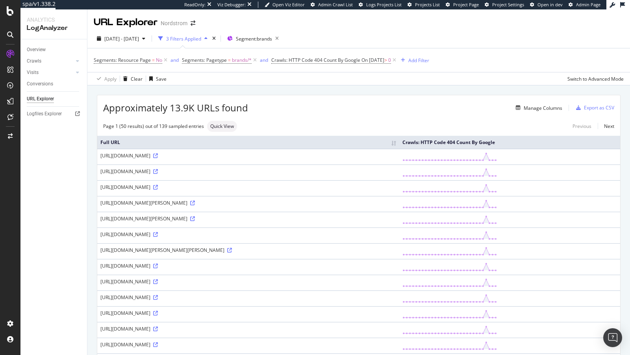
click at [142, 175] on div "https://www.nordstrom.com/brands/jouer--8456/beauty/makeup?filterByProductType=…" at bounding box center [248, 171] width 296 height 7
click at [153, 174] on icon at bounding box center [155, 171] width 5 height 5
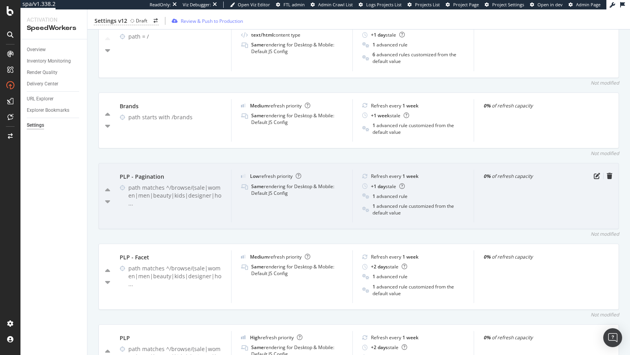
scroll to position [298, 0]
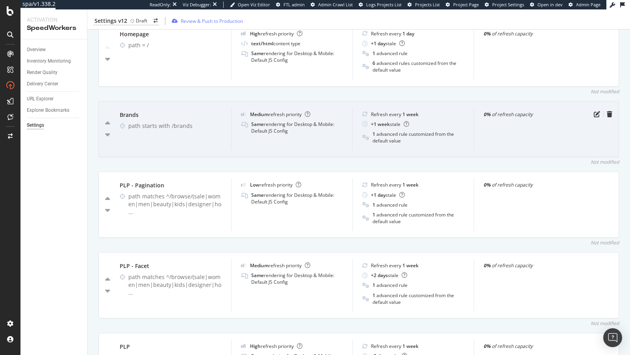
click at [595, 116] on div "0% of refresh capacity" at bounding box center [534, 129] width 121 height 43
click at [596, 112] on icon "pen-to-square" at bounding box center [597, 114] width 6 height 6
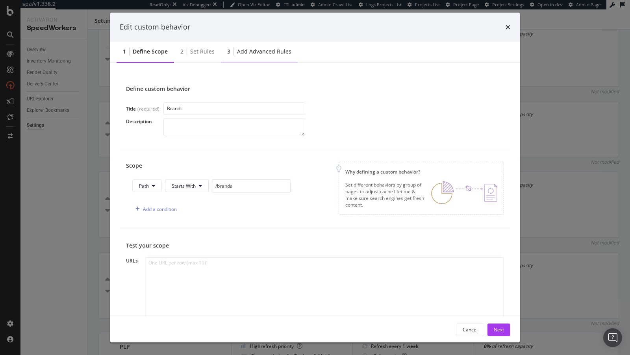
click at [256, 55] on div "Add advanced rules" at bounding box center [264, 52] width 54 height 8
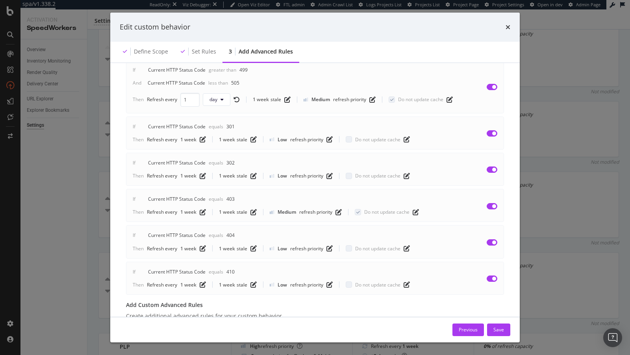
scroll to position [142, 0]
click at [73, 196] on div "Edit custom behavior Define scope Set rules 3 Add advanced rules Advanced rules…" at bounding box center [315, 177] width 630 height 355
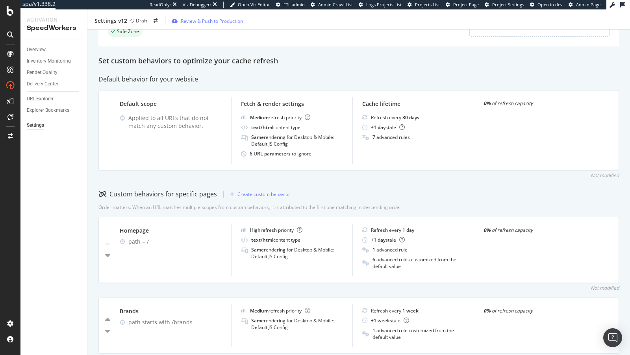
scroll to position [124, 0]
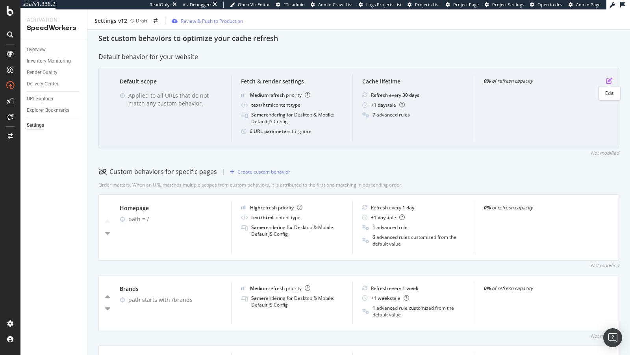
click at [607, 80] on icon "pen-to-square" at bounding box center [609, 81] width 6 height 6
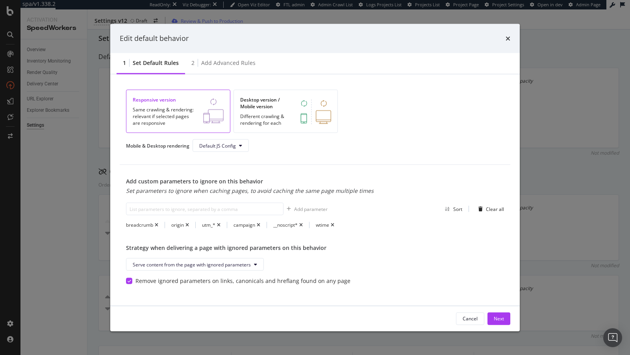
scroll to position [0, 0]
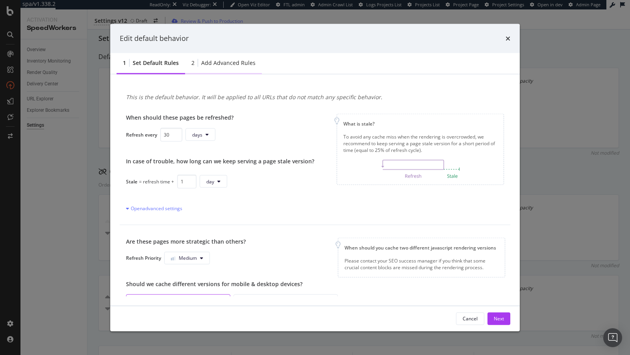
click at [224, 63] on div "Add advanced rules" at bounding box center [228, 63] width 54 height 8
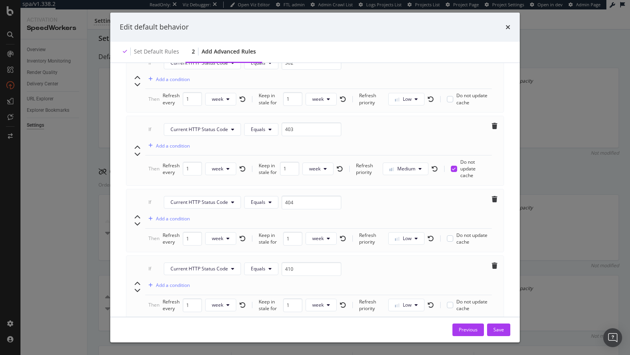
scroll to position [354, 0]
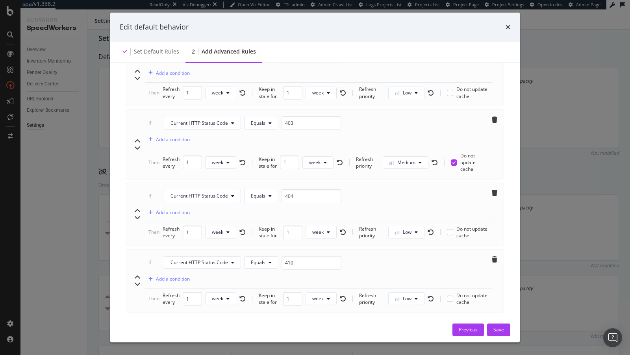
click at [149, 319] on div "Add an advanced rule" at bounding box center [161, 322] width 48 height 7
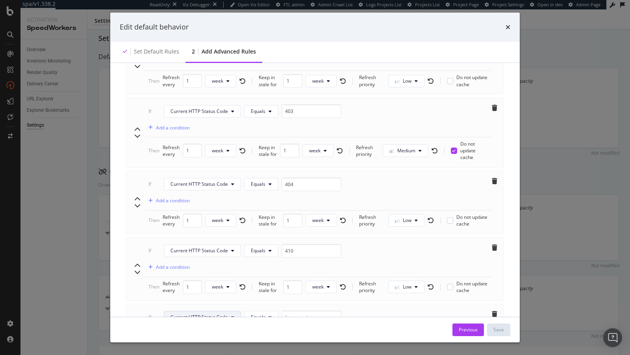
click at [182, 314] on span "Current HTTP Status Code" at bounding box center [198, 317] width 57 height 7
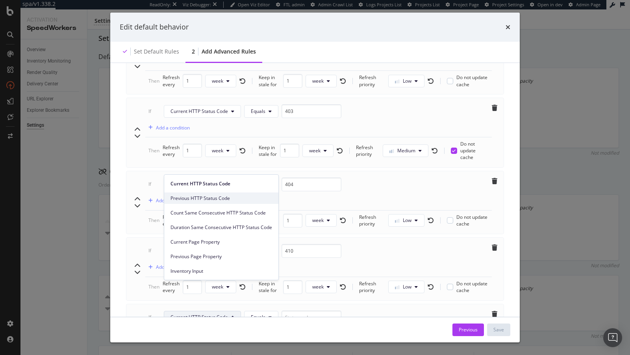
click at [190, 200] on span "Previous HTTP Status Code" at bounding box center [221, 198] width 102 height 7
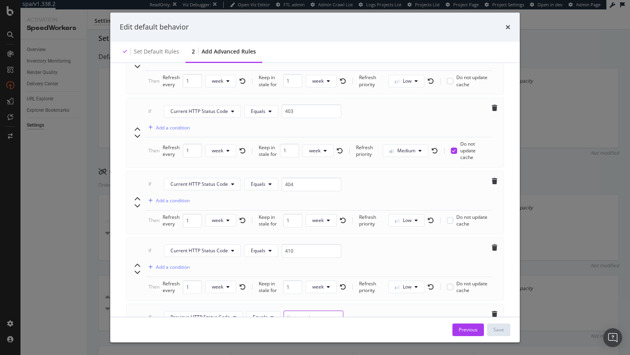
click at [293, 311] on input "modal" at bounding box center [313, 318] width 60 height 14
type input "404"
click at [177, 330] on div "Add a condition" at bounding box center [173, 333] width 34 height 7
click at [285, 328] on input "modal" at bounding box center [311, 335] width 60 height 14
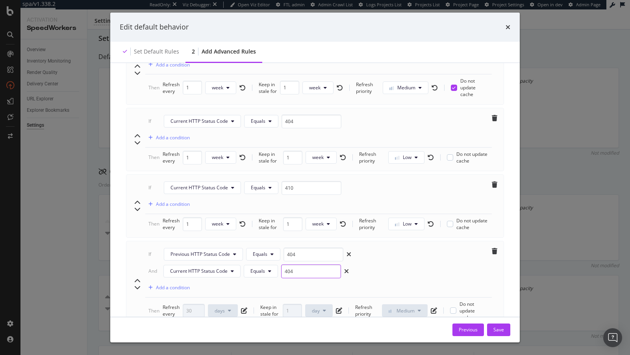
scroll to position [429, 0]
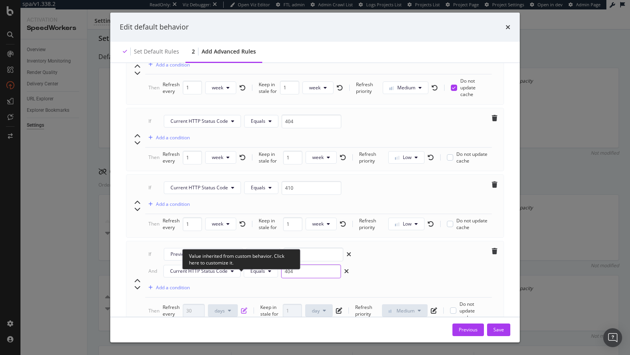
type input "404"
click at [244, 307] on icon "pen-to-square" at bounding box center [244, 310] width 6 height 6
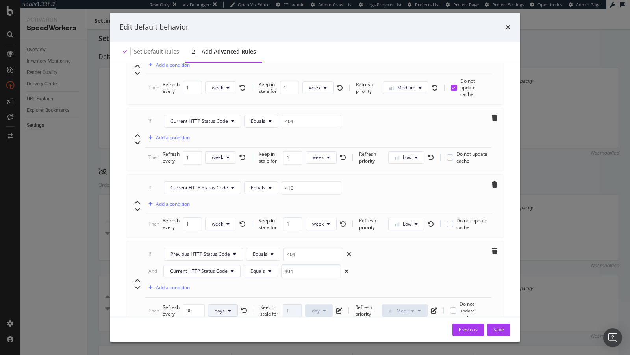
click at [215, 307] on span "days" at bounding box center [220, 310] width 10 height 7
click at [221, 332] on span "weeks" at bounding box center [223, 335] width 18 height 7
click at [191, 304] on input "30" at bounding box center [194, 311] width 22 height 14
click at [187, 304] on input "30" at bounding box center [194, 311] width 22 height 14
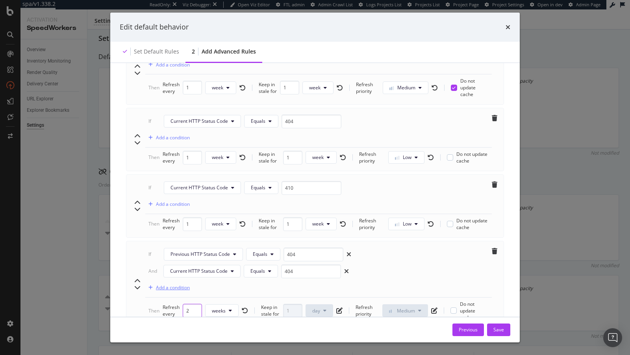
type input "2"
click at [185, 284] on div "Add a condition" at bounding box center [173, 287] width 34 height 7
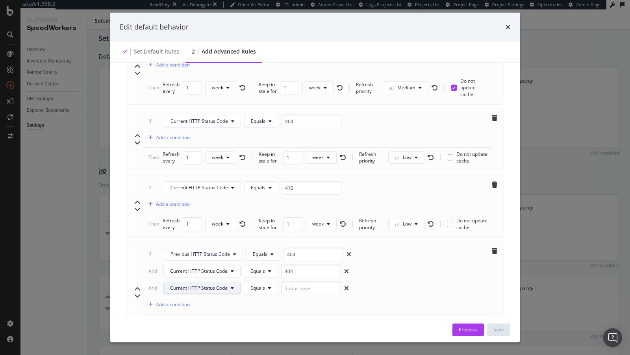
click at [202, 285] on span "Current HTTP Status Code" at bounding box center [198, 288] width 57 height 7
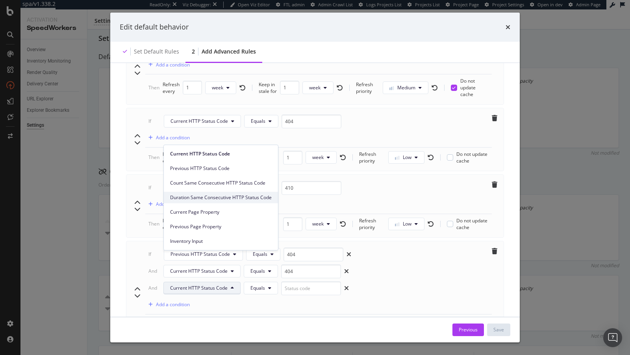
click at [209, 198] on span "Duration Same Consecutive HTTP Status Code" at bounding box center [221, 197] width 102 height 7
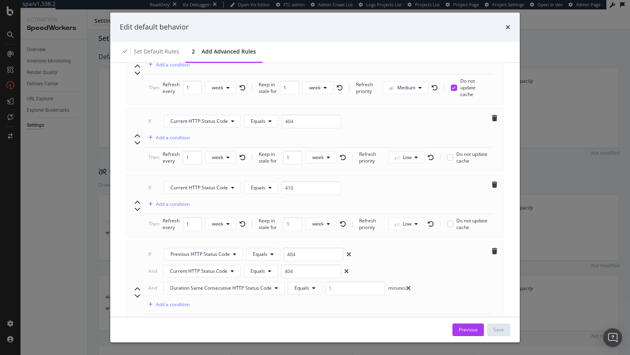
click at [399, 285] on div "minutes" at bounding box center [397, 288] width 18 height 7
click at [269, 282] on button "Duration Same Consecutive HTTP Status Code" at bounding box center [223, 288] width 121 height 13
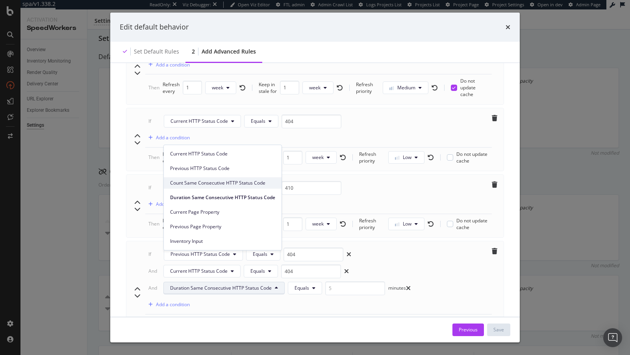
click at [213, 186] on span "Count Same Consecutive HTTP Status Code" at bounding box center [222, 183] width 105 height 7
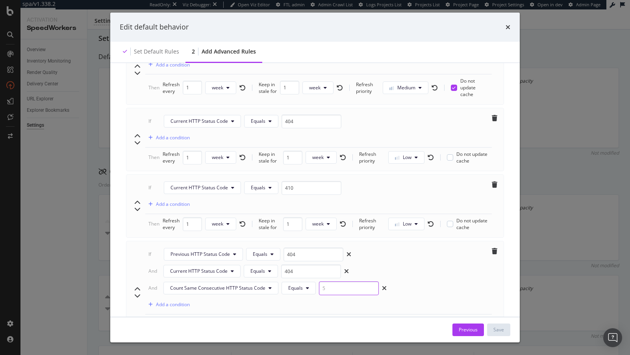
click at [322, 281] on input "modal" at bounding box center [349, 288] width 60 height 14
type input "2"
click at [295, 285] on span "Equals" at bounding box center [295, 288] width 15 height 7
click at [302, 287] on span "Greater than" at bounding box center [301, 286] width 28 height 7
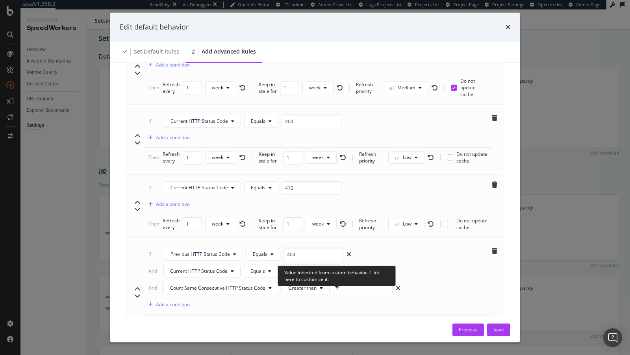
click at [336, 324] on icon "pen-to-square" at bounding box center [339, 327] width 6 height 6
click at [316, 324] on span "day" at bounding box center [316, 327] width 8 height 7
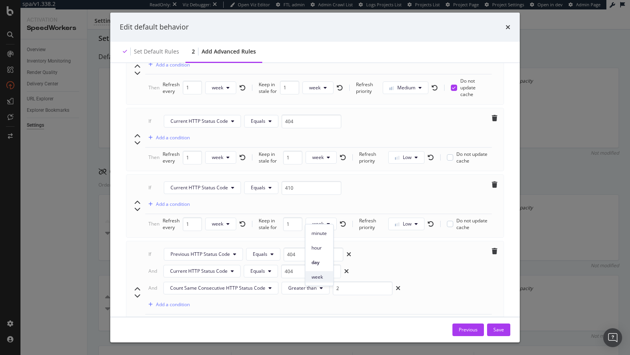
click at [313, 281] on div "week" at bounding box center [319, 276] width 28 height 11
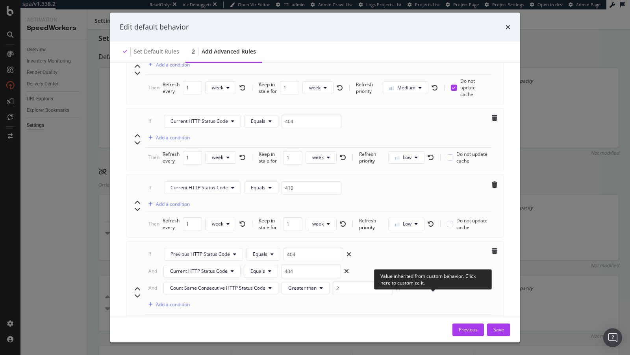
click at [434, 290] on div at bounding box center [432, 289] width 3 height 3
click at [434, 324] on icon "pen-to-square" at bounding box center [435, 327] width 6 height 6
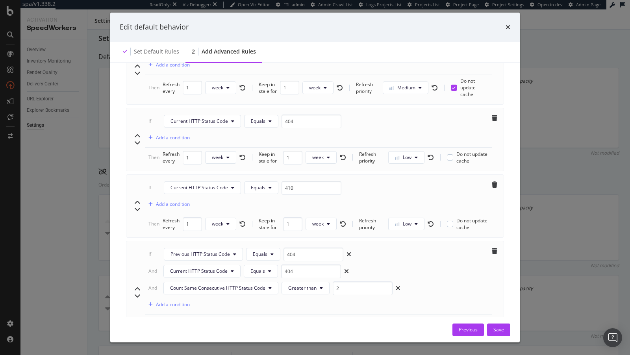
click at [397, 321] on button "Medium" at bounding box center [406, 327] width 46 height 13
click at [396, 314] on span "Low" at bounding box center [399, 311] width 19 height 7
click at [321, 321] on span "week" at bounding box center [319, 324] width 11 height 7
click at [291, 318] on input "1" at bounding box center [294, 325] width 19 height 14
type input "2"
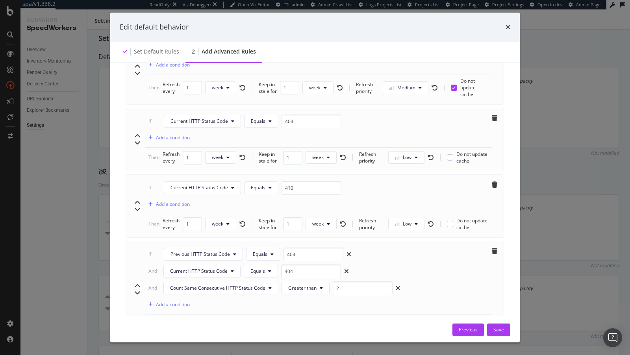
click at [298, 318] on input "2" at bounding box center [294, 325] width 19 height 14
click at [137, 283] on icon "chevron-up" at bounding box center [137, 286] width 6 height 6
type input "404"
type input "2"
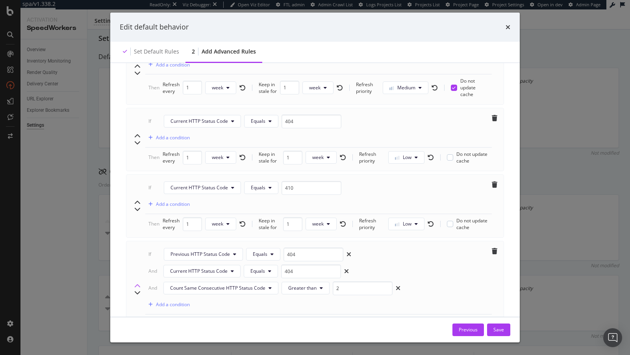
type input "410"
type input "1"
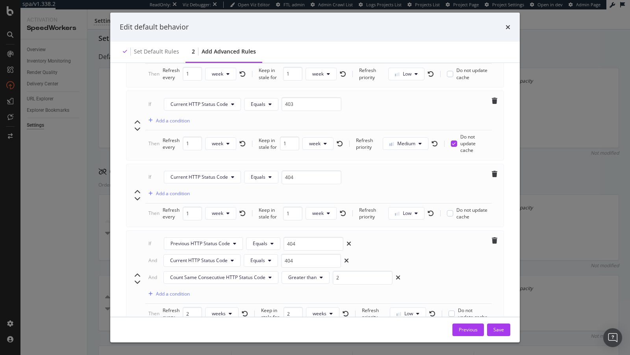
scroll to position [354, 0]
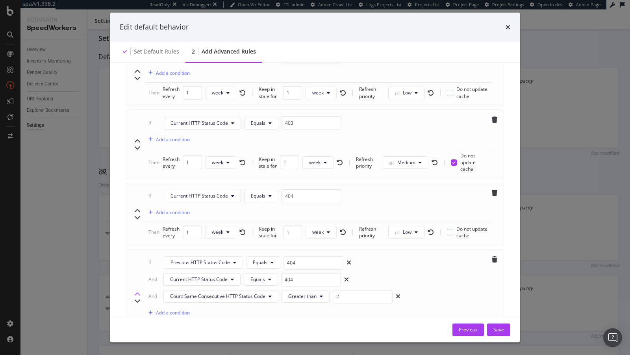
click at [138, 291] on icon "chevron-up" at bounding box center [137, 294] width 6 height 6
type input "2"
type input "1"
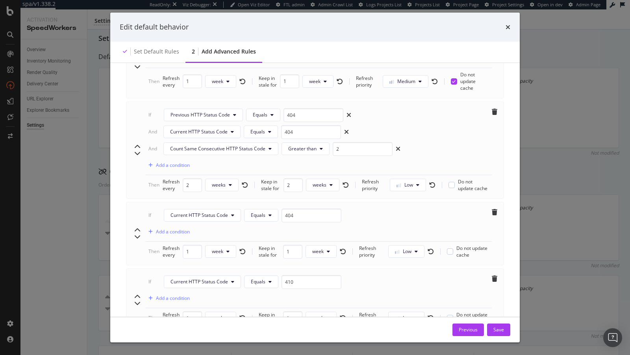
scroll to position [452, 0]
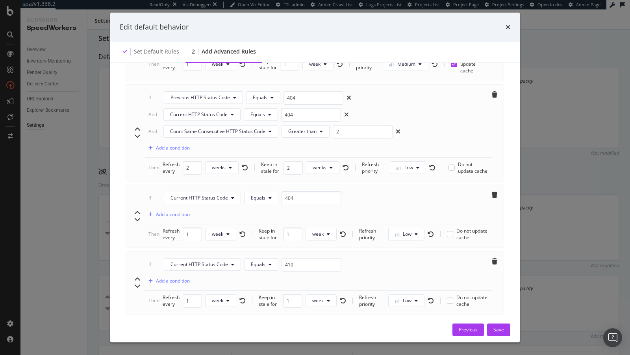
click at [165, 320] on div "Add an advanced rule" at bounding box center [161, 323] width 48 height 7
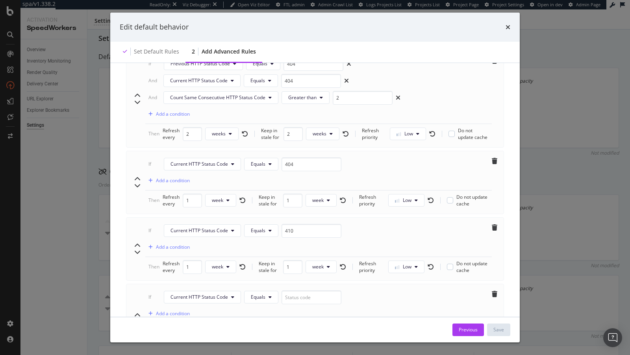
scroll to position [518, 0]
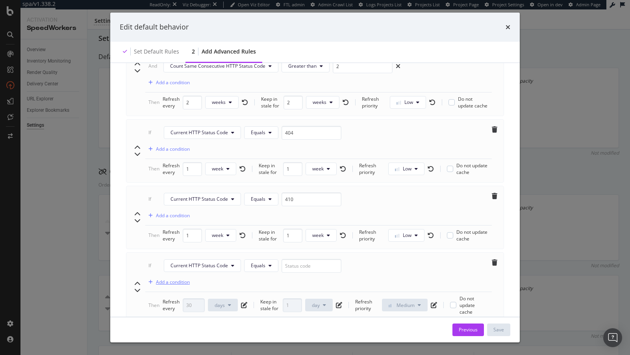
click at [179, 279] on div "Add a condition" at bounding box center [173, 282] width 34 height 7
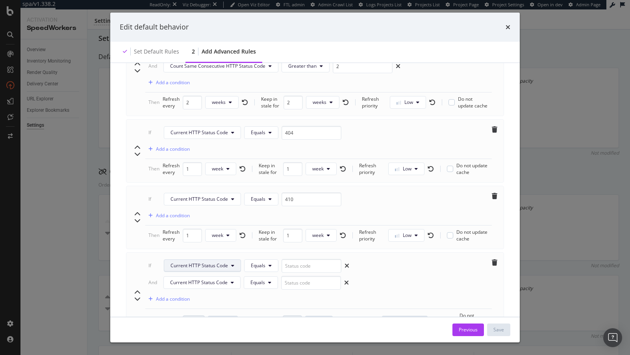
click at [201, 259] on button "Current HTTP Status Code" at bounding box center [202, 265] width 77 height 13
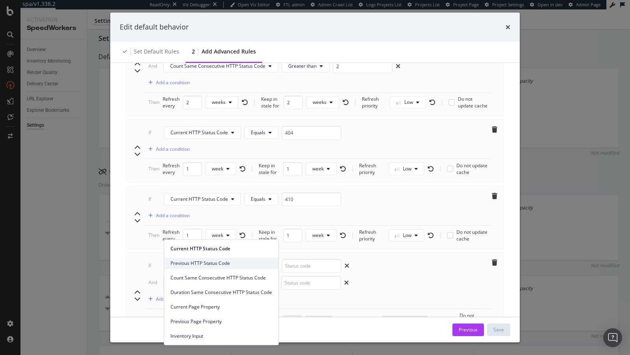
click at [200, 266] on span "Previous HTTP Status Code" at bounding box center [221, 263] width 102 height 7
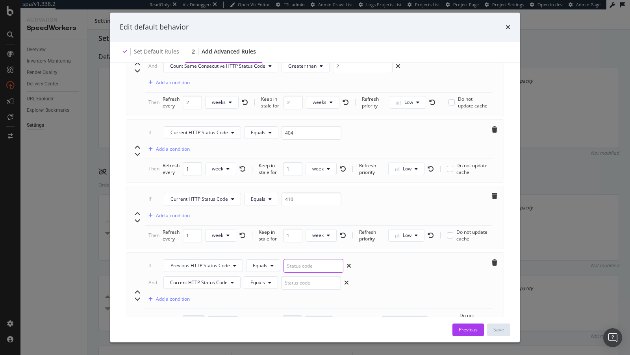
click at [293, 259] on input "modal" at bounding box center [313, 266] width 60 height 14
type input "301"
click at [306, 276] on input "modal" at bounding box center [311, 283] width 60 height 14
type input "301"
click at [184, 296] on div "Add a condition" at bounding box center [173, 299] width 34 height 7
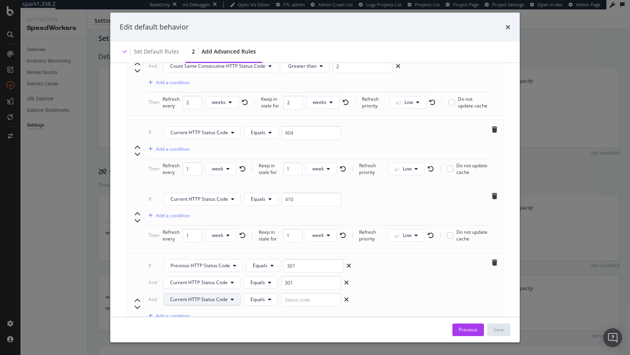
click at [204, 296] on span "Current HTTP Status Code" at bounding box center [198, 299] width 57 height 7
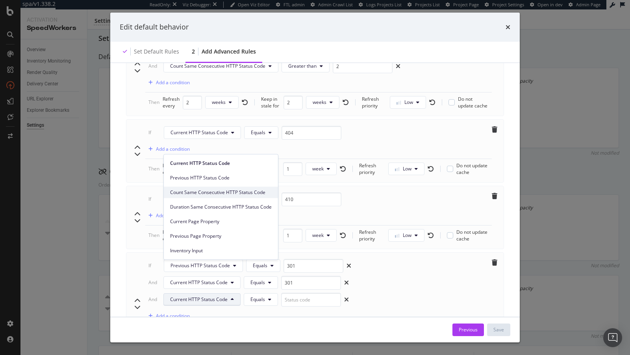
click at [227, 197] on div "Count Same Consecutive HTTP Status Code" at bounding box center [221, 192] width 114 height 11
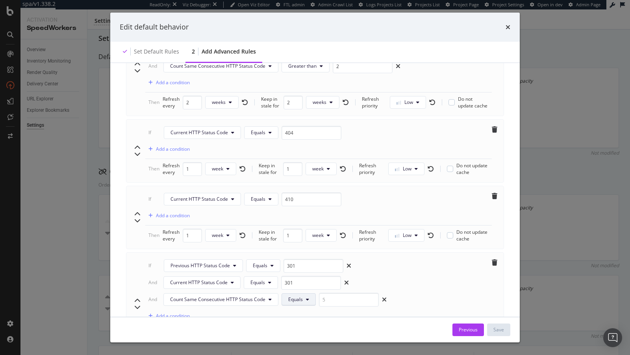
click at [299, 296] on span "Equals" at bounding box center [295, 299] width 15 height 7
click at [311, 294] on span "Greater than" at bounding box center [301, 296] width 28 height 7
click at [342, 293] on input "modal" at bounding box center [363, 300] width 60 height 14
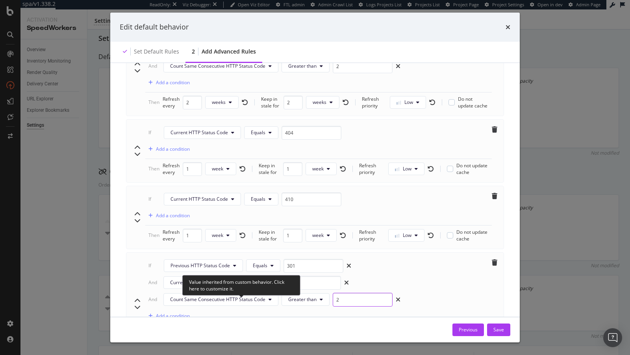
type input "2"
click at [243, 336] on icon "pen-to-square" at bounding box center [244, 339] width 6 height 6
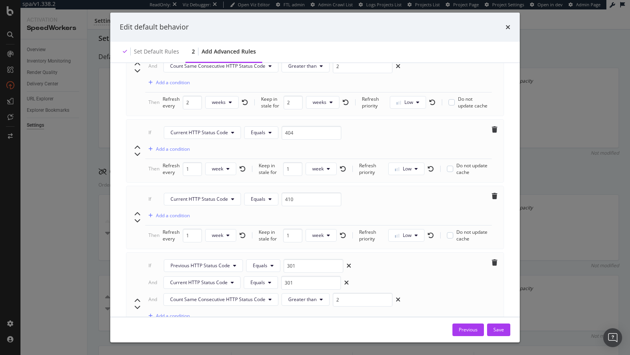
click at [217, 336] on span "days" at bounding box center [220, 339] width 10 height 7
click at [221, 285] on span "weeks" at bounding box center [223, 286] width 18 height 7
click at [185, 332] on input "30" at bounding box center [194, 339] width 22 height 14
type input "2"
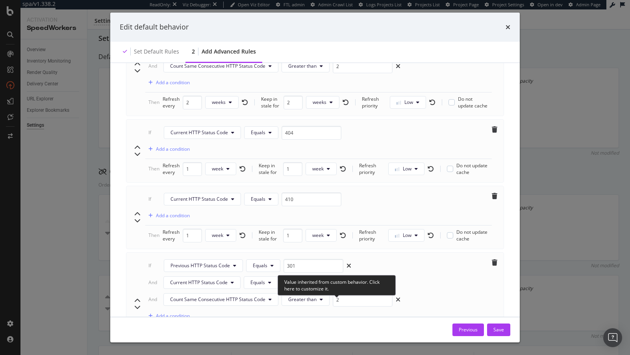
click at [339, 336] on icon "pen-to-square" at bounding box center [339, 339] width 6 height 6
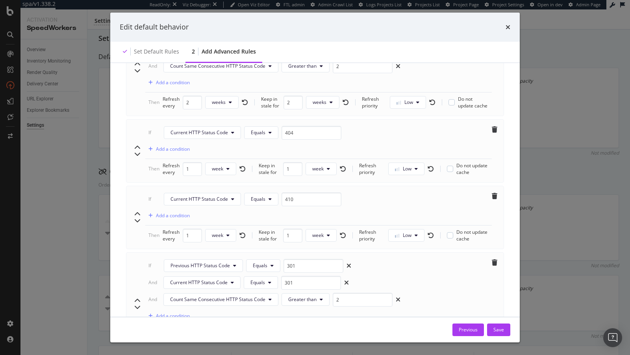
click at [317, 336] on span "day" at bounding box center [316, 339] width 8 height 7
click at [319, 288] on span "week" at bounding box center [318, 286] width 15 height 7
click at [290, 332] on input "1" at bounding box center [290, 339] width 19 height 14
click at [297, 332] on input "1" at bounding box center [290, 339] width 19 height 14
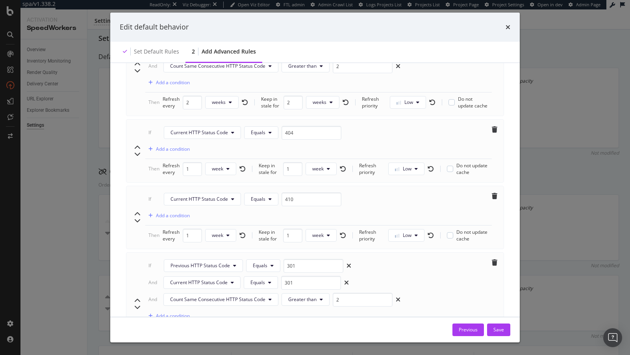
type input "2"
click at [295, 332] on input "2" at bounding box center [290, 339] width 19 height 14
click at [437, 336] on icon "pen-to-square" at bounding box center [436, 339] width 6 height 6
click at [418, 333] on button "Medium" at bounding box center [407, 339] width 46 height 13
click at [390, 256] on div "Low" at bounding box center [399, 260] width 31 height 11
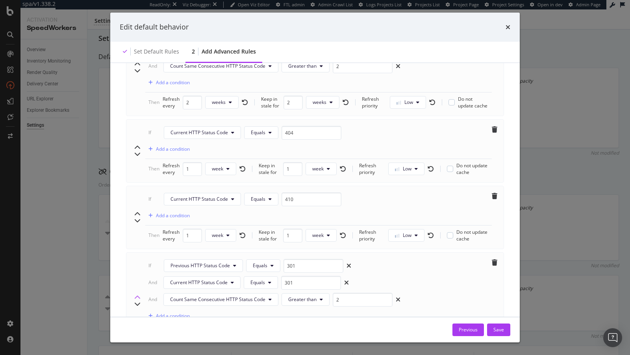
click at [136, 294] on icon "chevron-up" at bounding box center [137, 297] width 6 height 6
type input "301"
type input "2"
type input "410"
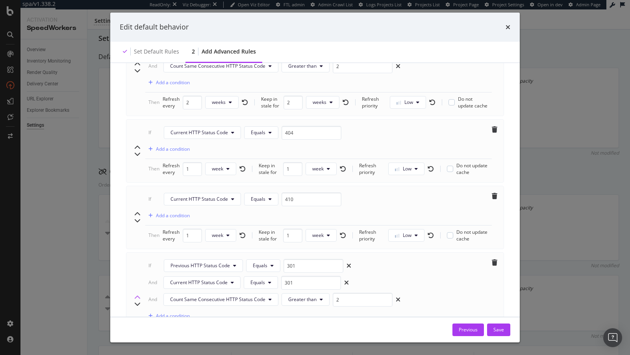
type input "1"
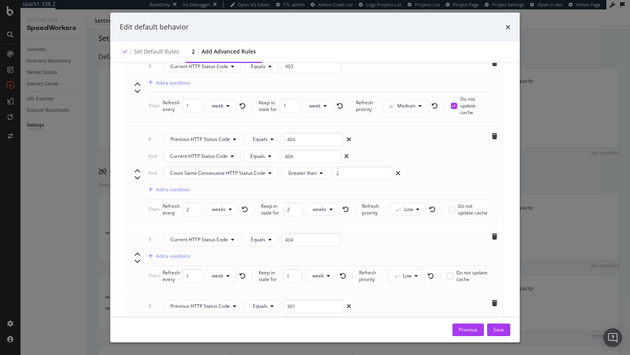
scroll to position [410, 0]
click at [137, 335] on icon "chevron-up" at bounding box center [137, 338] width 6 height 6
type input "301"
type input "2"
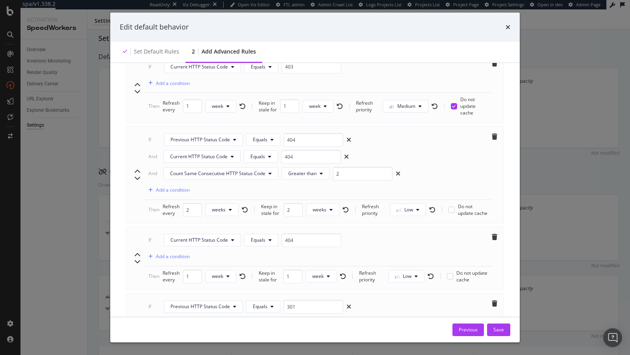
type input "404"
type input "1"
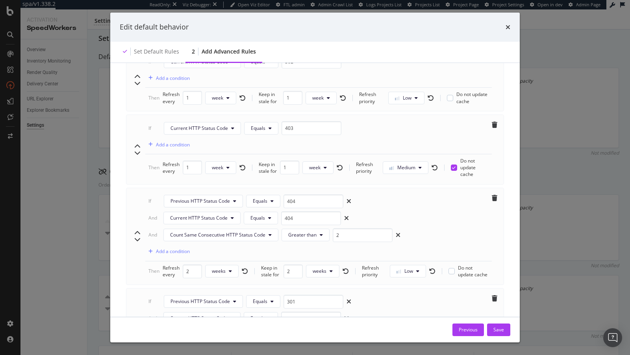
scroll to position [344, 0]
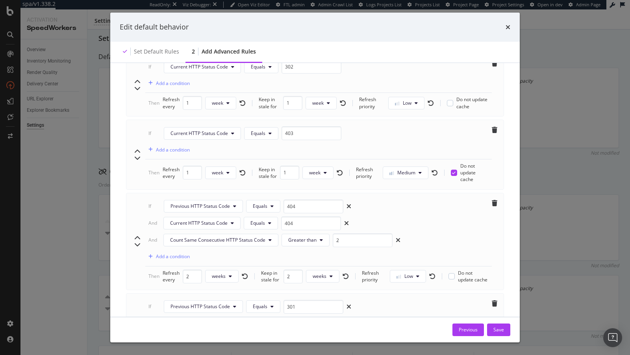
click at [137, 335] on icon "chevron-up" at bounding box center [137, 338] width 6 height 6
type input "301"
type input "404"
type input "301"
type input "404"
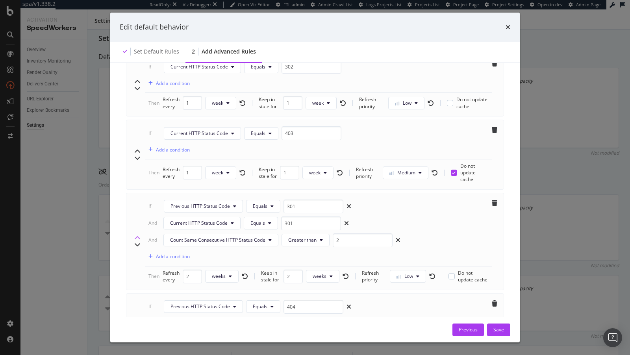
click at [140, 235] on icon "chevron-up" at bounding box center [137, 238] width 6 height 6
type input "301"
type input "2"
type input "403"
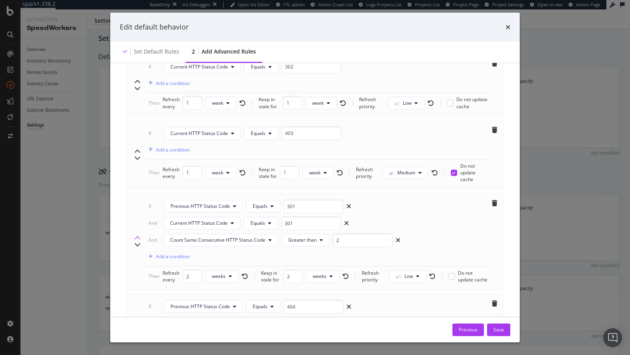
type input "1"
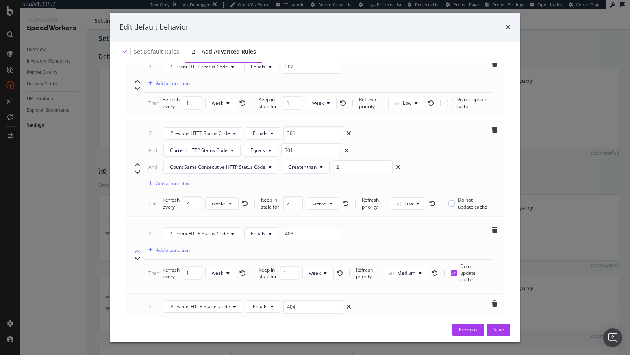
scroll to position [254, 0]
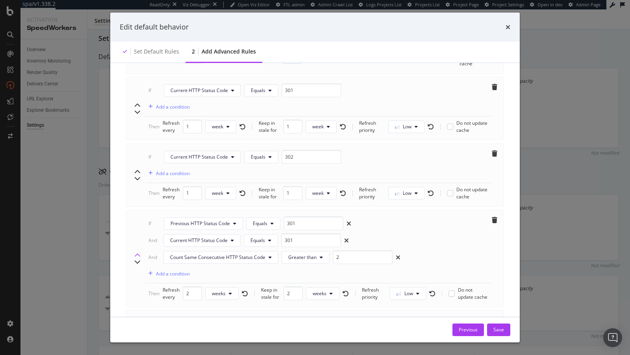
click at [137, 252] on icon "chevron-up" at bounding box center [137, 255] width 6 height 6
type input "301"
type input "2"
type input "302"
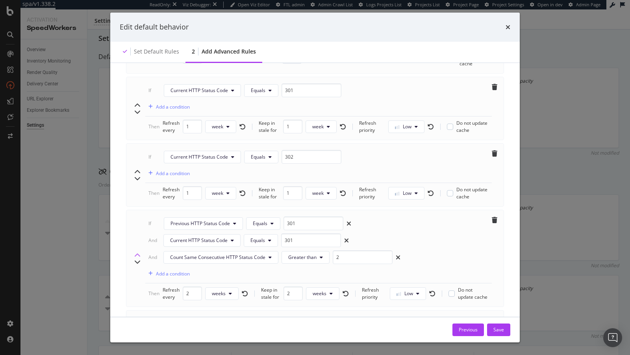
type input "1"
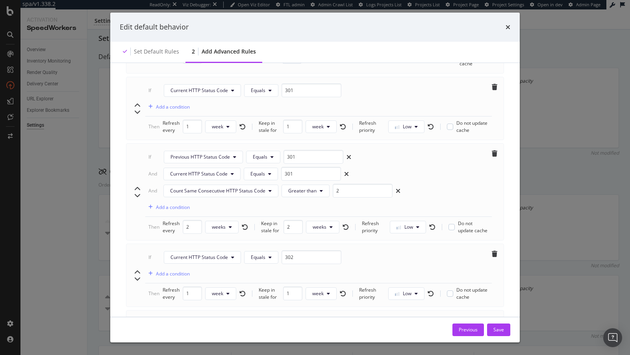
scroll to position [152, 0]
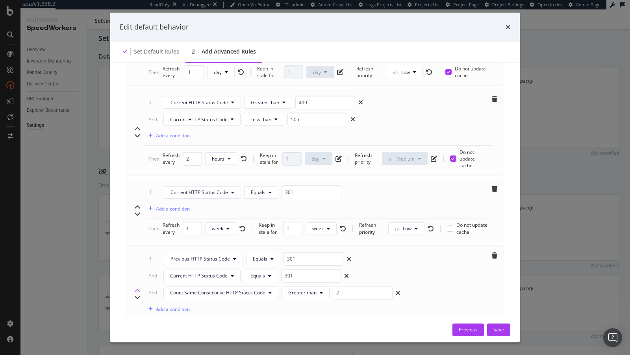
click at [137, 288] on icon "chevron-up" at bounding box center [137, 291] width 6 height 6
type input "2"
type input "1"
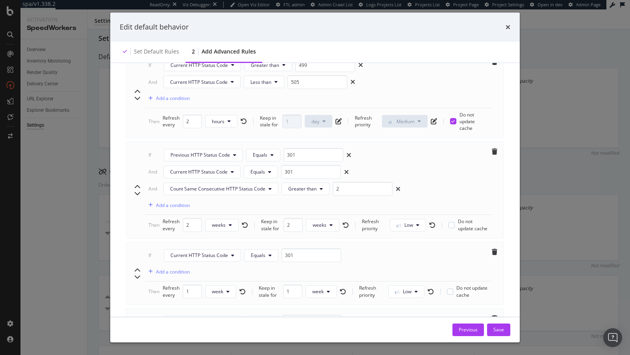
scroll to position [198, 0]
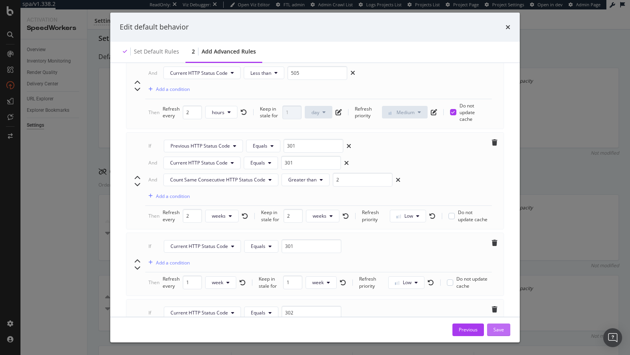
click at [506, 330] on button "Save" at bounding box center [498, 330] width 23 height 13
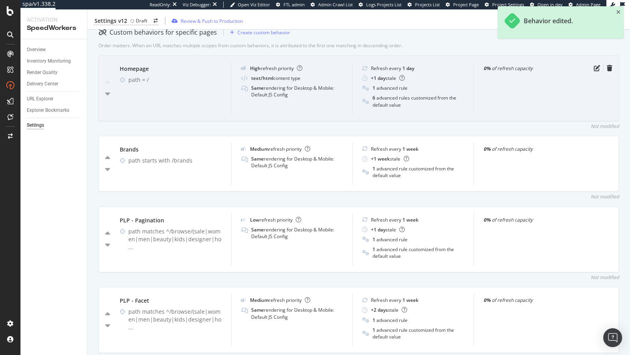
scroll to position [269, 0]
click at [598, 71] on div "Homepage path = / High refresh priority text/html content type Same rendering f…" at bounding box center [358, 89] width 520 height 66
click at [598, 67] on icon "pen-to-square" at bounding box center [597, 68] width 6 height 6
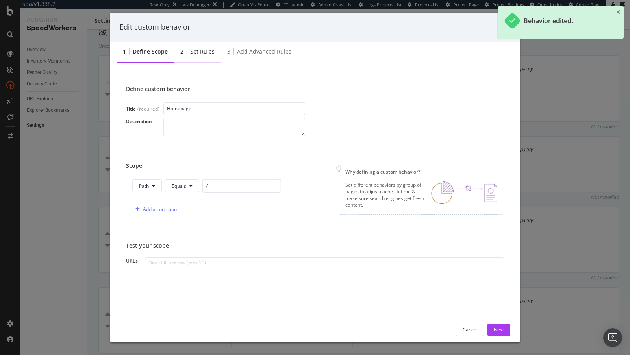
click at [183, 59] on div "2 Set rules" at bounding box center [197, 52] width 47 height 22
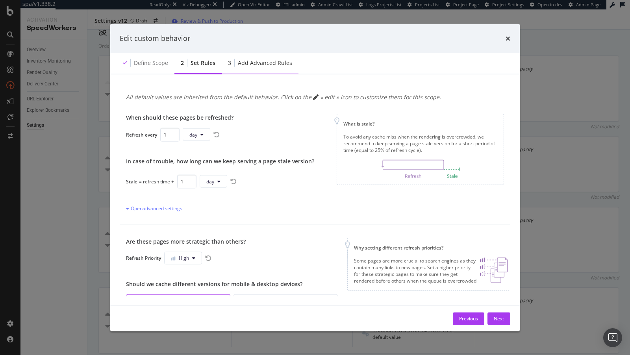
click at [253, 52] on div "3 Add advanced rules" at bounding box center [260, 63] width 77 height 22
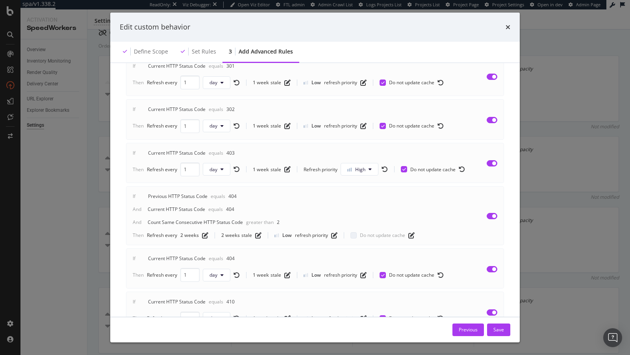
scroll to position [255, 0]
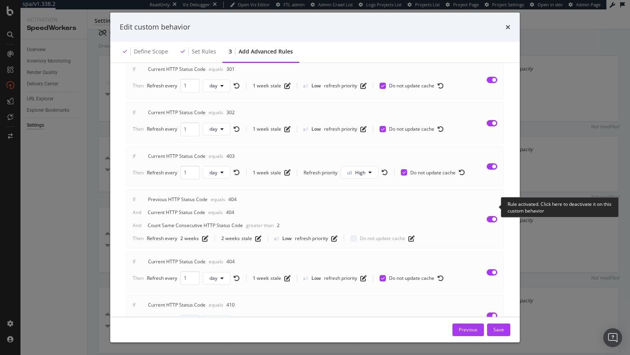
click at [493, 216] on input "modal" at bounding box center [492, 219] width 11 height 6
checkbox input "false"
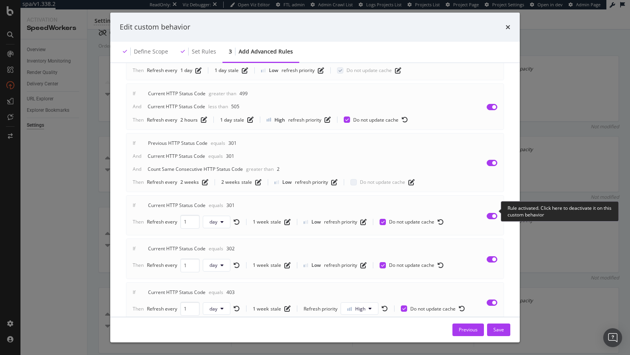
scroll to position [113, 0]
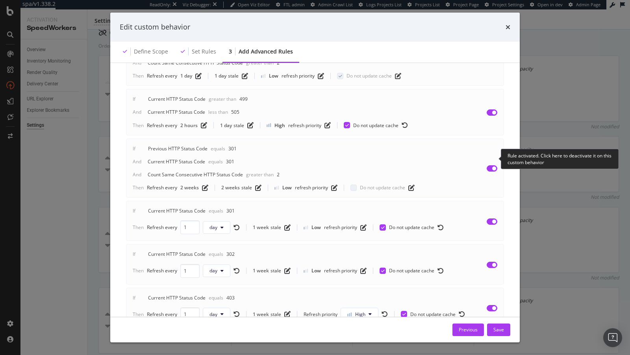
click at [494, 165] on input "modal" at bounding box center [492, 168] width 11 height 6
checkbox input "false"
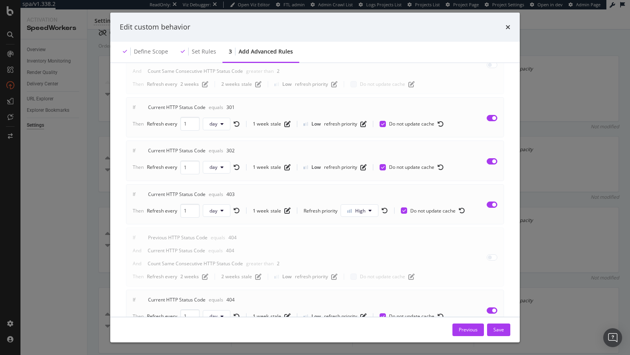
scroll to position [221, 0]
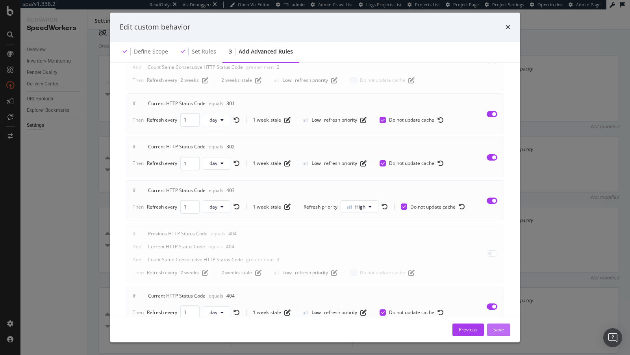
click at [502, 329] on div "Save" at bounding box center [498, 329] width 11 height 7
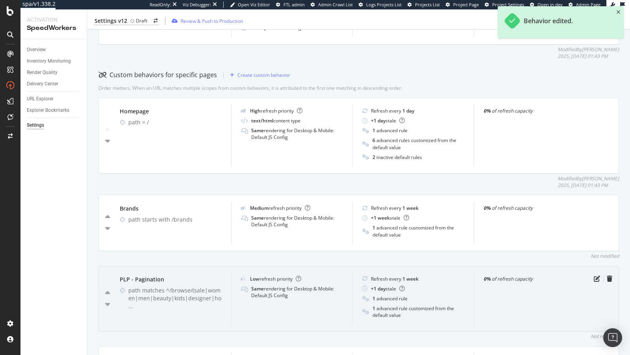
scroll to position [209, 0]
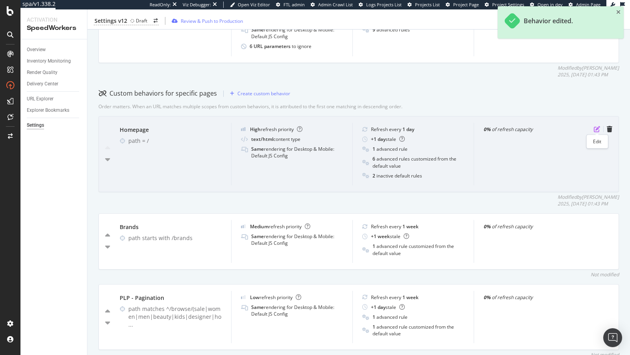
click at [597, 129] on icon "pen-to-square" at bounding box center [597, 129] width 6 height 6
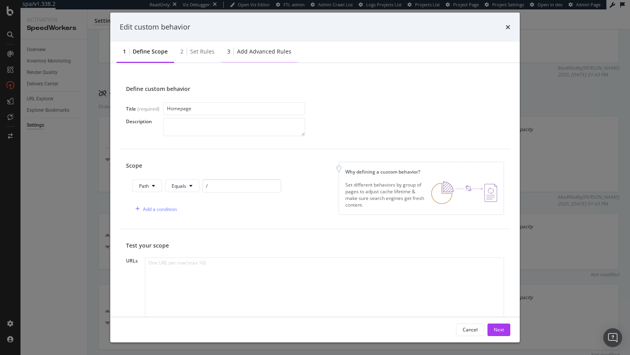
click at [257, 53] on div "Add advanced rules" at bounding box center [264, 52] width 54 height 8
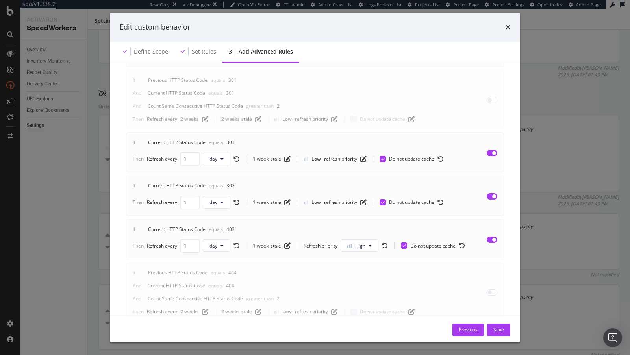
scroll to position [203, 0]
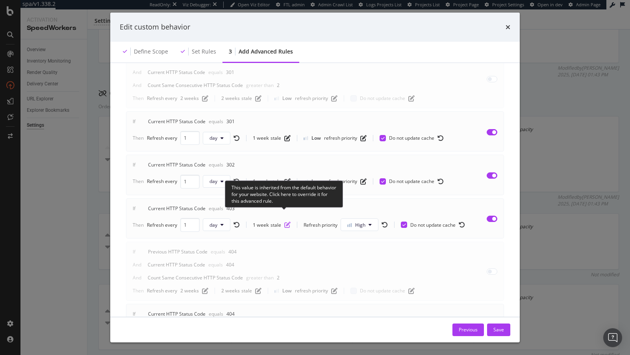
click at [284, 222] on icon "pen-to-square" at bounding box center [287, 225] width 6 height 6
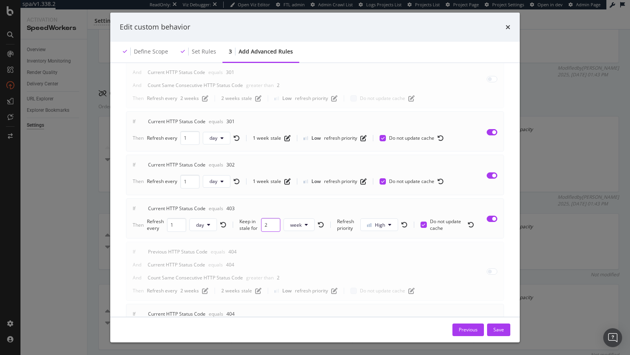
type input "2"
click at [274, 218] on input "2" at bounding box center [270, 225] width 19 height 14
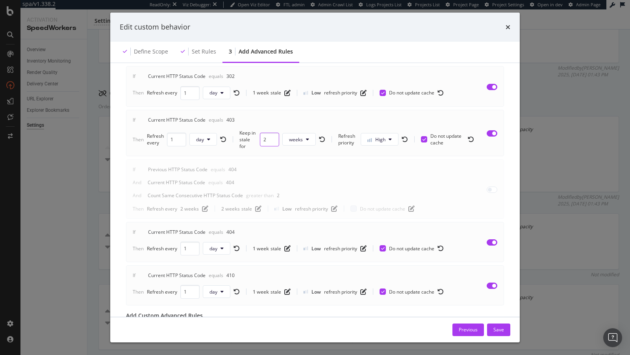
scroll to position [300, 0]
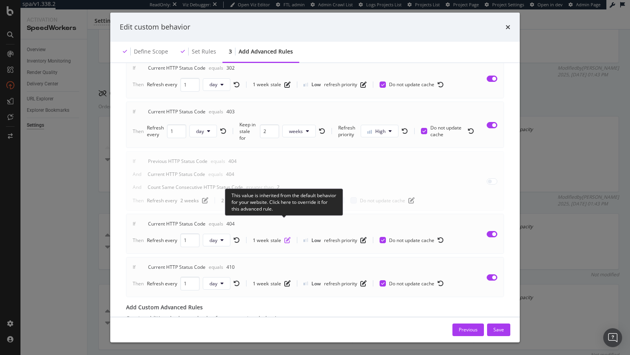
click at [288, 237] on icon "pen-to-square" at bounding box center [287, 240] width 6 height 6
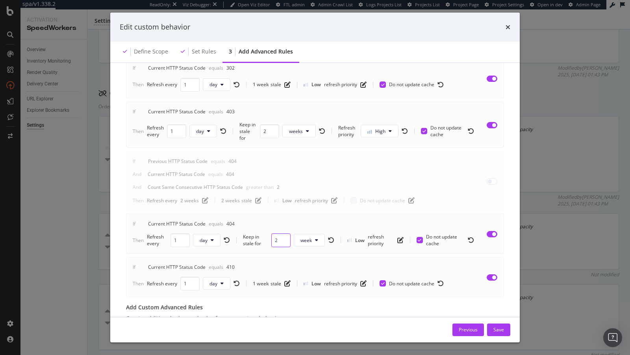
type input "2"
click at [284, 233] on input "2" at bounding box center [280, 240] width 19 height 14
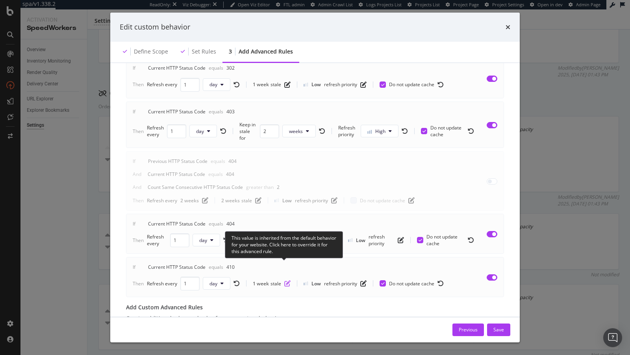
click at [286, 280] on icon "pen-to-square" at bounding box center [287, 283] width 6 height 6
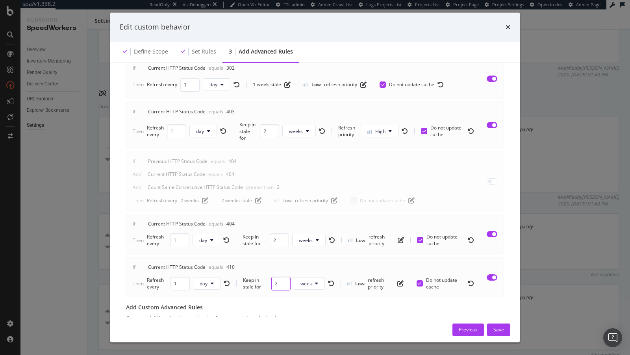
type input "2"
click at [284, 277] on input "2" at bounding box center [280, 284] width 19 height 14
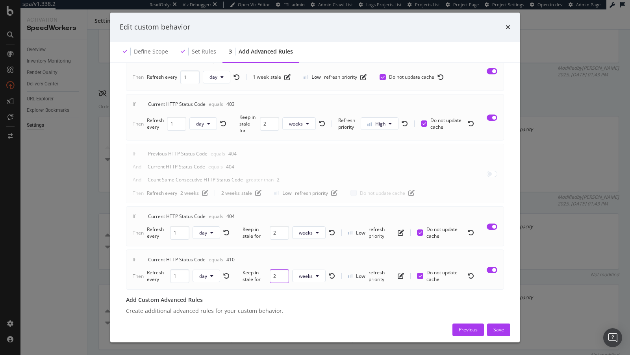
scroll to position [389, 0]
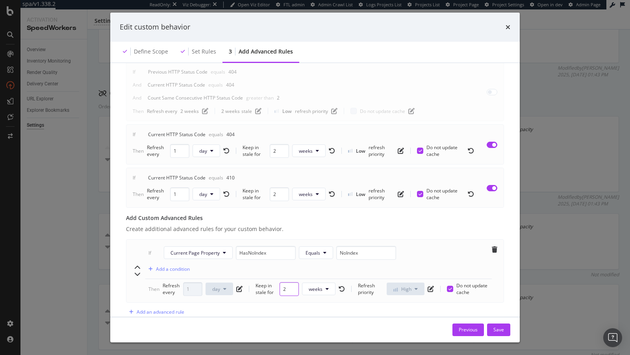
type input "2"
click at [295, 282] on input "2" at bounding box center [289, 289] width 19 height 14
click at [499, 331] on div "Save" at bounding box center [498, 329] width 11 height 7
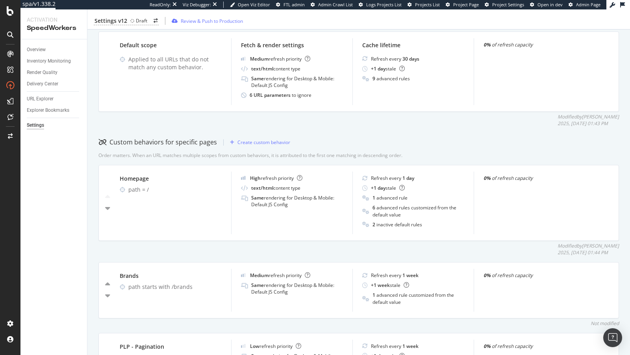
scroll to position [0, 0]
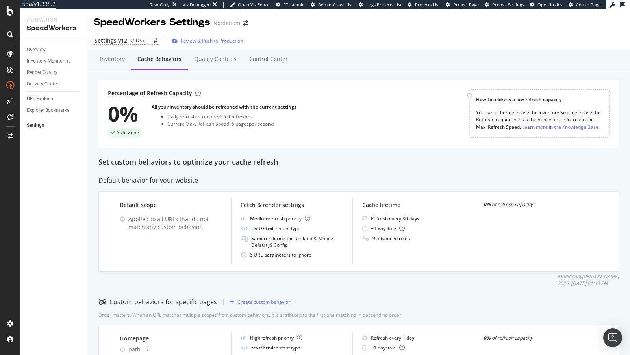
click at [201, 42] on div "Review & Push to Production" at bounding box center [212, 40] width 62 height 7
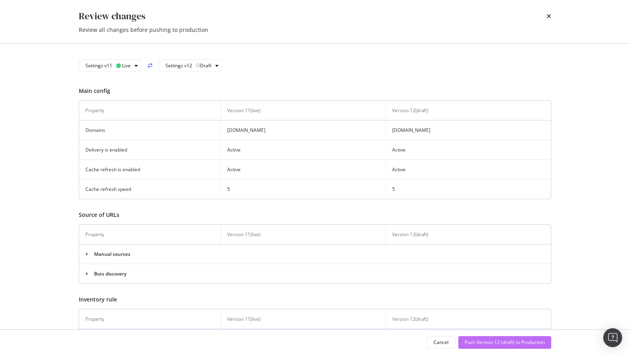
click at [494, 344] on div "Push Version 12 (draft) to Production" at bounding box center [505, 342] width 80 height 7
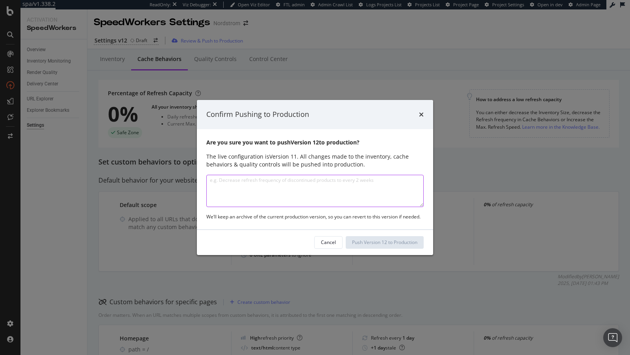
click at [294, 190] on textarea "modal" at bounding box center [314, 191] width 217 height 32
click at [278, 180] on textarea "Added advanced refresh rules for 301s and 404s" at bounding box center [314, 191] width 217 height 32
type textarea "Added advanced refresh rules regarding 301s and 404s"
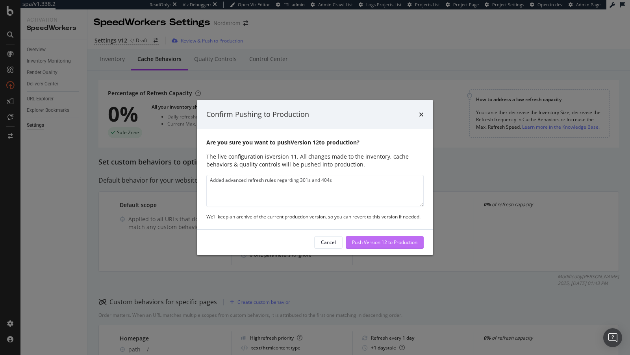
click at [363, 243] on div "Push Version 12 to Production" at bounding box center [384, 242] width 65 height 7
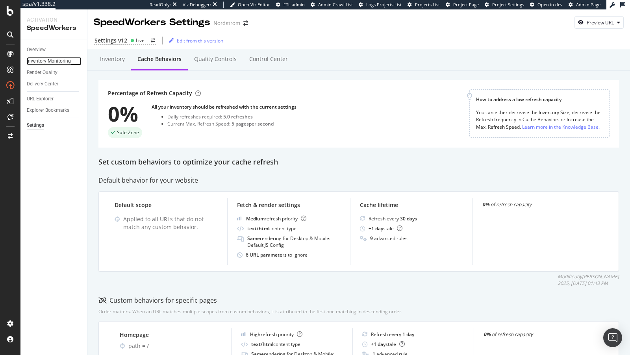
click at [57, 57] on div "Inventory Monitoring" at bounding box center [49, 61] width 44 height 8
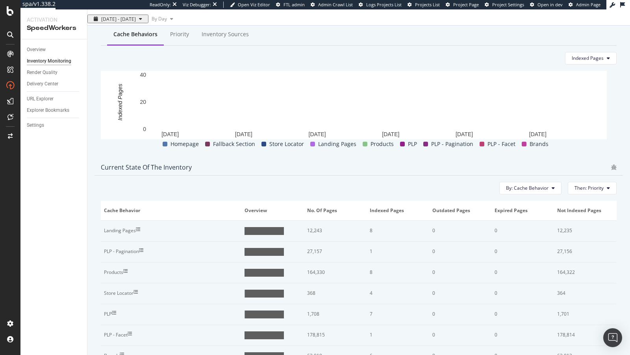
scroll to position [340, 0]
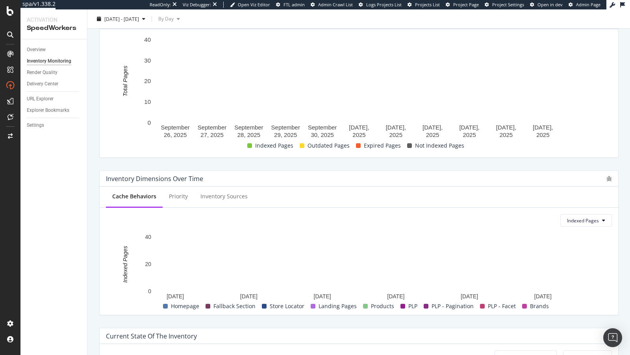
scroll to position [289, 0]
